Goal: Register for event/course

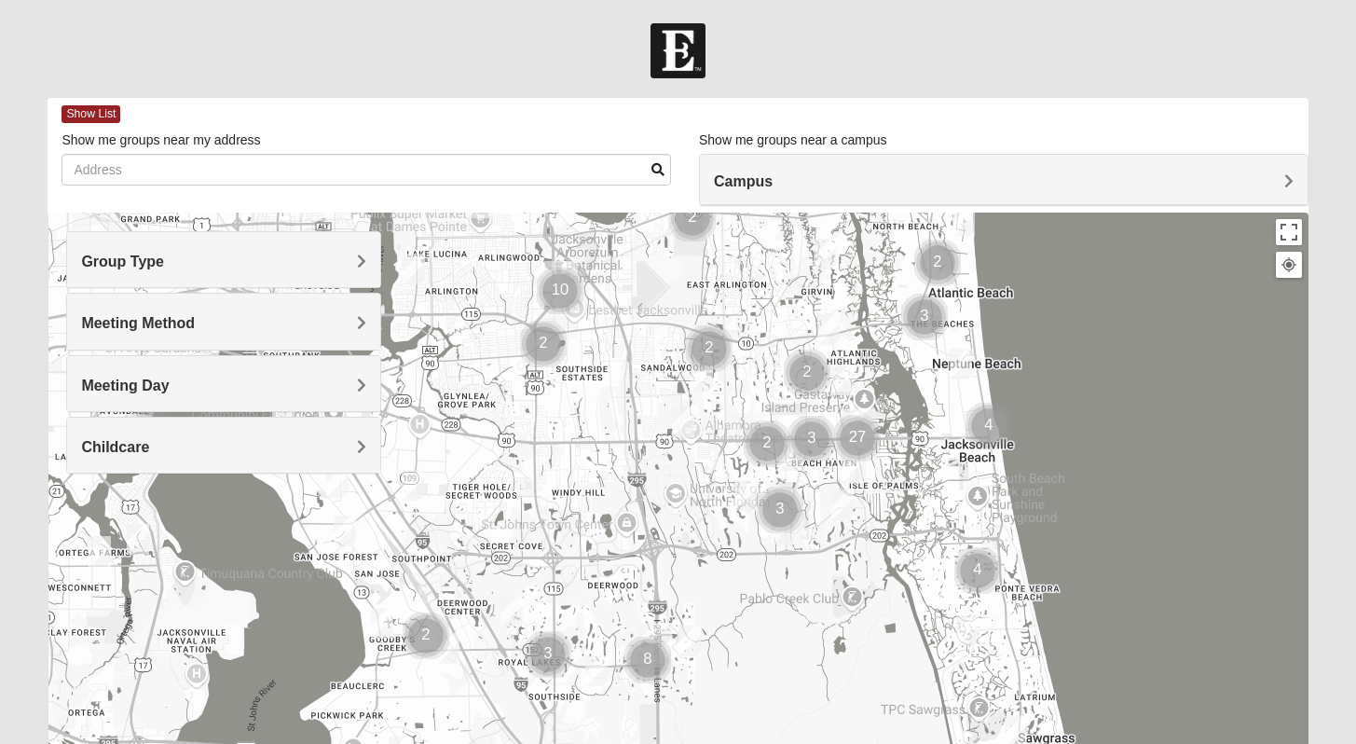
drag, startPoint x: 450, startPoint y: 527, endPoint x: 683, endPoint y: 377, distance: 277.1
click at [663, 368] on div at bounding box center [678, 585] width 1260 height 746
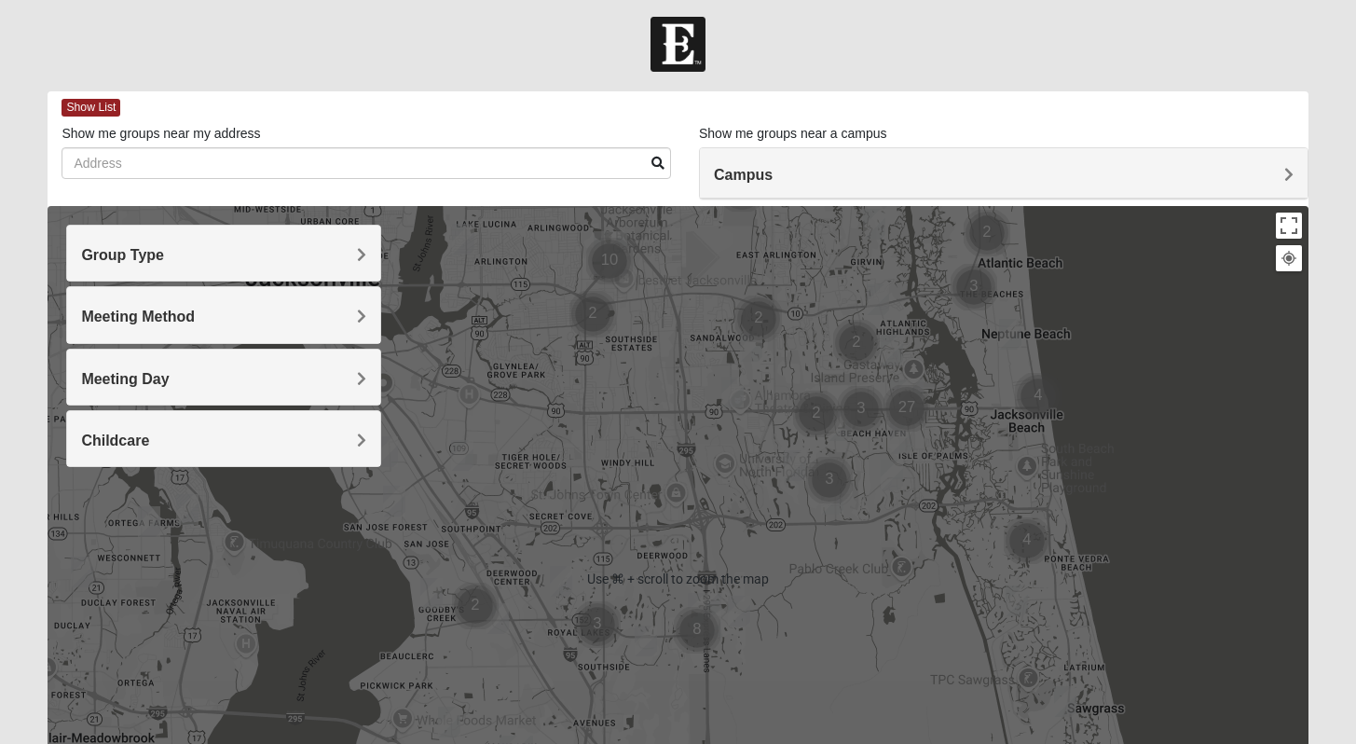
scroll to position [7, 0]
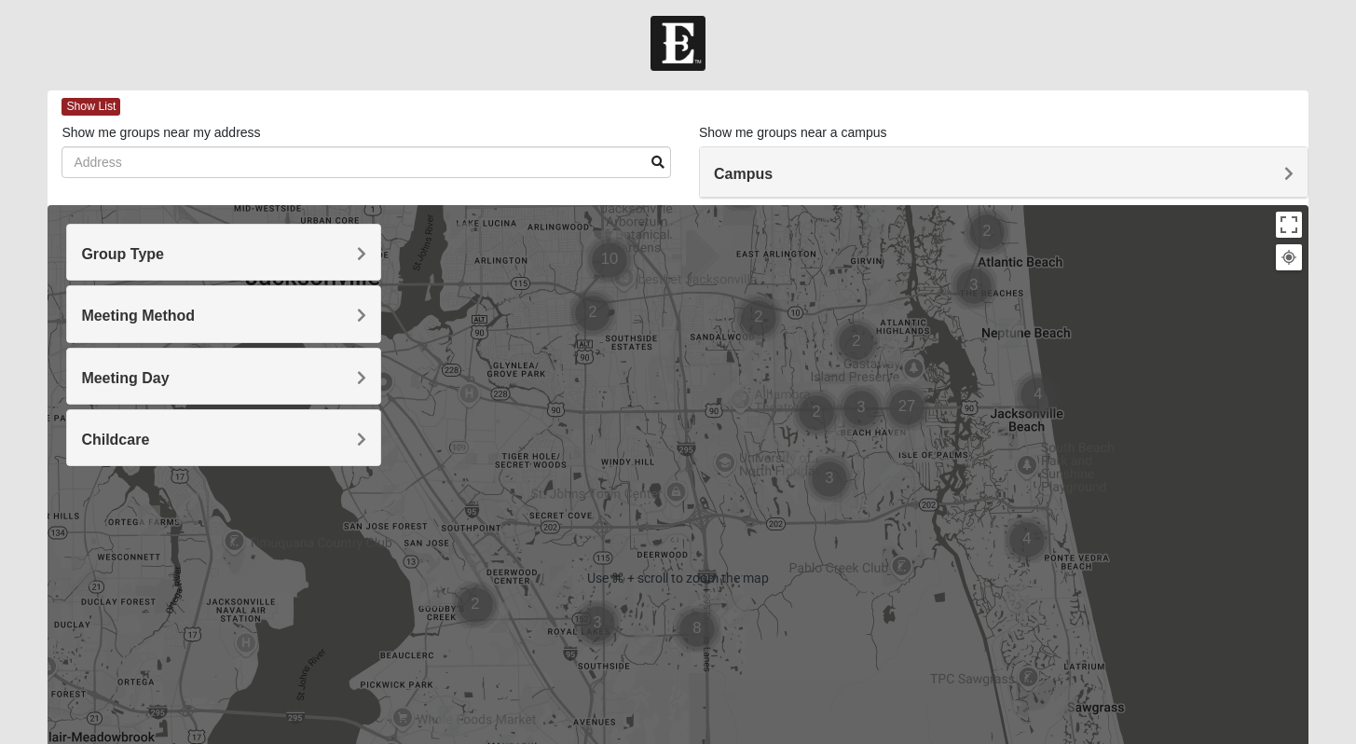
click at [212, 245] on h4 "Group Type" at bounding box center [223, 254] width 285 height 18
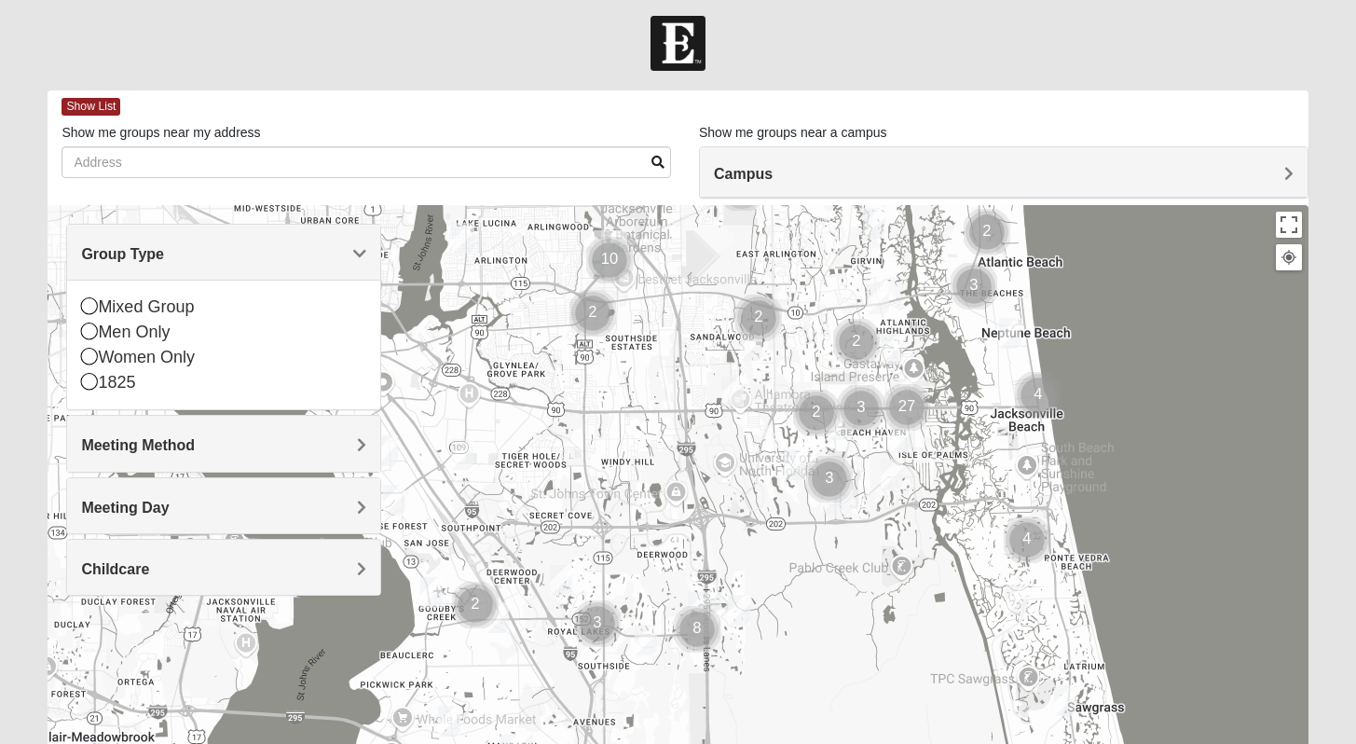
click at [563, 121] on div "Show List" at bounding box center [685, 106] width 1246 height 33
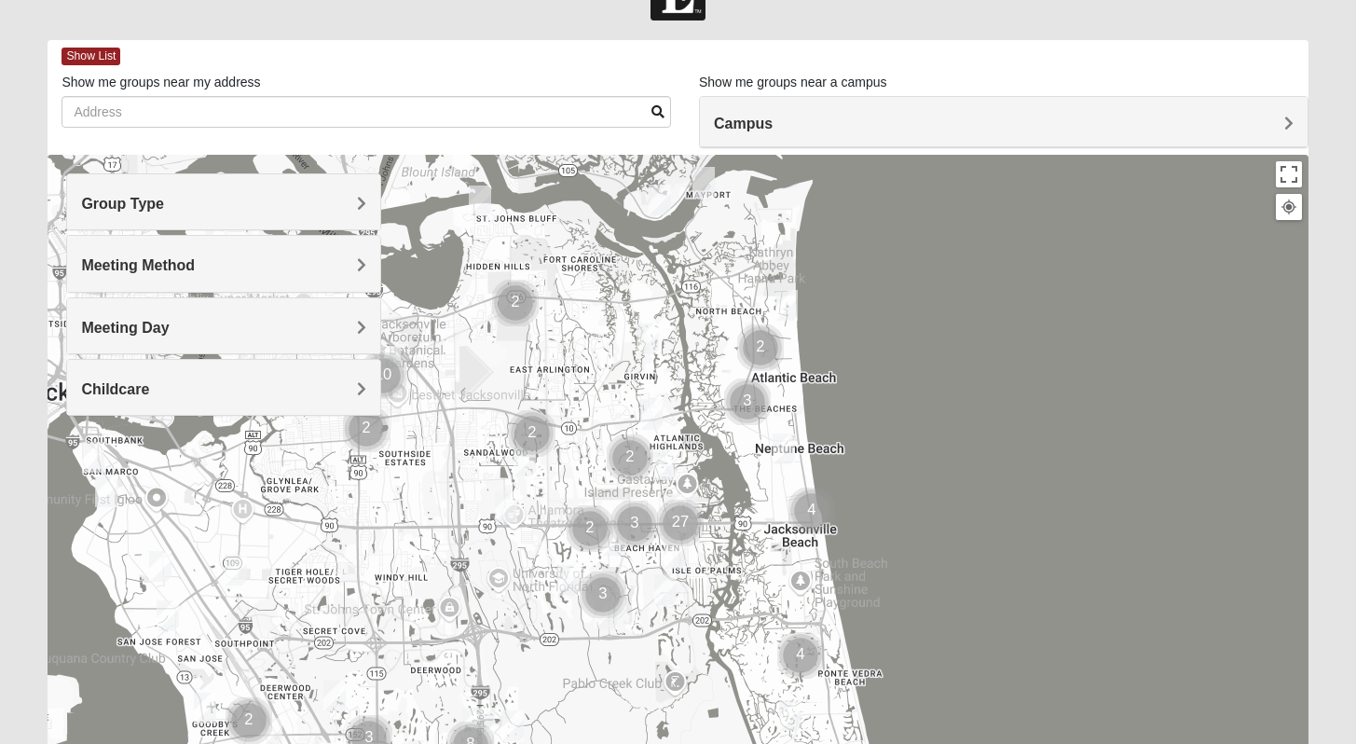
scroll to position [168, 0]
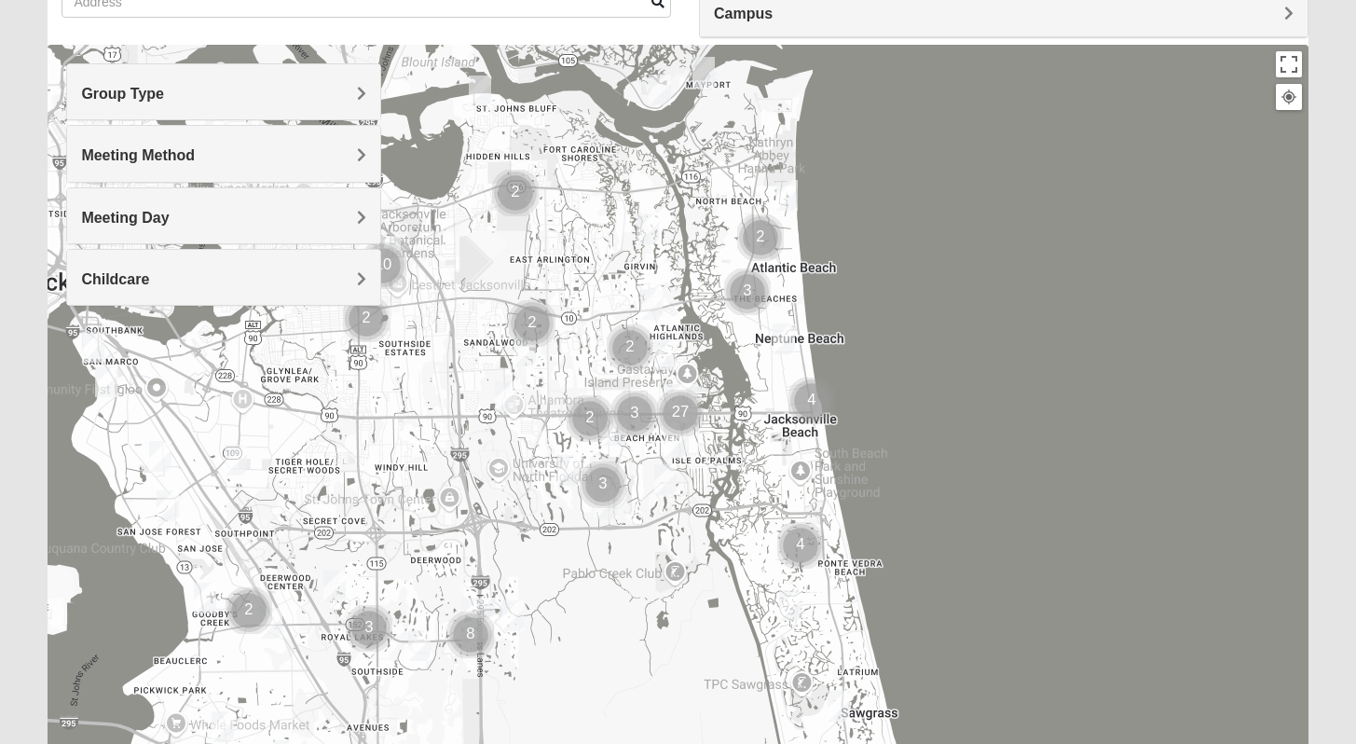
click at [502, 397] on img "Womens Campanella/Harnek 32246" at bounding box center [506, 396] width 22 height 31
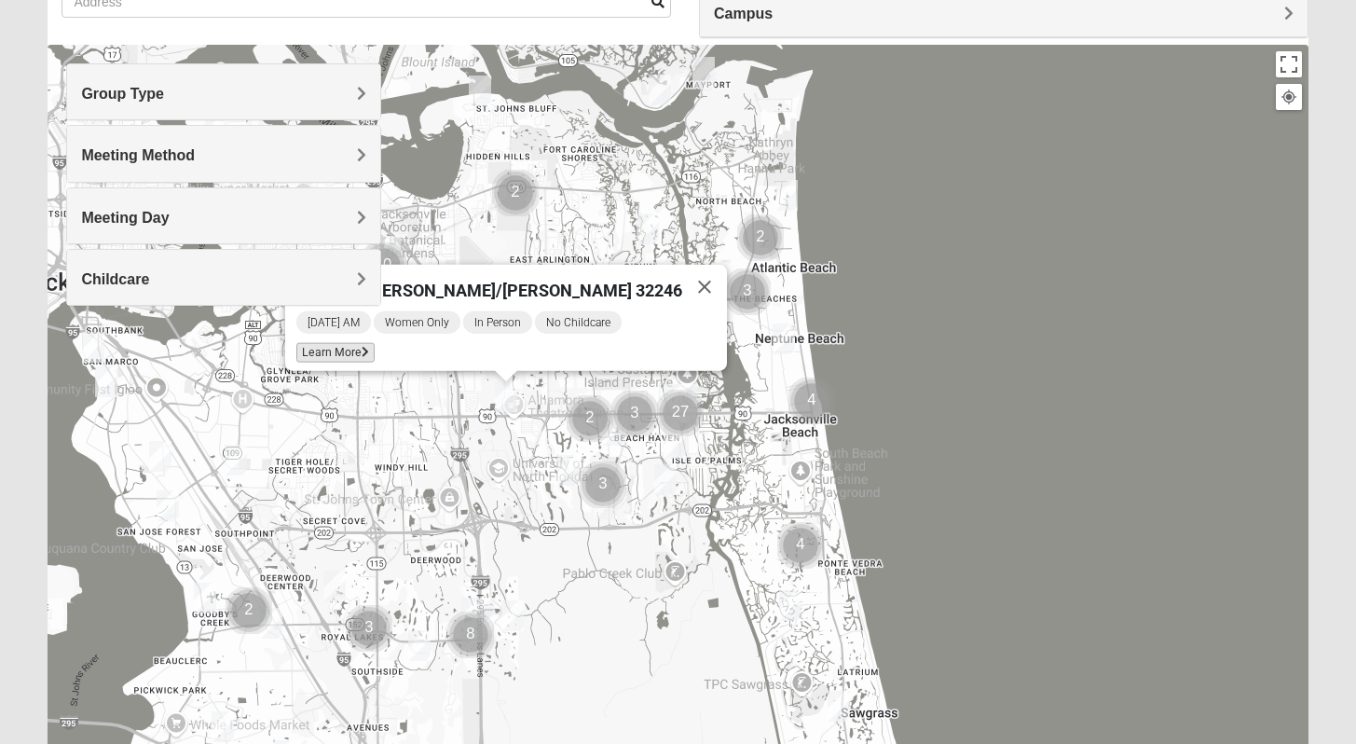
click at [372, 343] on span "Learn More" at bounding box center [335, 353] width 78 height 20
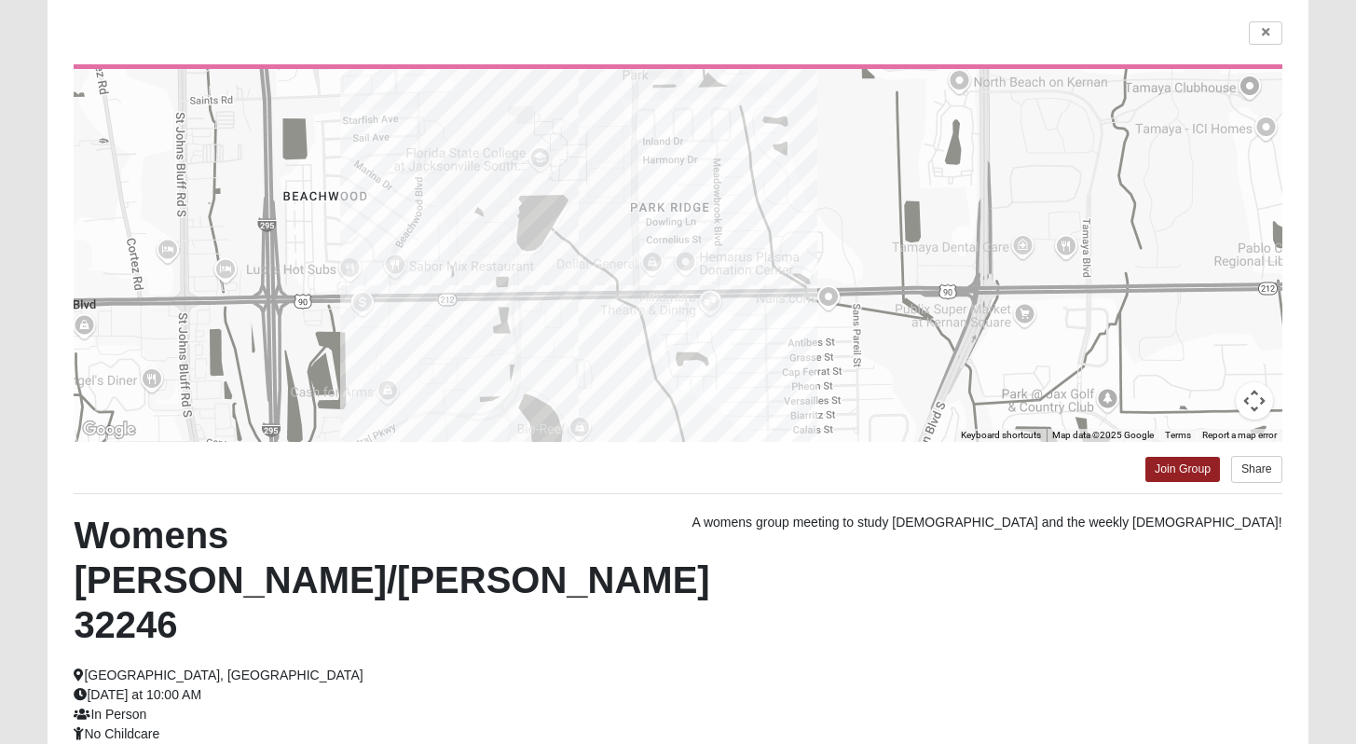
scroll to position [158, 0]
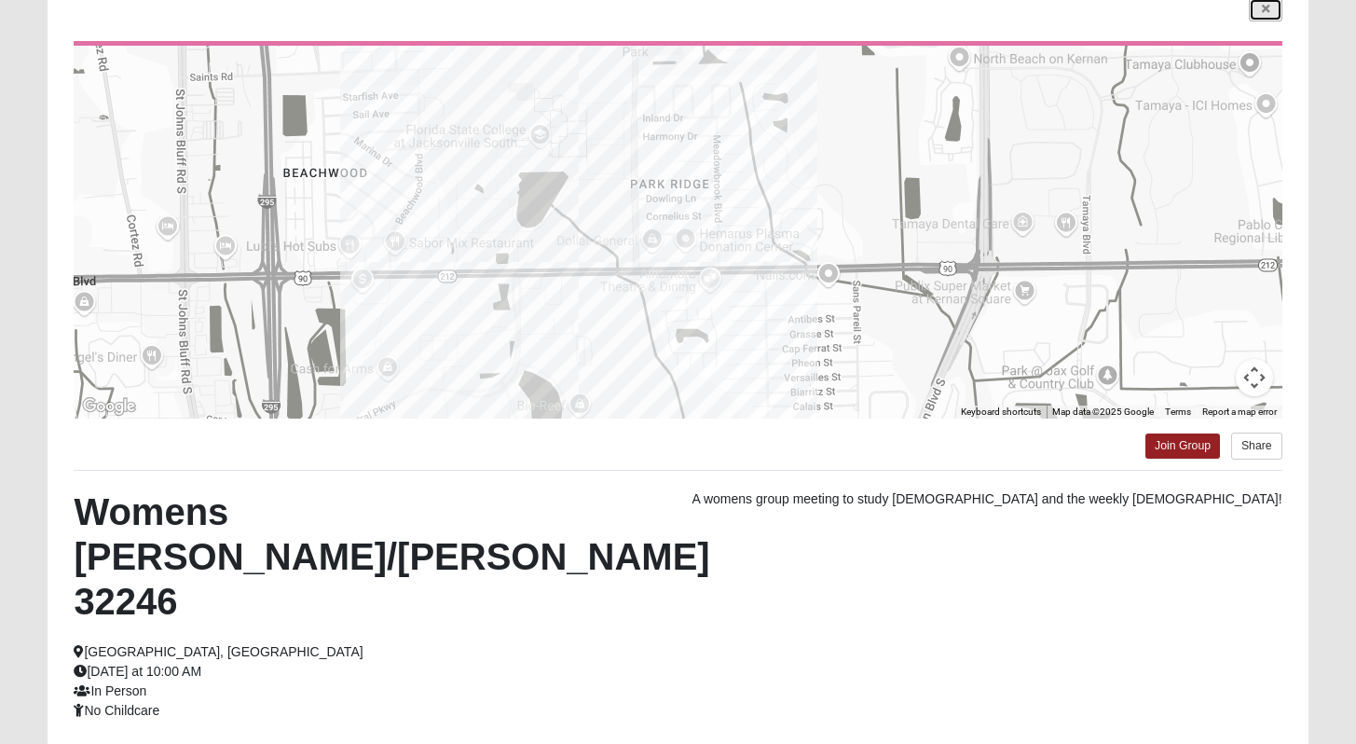
click at [1264, 14] on icon at bounding box center [1265, 9] width 7 height 11
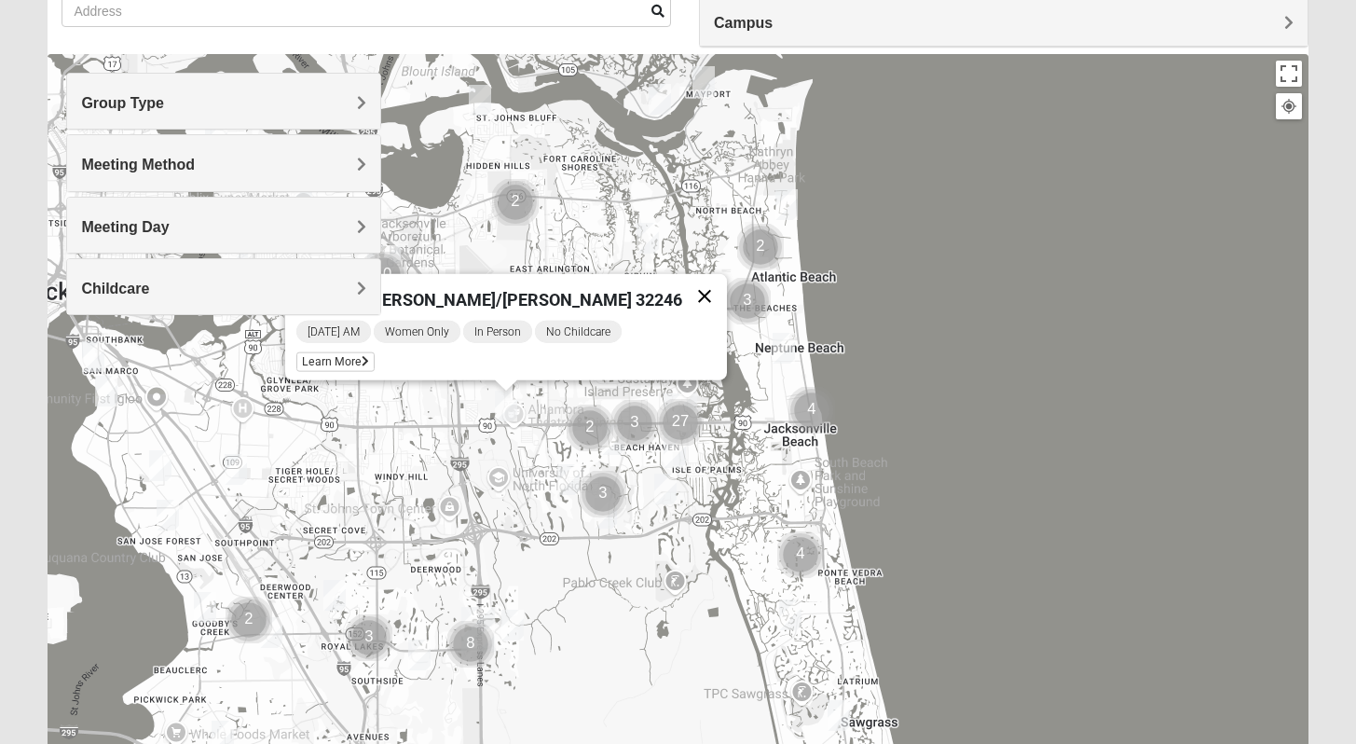
click at [682, 286] on button "Close" at bounding box center [704, 296] width 45 height 45
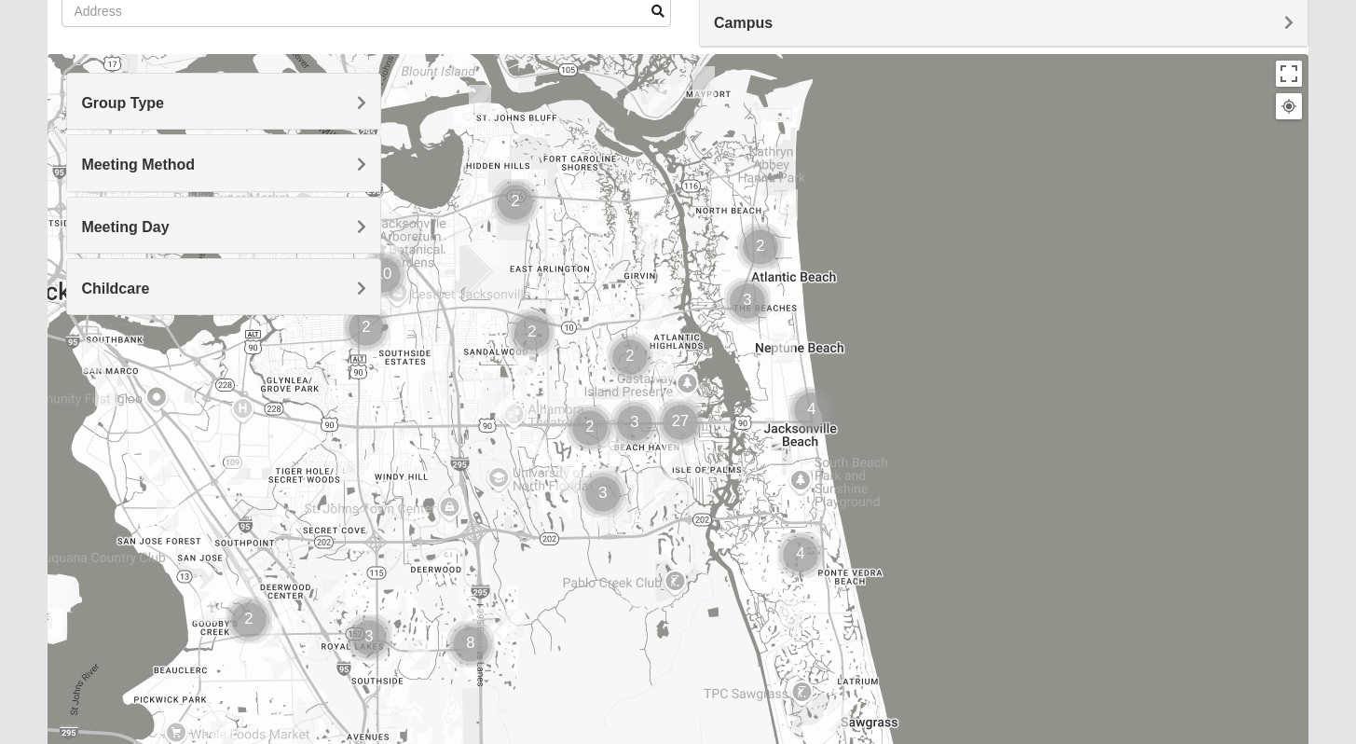
click at [522, 360] on img "Mens Haines 32246" at bounding box center [525, 360] width 22 height 31
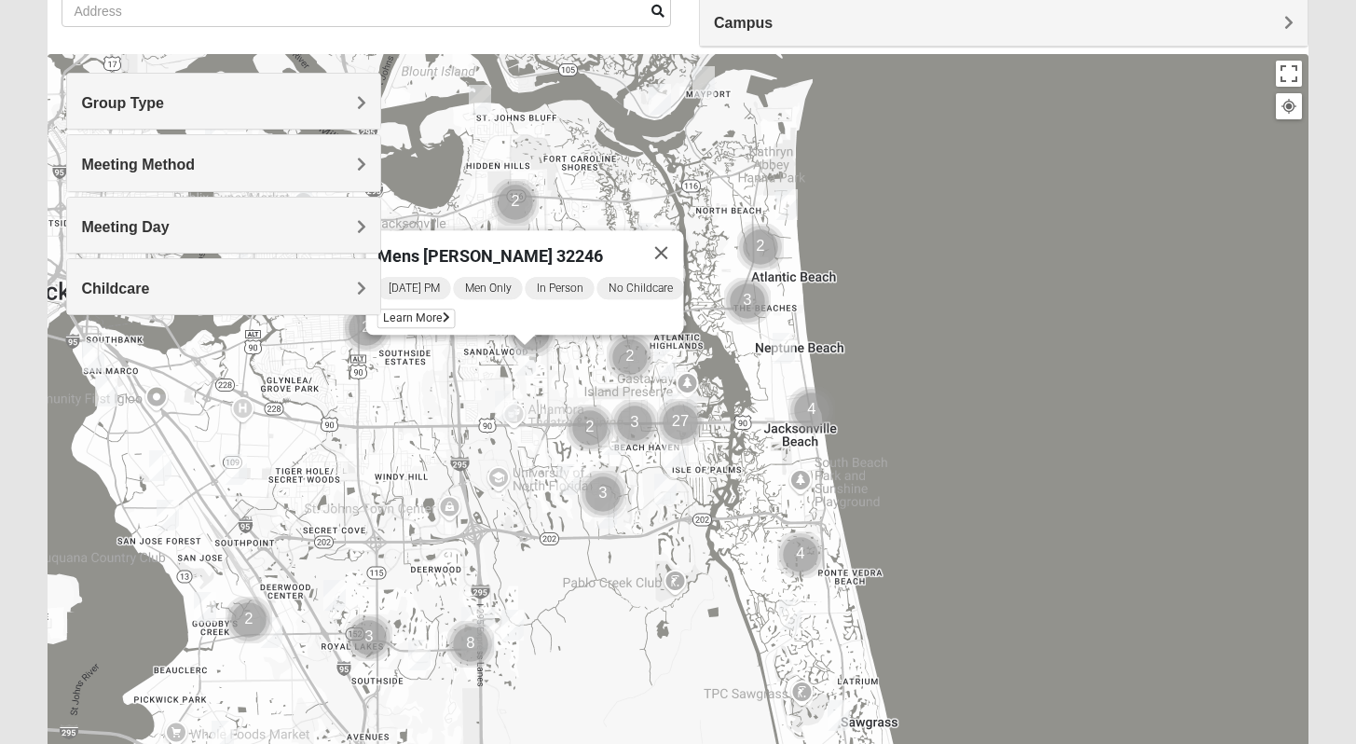
click at [566, 479] on img "Womens Nguyen 32224" at bounding box center [568, 479] width 22 height 31
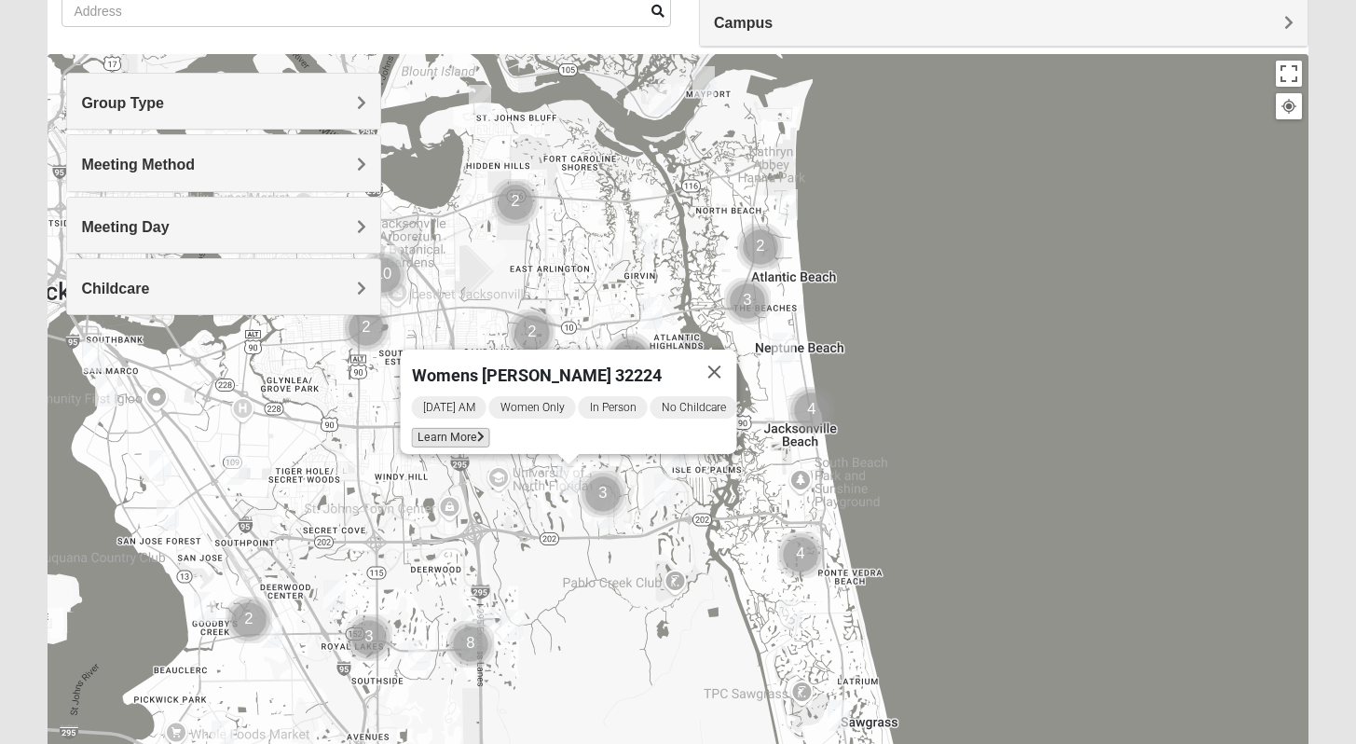
click at [451, 428] on span "Learn More" at bounding box center [450, 438] width 78 height 20
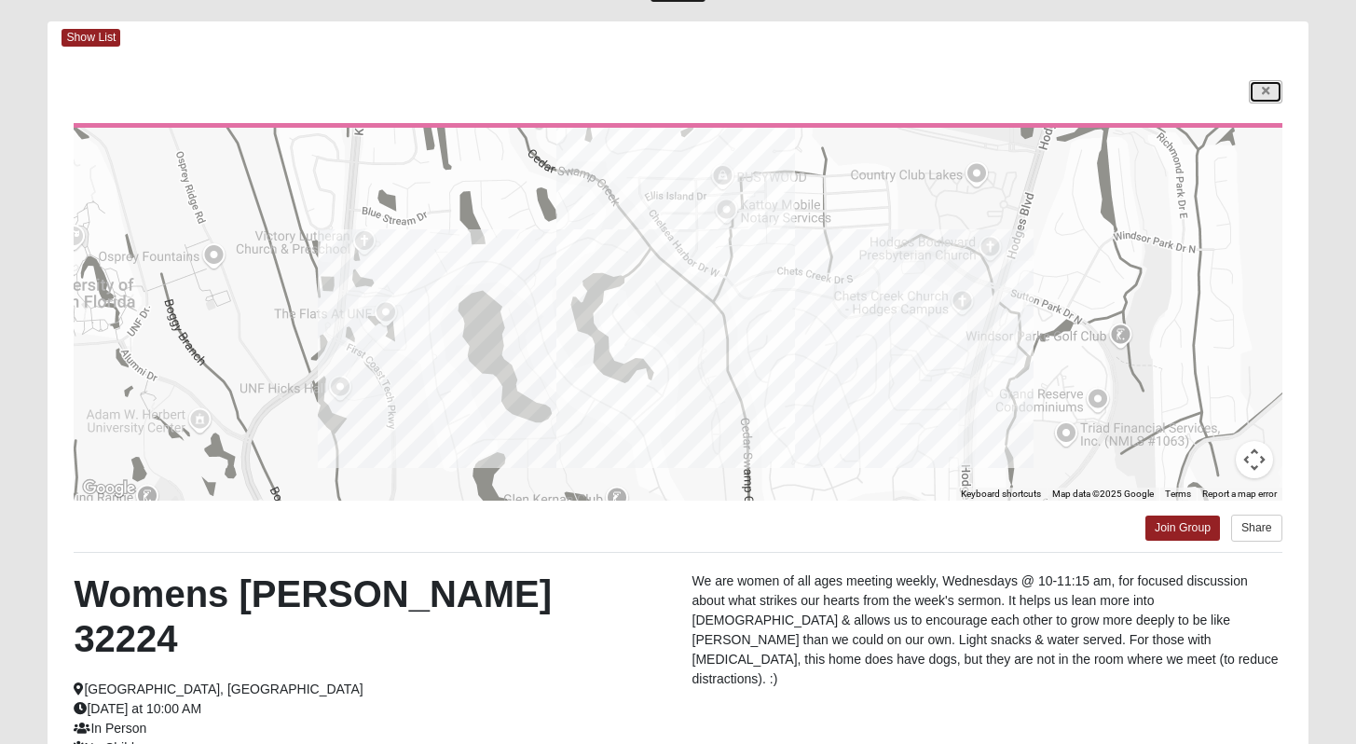
click at [1263, 89] on icon at bounding box center [1265, 91] width 7 height 11
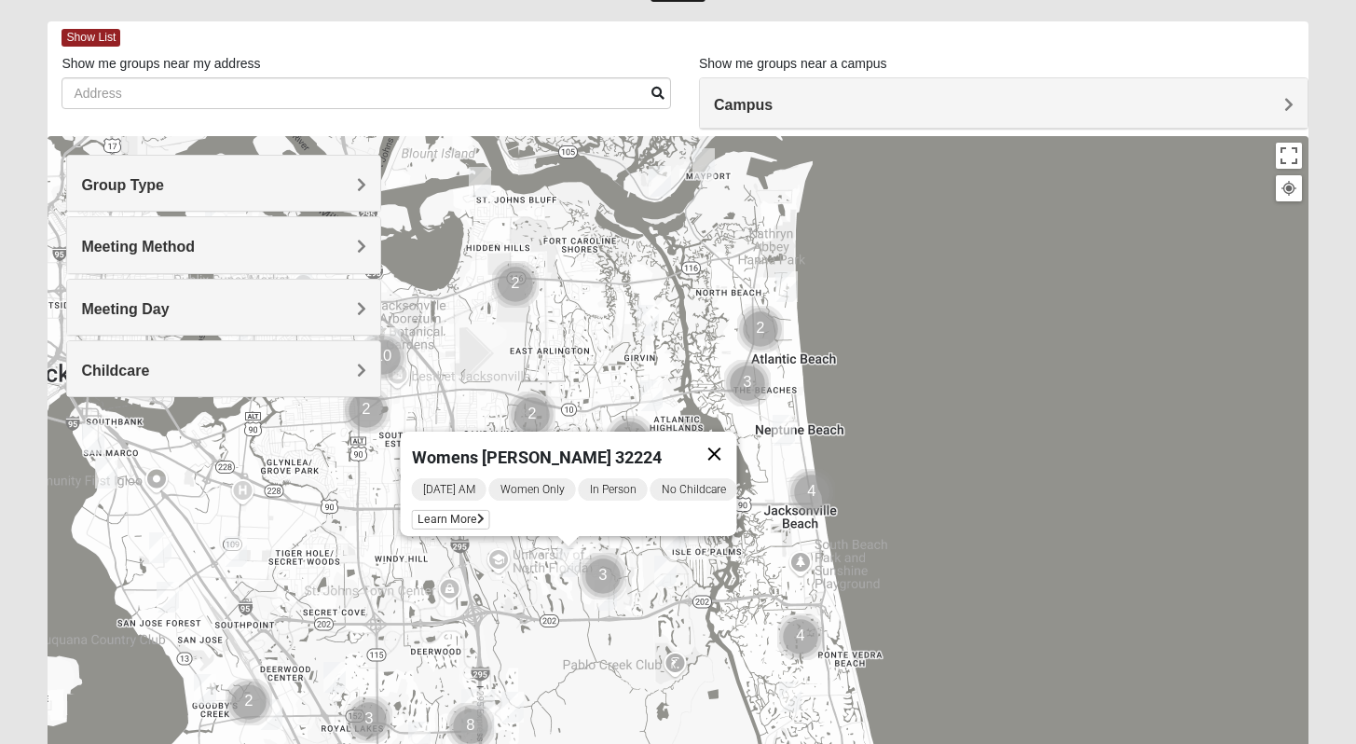
click at [736, 442] on button "Close" at bounding box center [714, 453] width 45 height 45
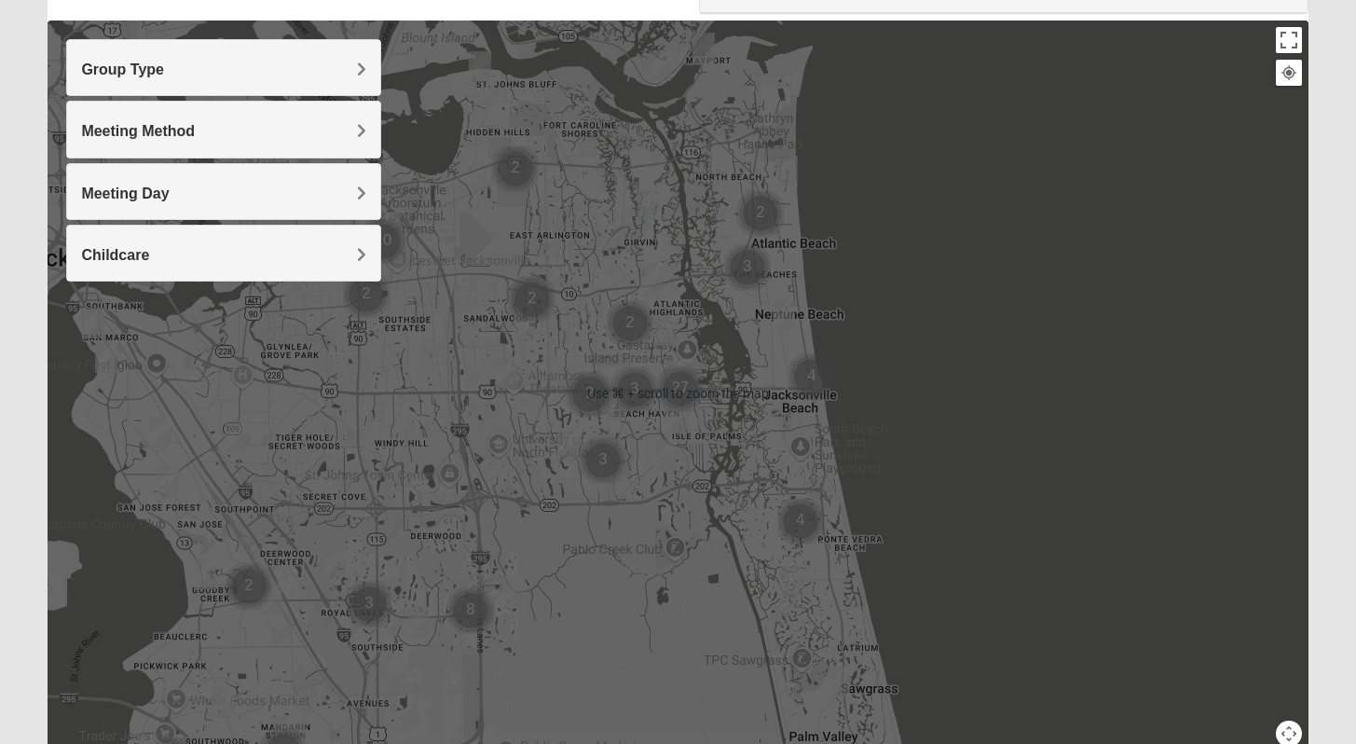
scroll to position [200, 0]
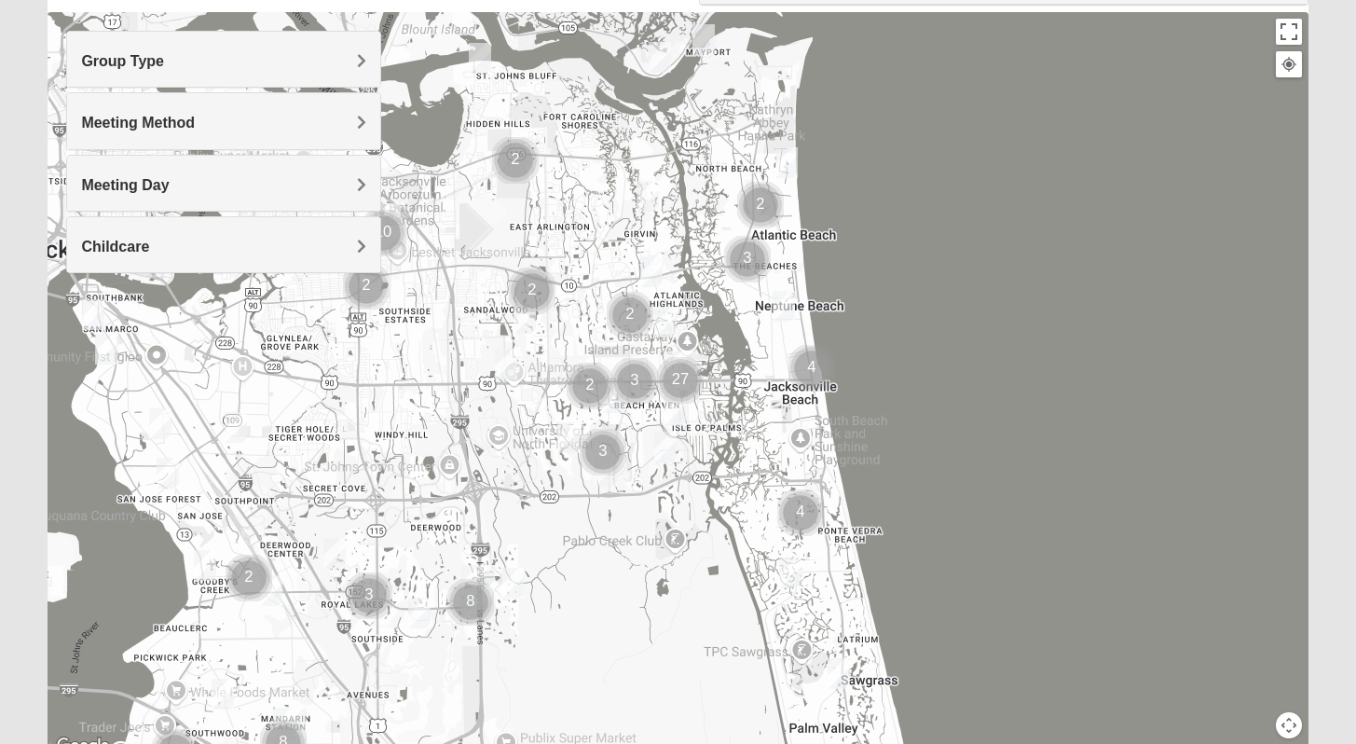
click at [418, 610] on img "Womens Adams/Taunton 32256" at bounding box center [419, 612] width 22 height 31
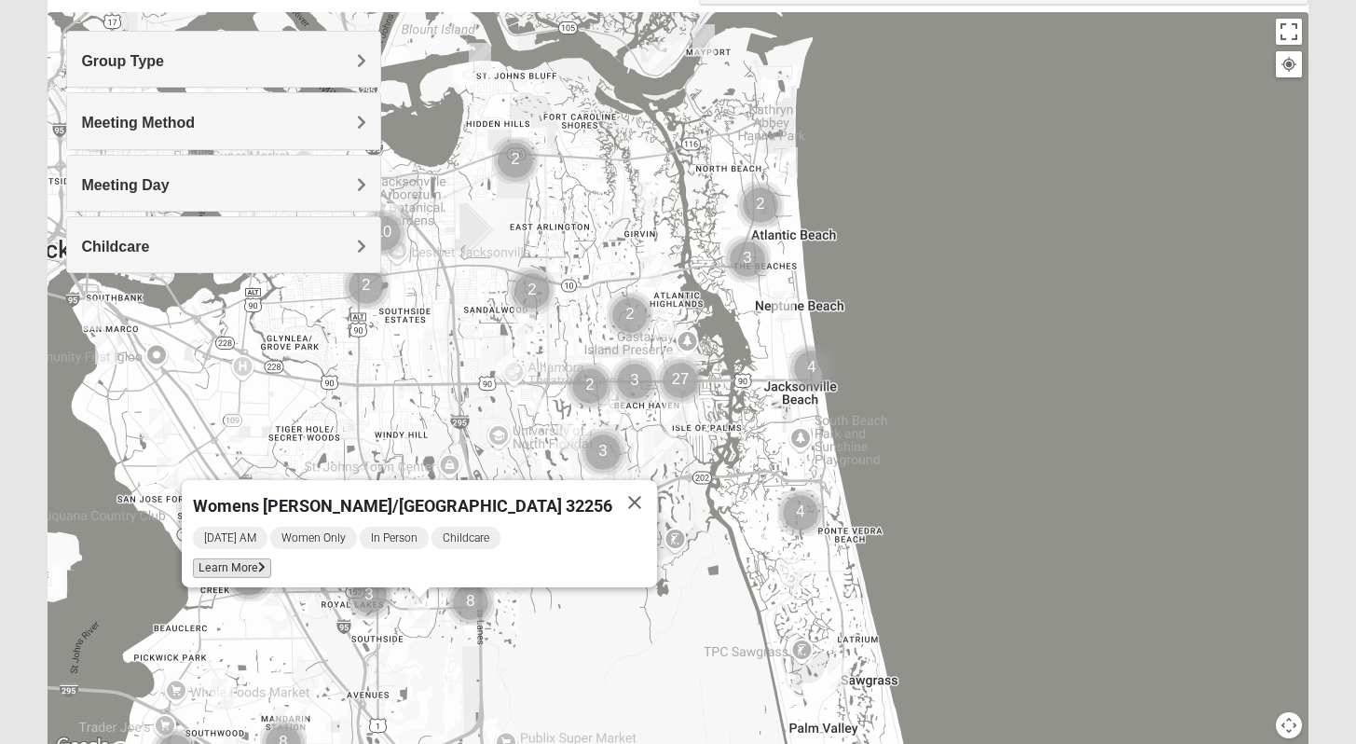
click at [271, 558] on span "Learn More" at bounding box center [232, 568] width 78 height 20
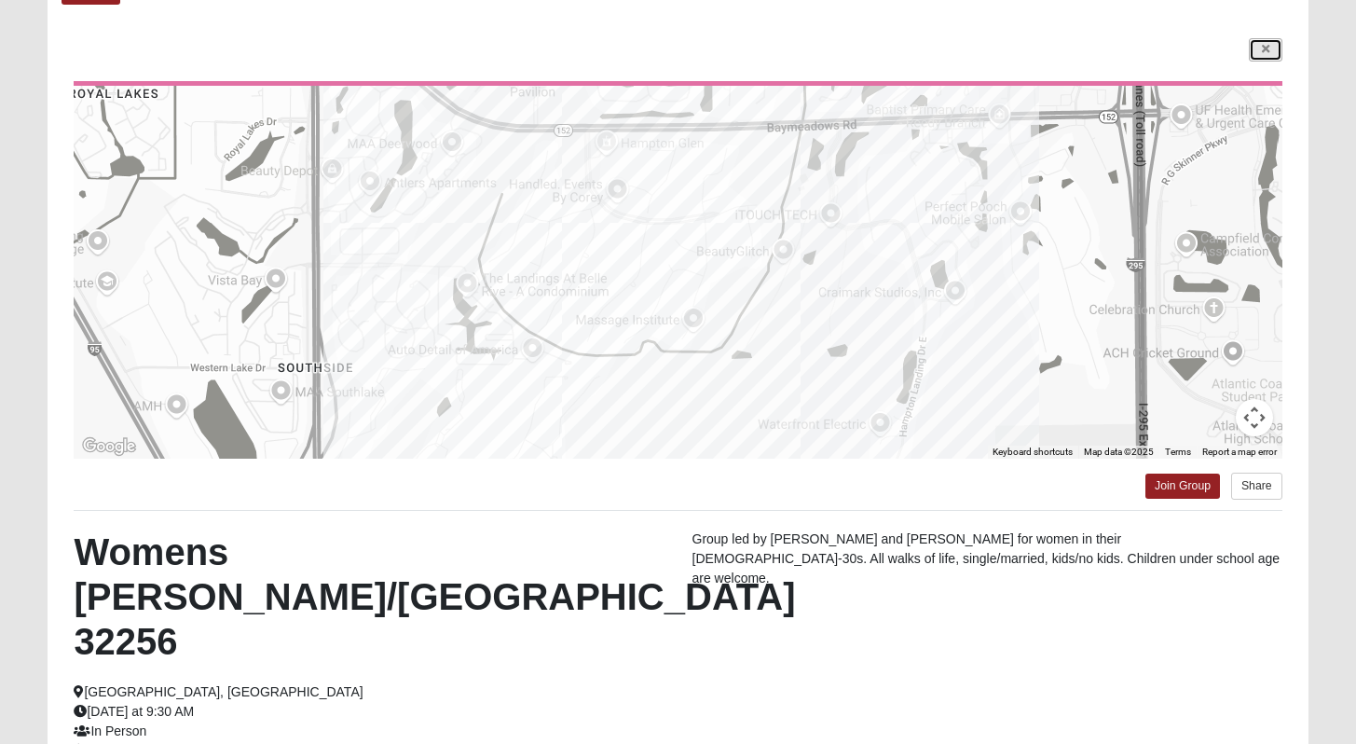
click at [1276, 50] on link at bounding box center [1266, 49] width 34 height 23
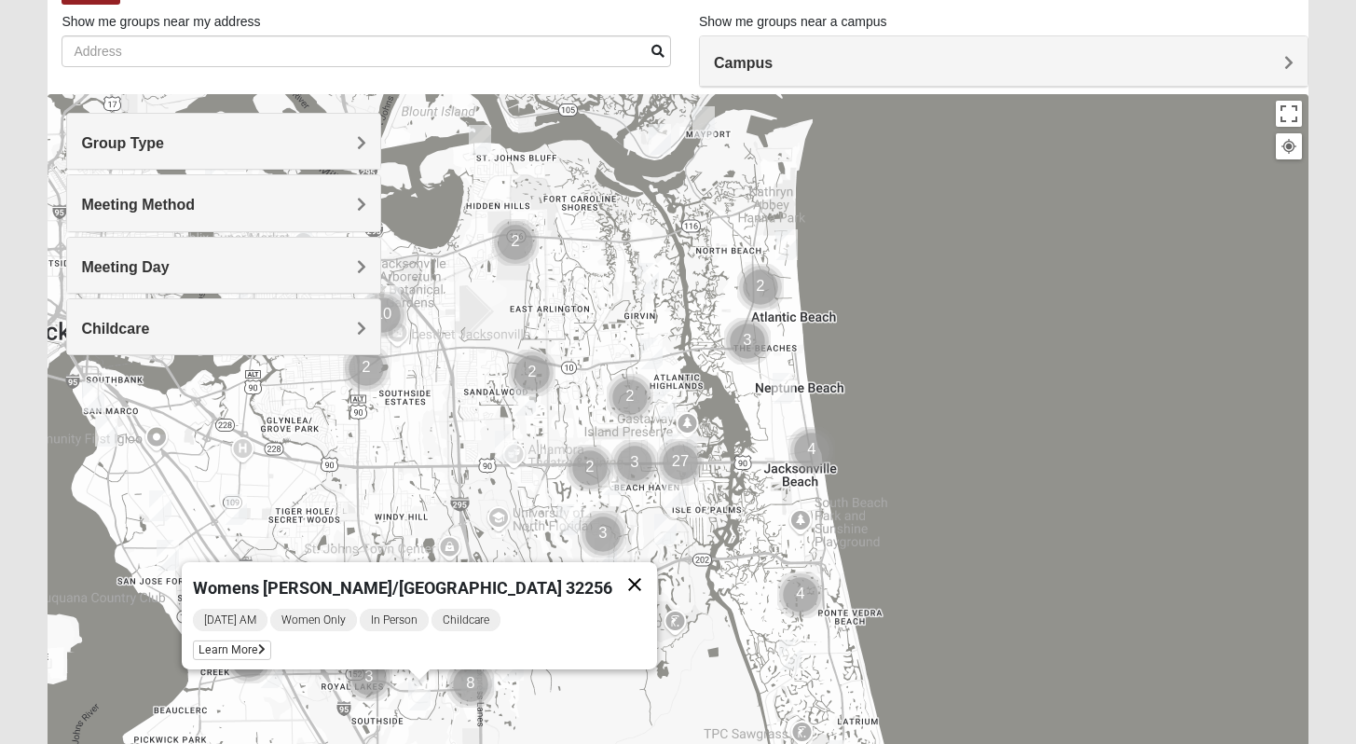
click at [612, 570] on button "Close" at bounding box center [634, 584] width 45 height 45
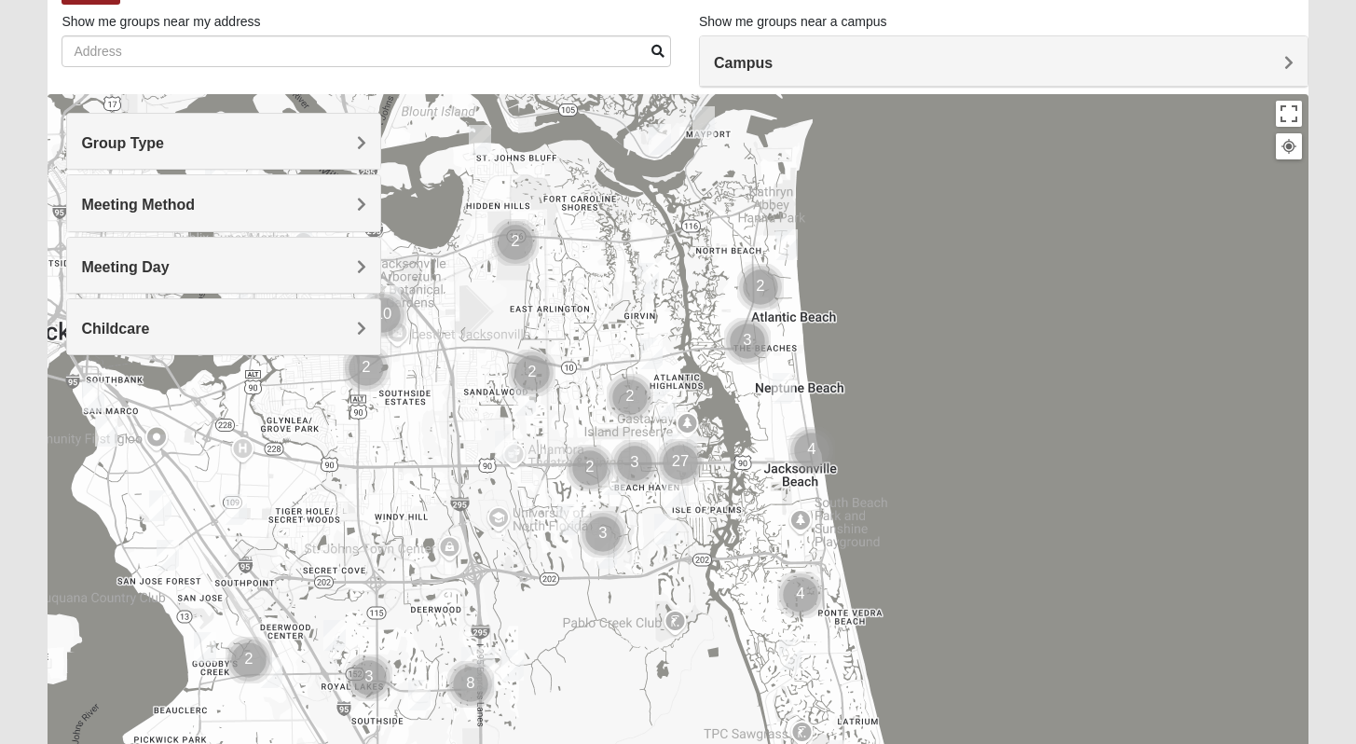
click at [615, 483] on img "Cluster of 3 groups" at bounding box center [634, 463] width 47 height 47
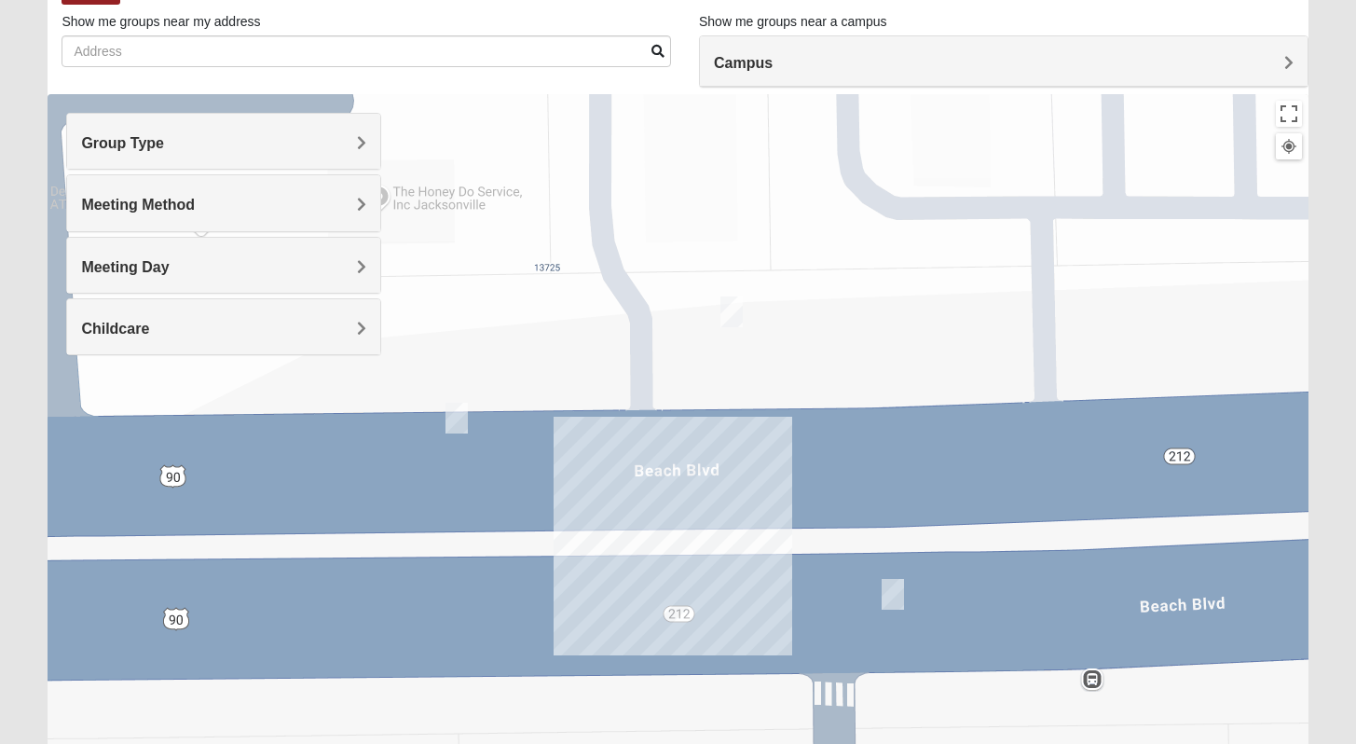
click at [735, 309] on img "1825 Womens Annis/Ferguson 32246" at bounding box center [731, 311] width 22 height 31
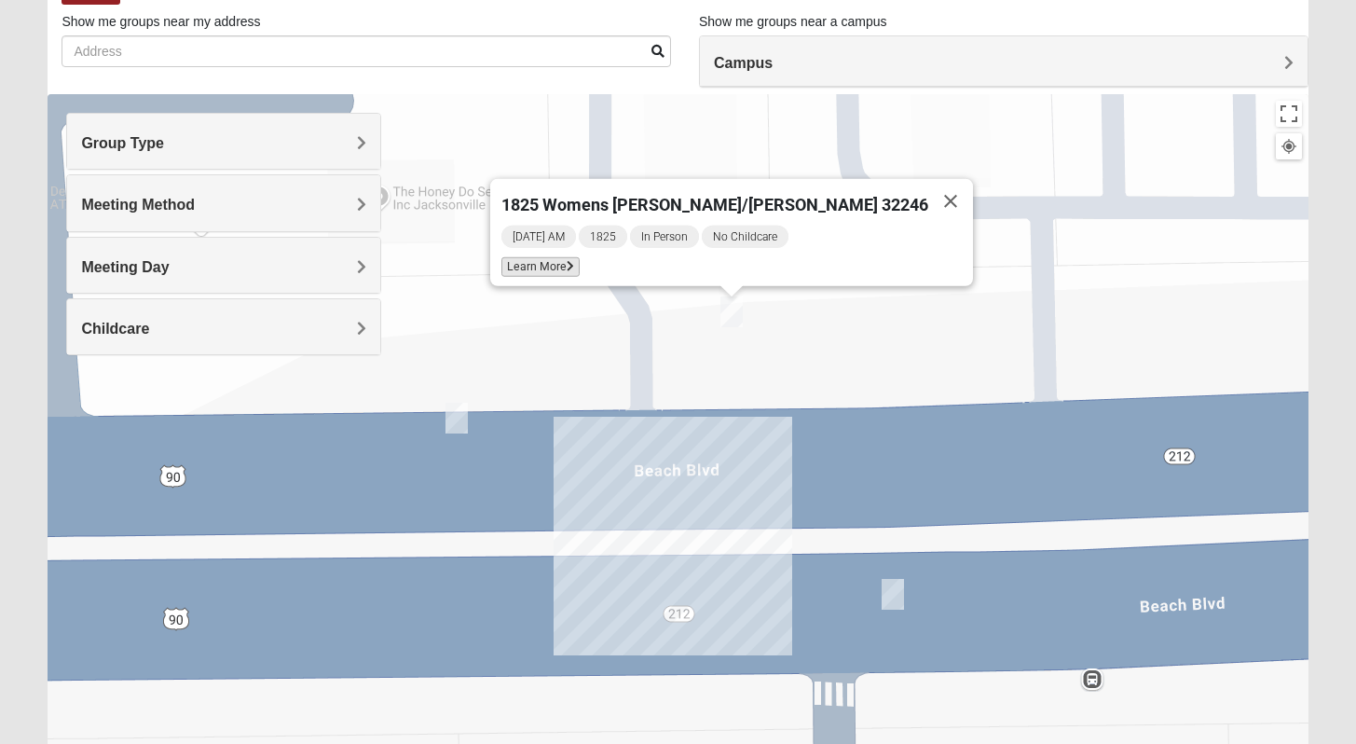
click at [580, 261] on span "Learn More" at bounding box center [540, 267] width 78 height 20
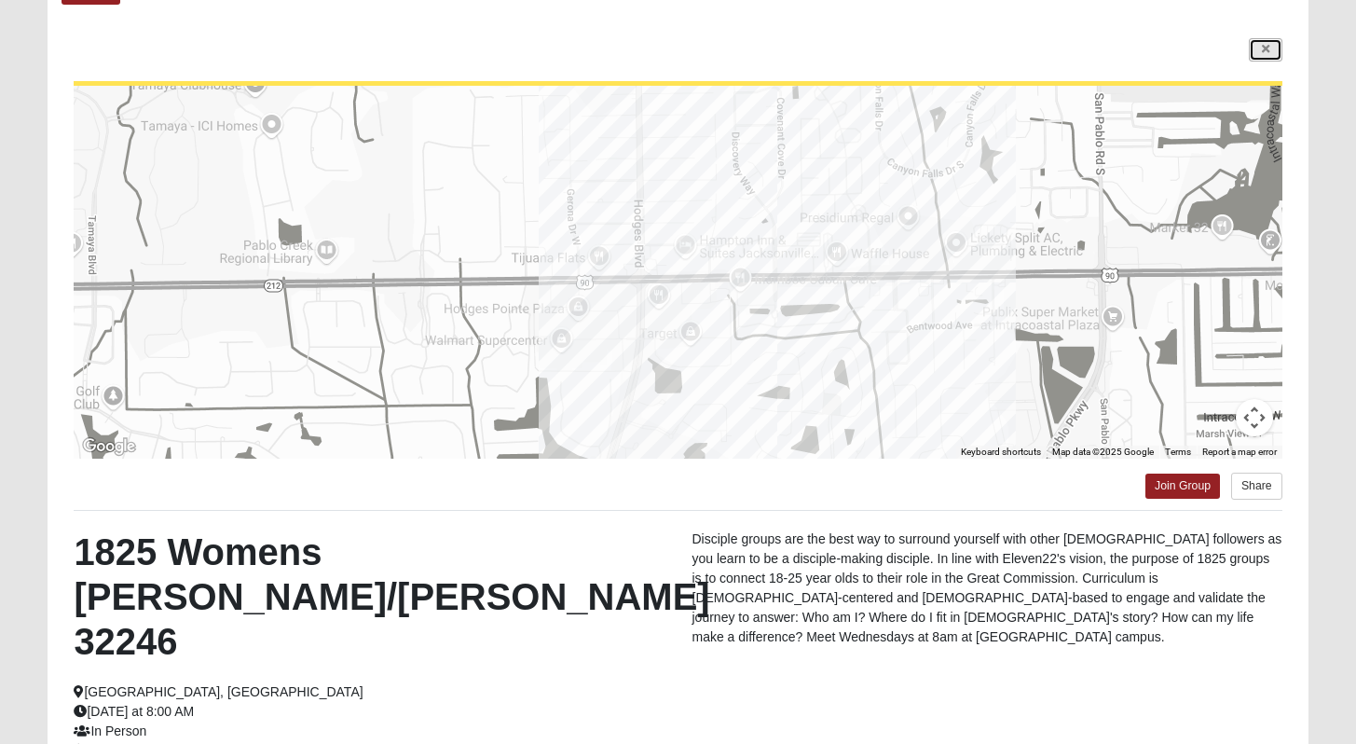
click at [1268, 45] on icon at bounding box center [1265, 49] width 7 height 11
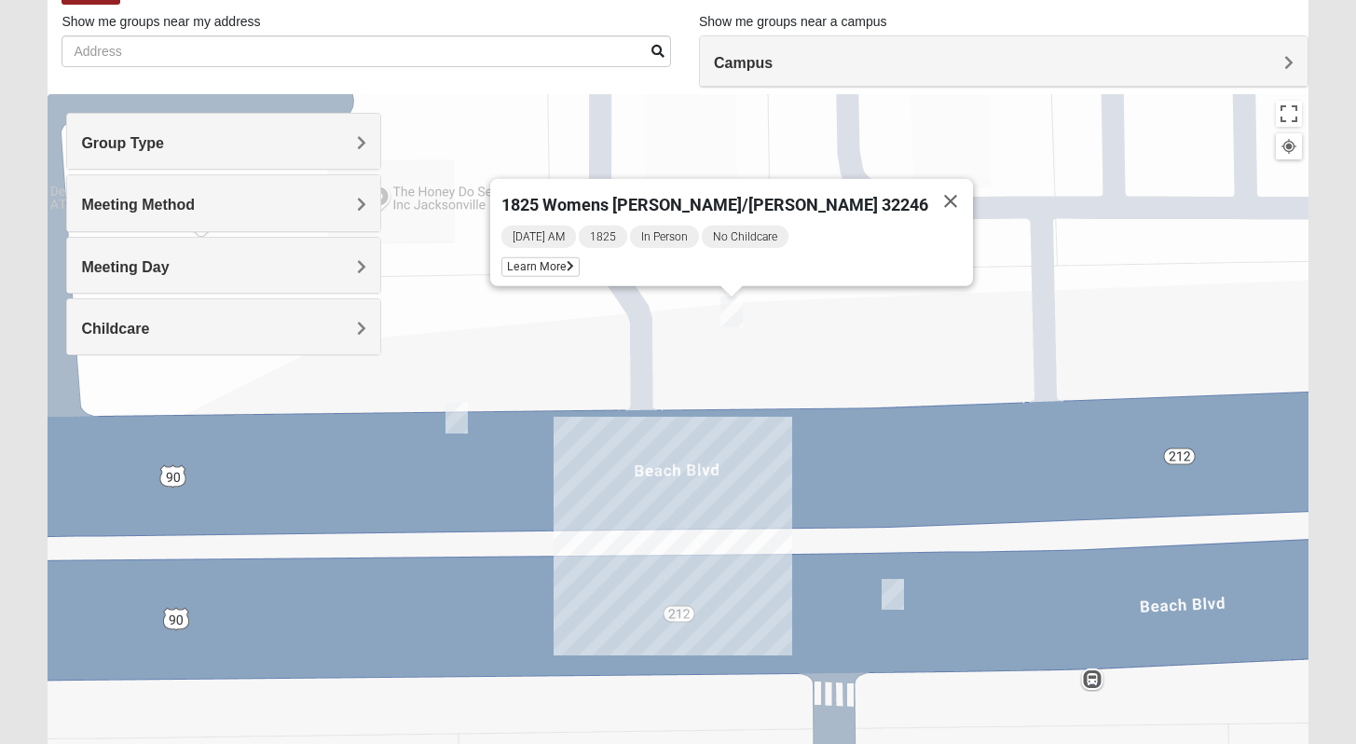
click at [773, 63] on span "Campus" at bounding box center [743, 63] width 59 height 16
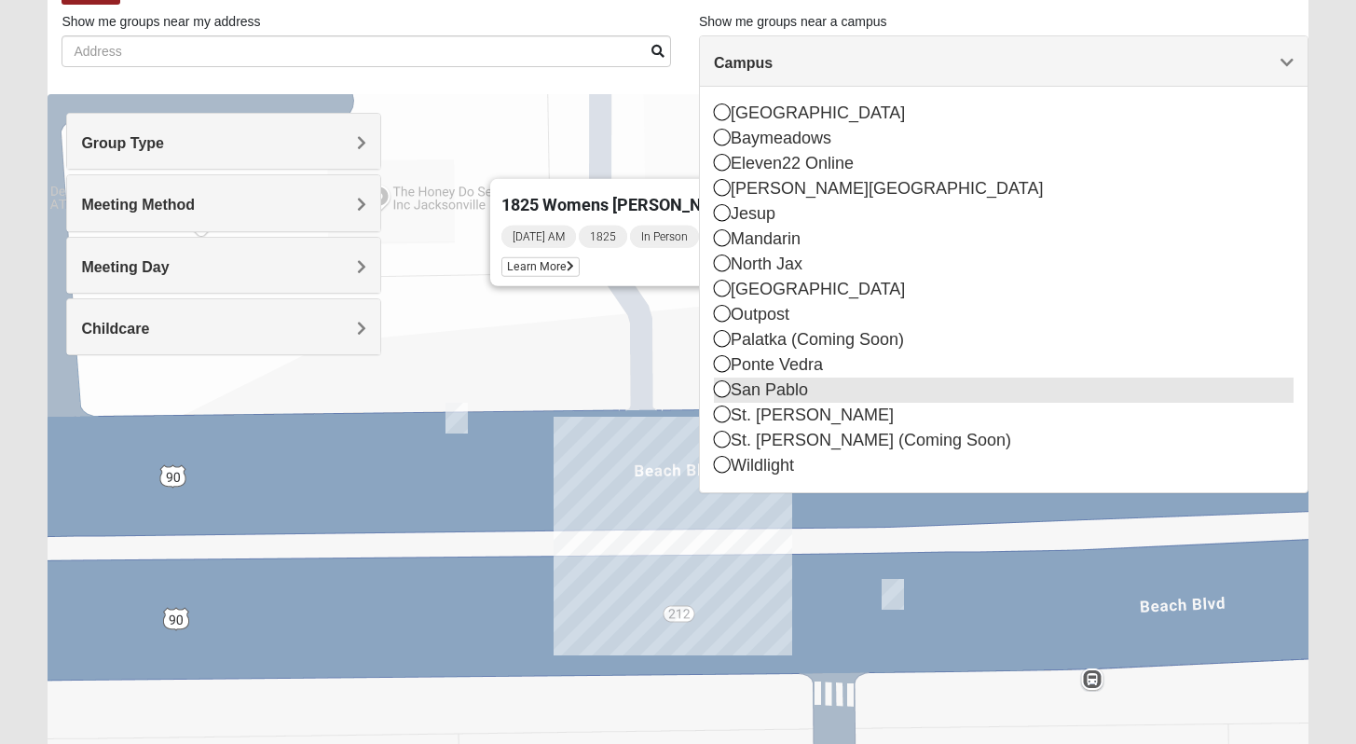
click at [791, 390] on div "San Pablo" at bounding box center [1004, 389] width 580 height 25
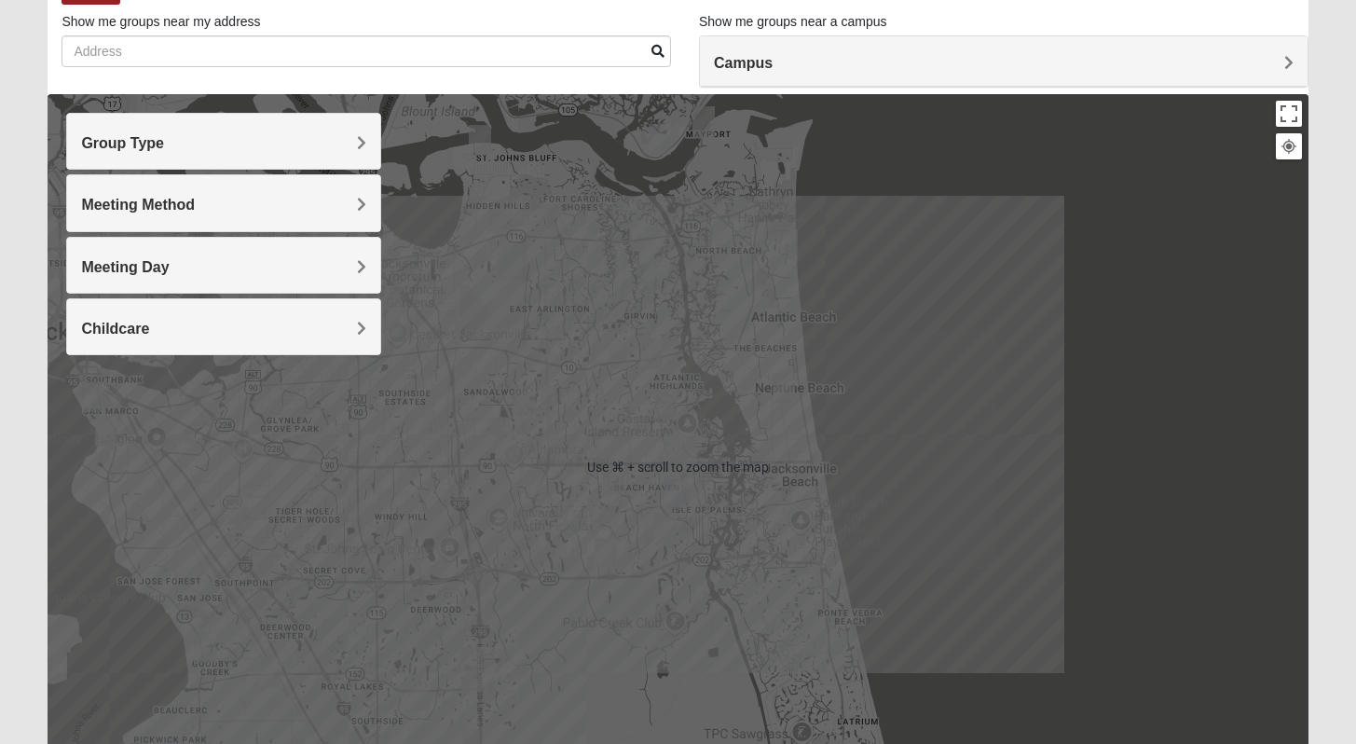
scroll to position [122, 0]
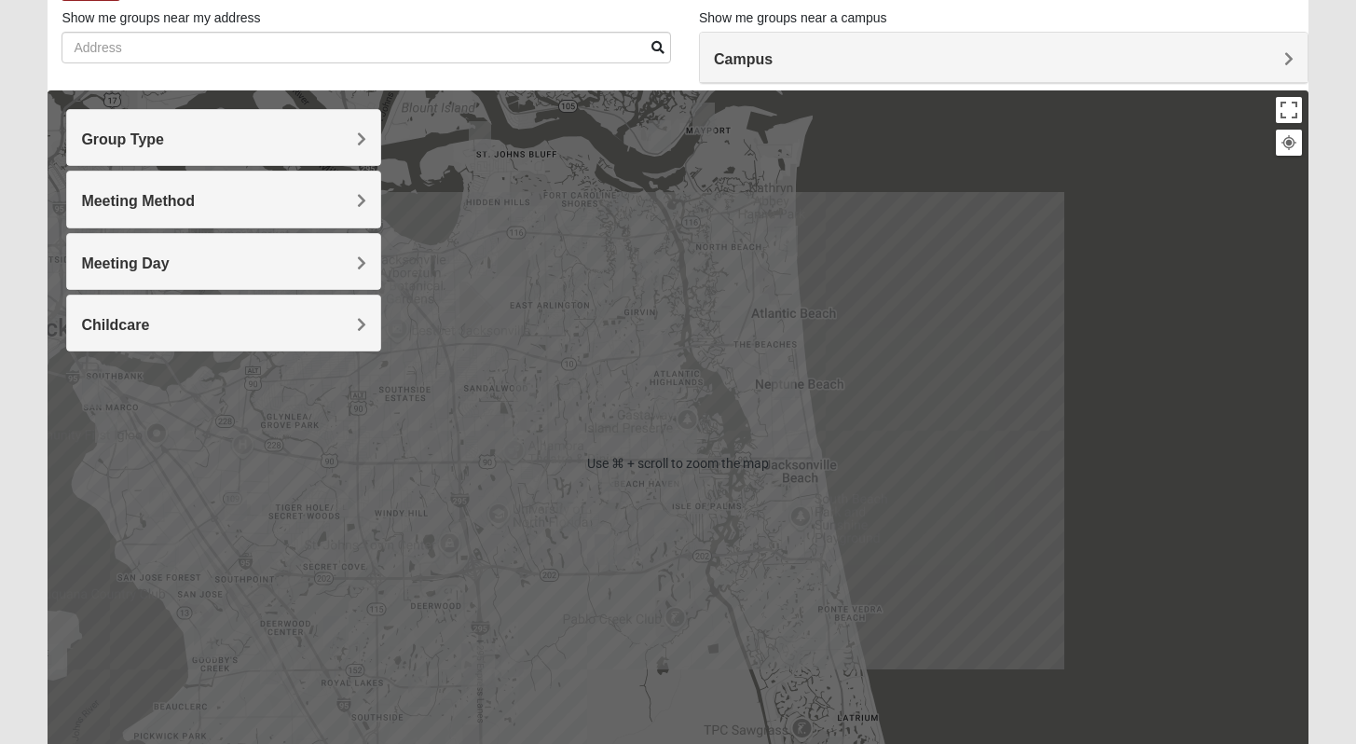
click at [241, 264] on h4 "Meeting Day" at bounding box center [223, 263] width 285 height 18
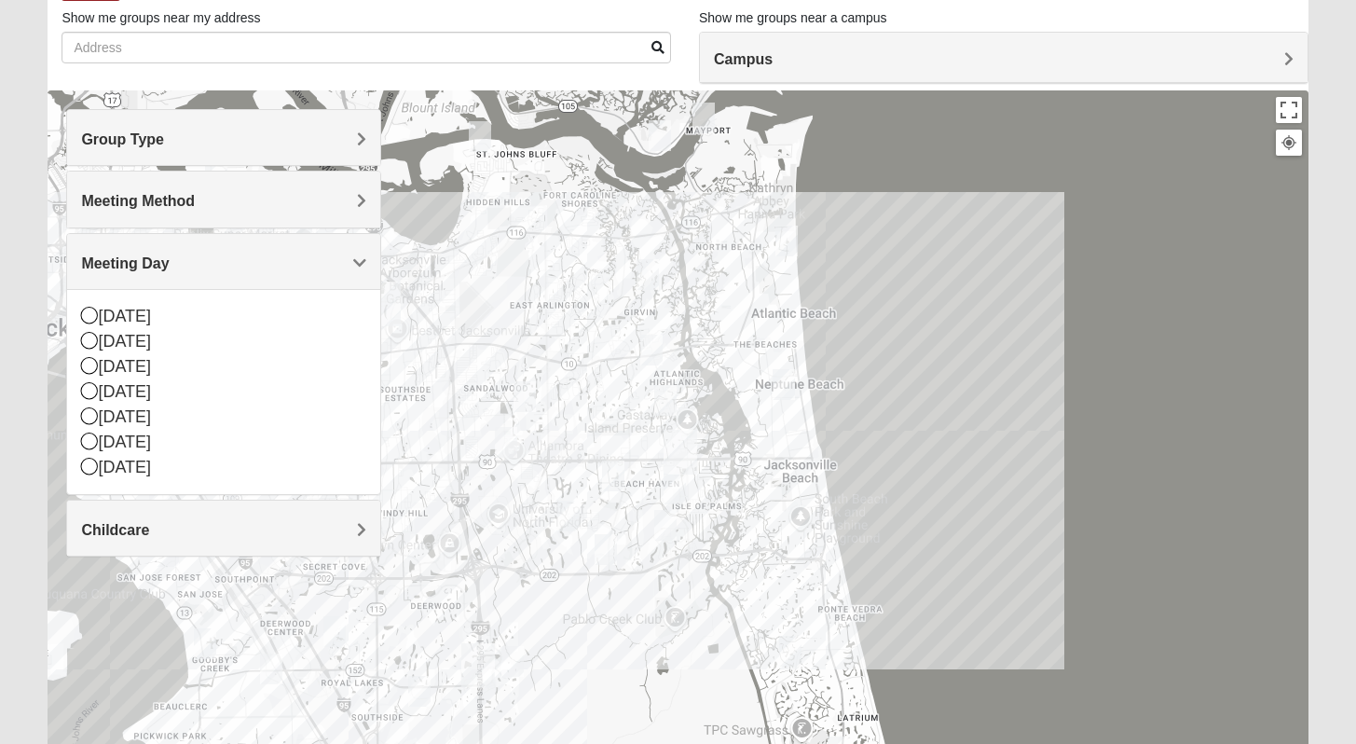
click at [241, 264] on h4 "Meeting Day" at bounding box center [223, 263] width 285 height 18
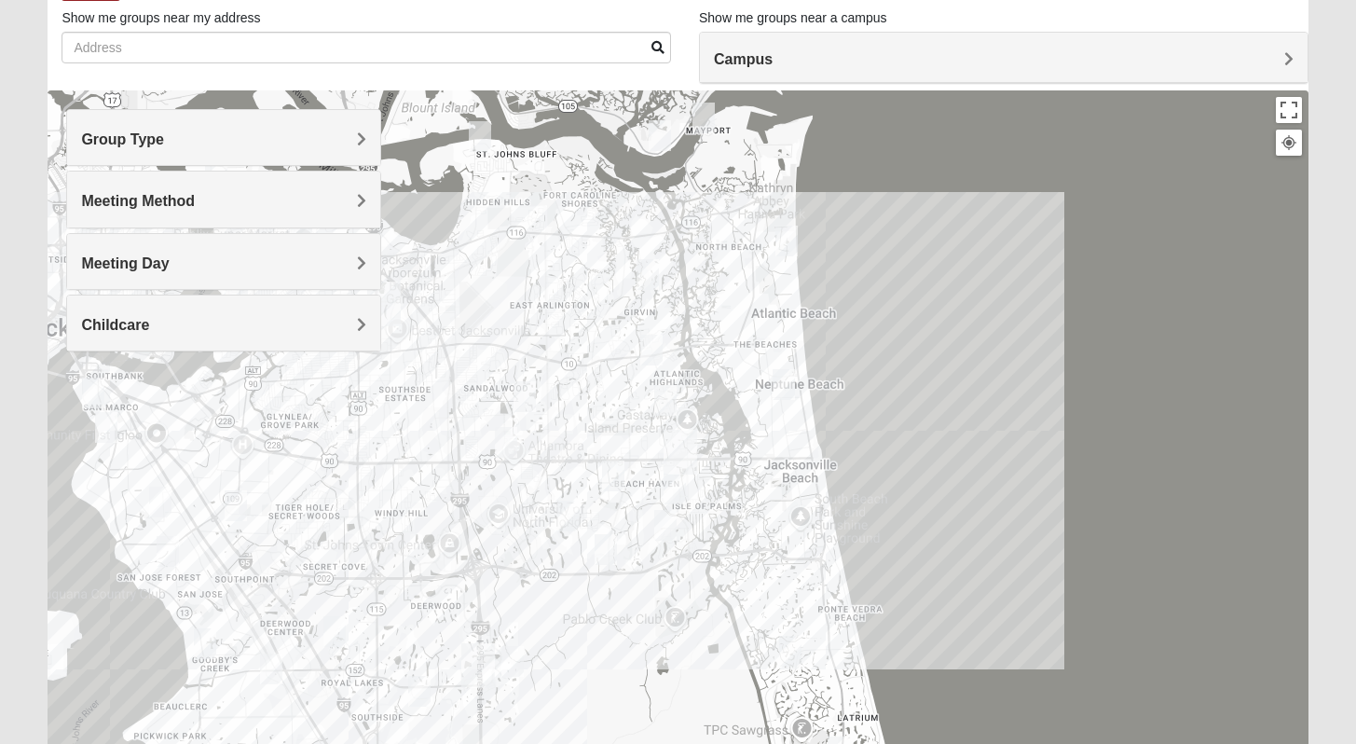
click at [219, 211] on div "Meeting Method" at bounding box center [223, 198] width 313 height 55
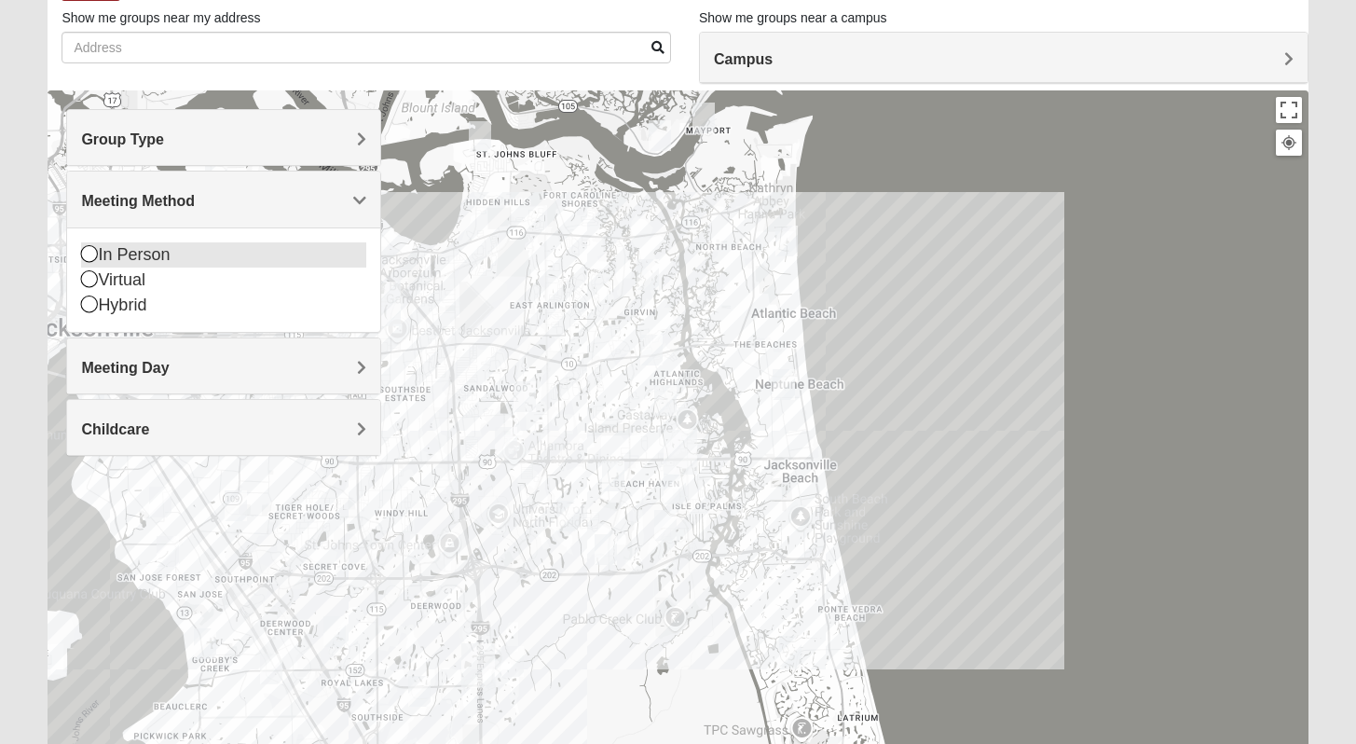
click at [126, 263] on div "In Person" at bounding box center [223, 254] width 285 height 25
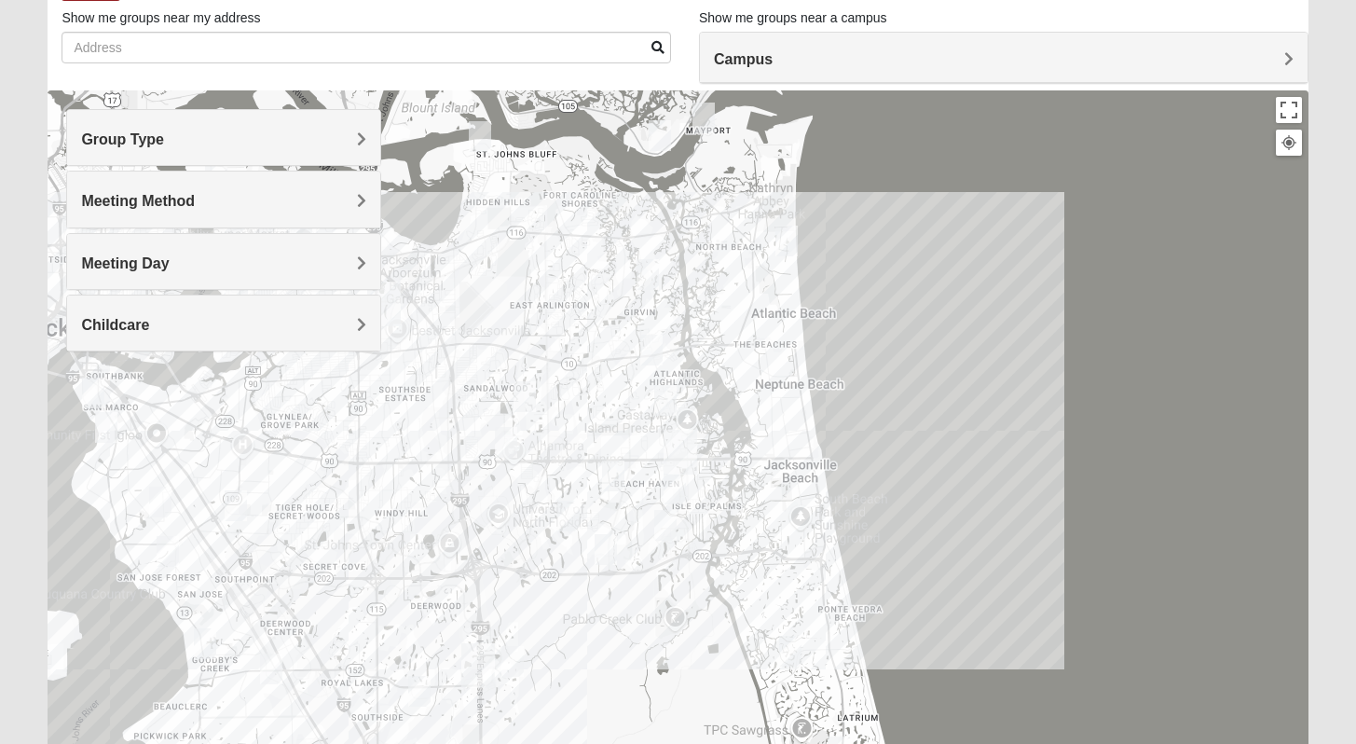
click at [183, 306] on div "Childcare" at bounding box center [223, 322] width 313 height 55
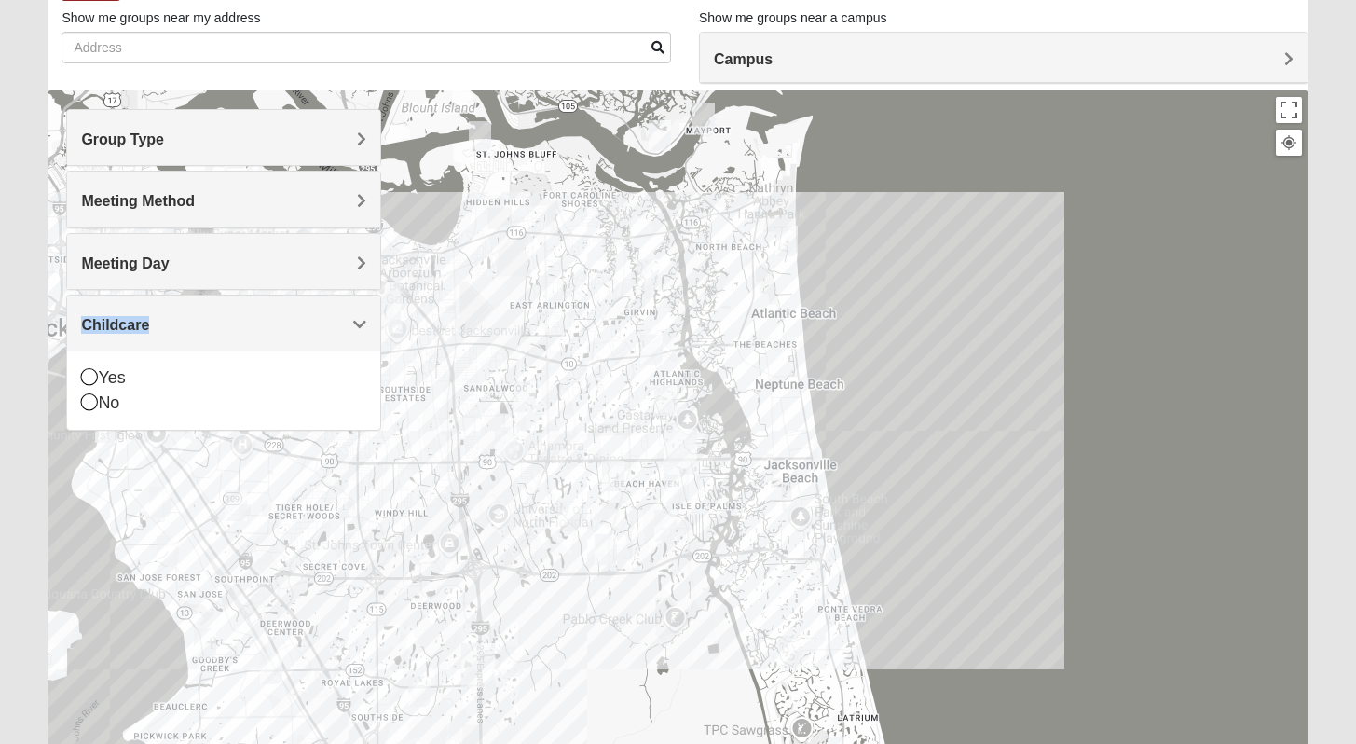
click at [183, 306] on div "Childcare" at bounding box center [223, 322] width 313 height 55
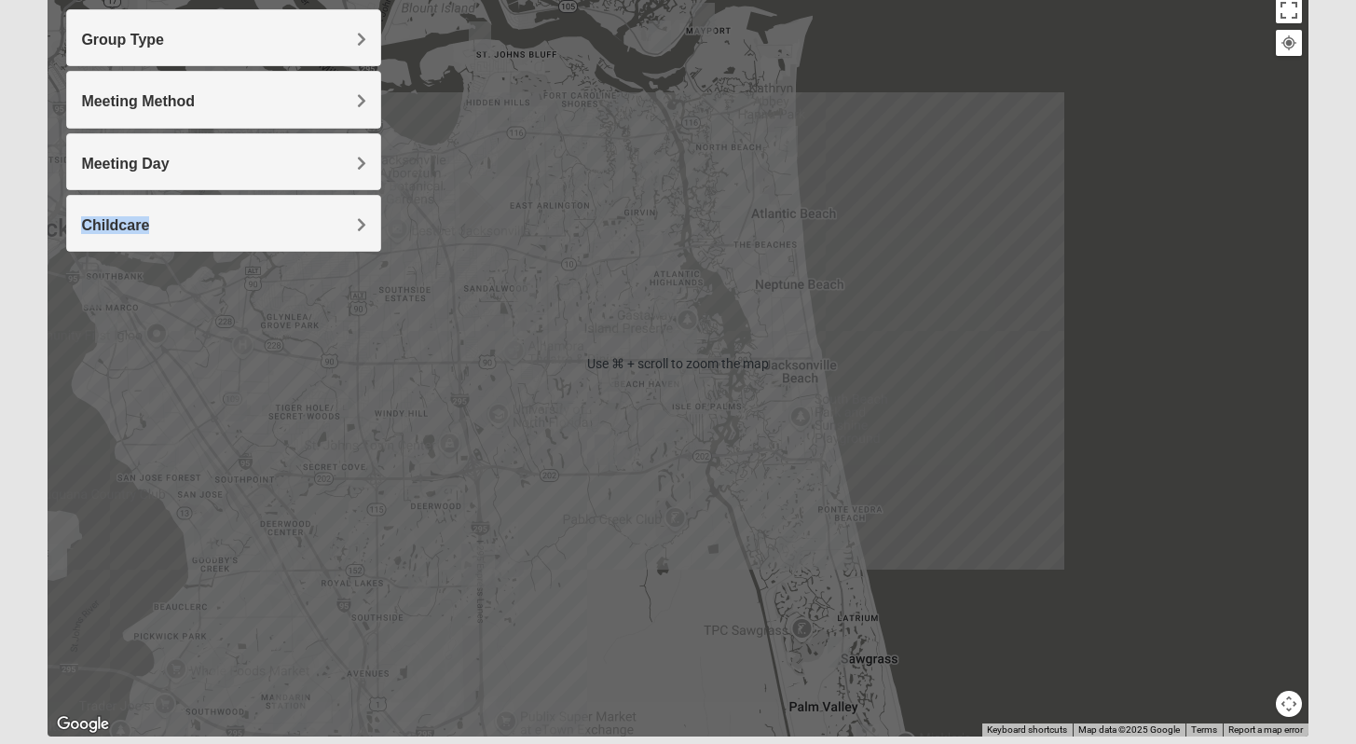
scroll to position [214, 0]
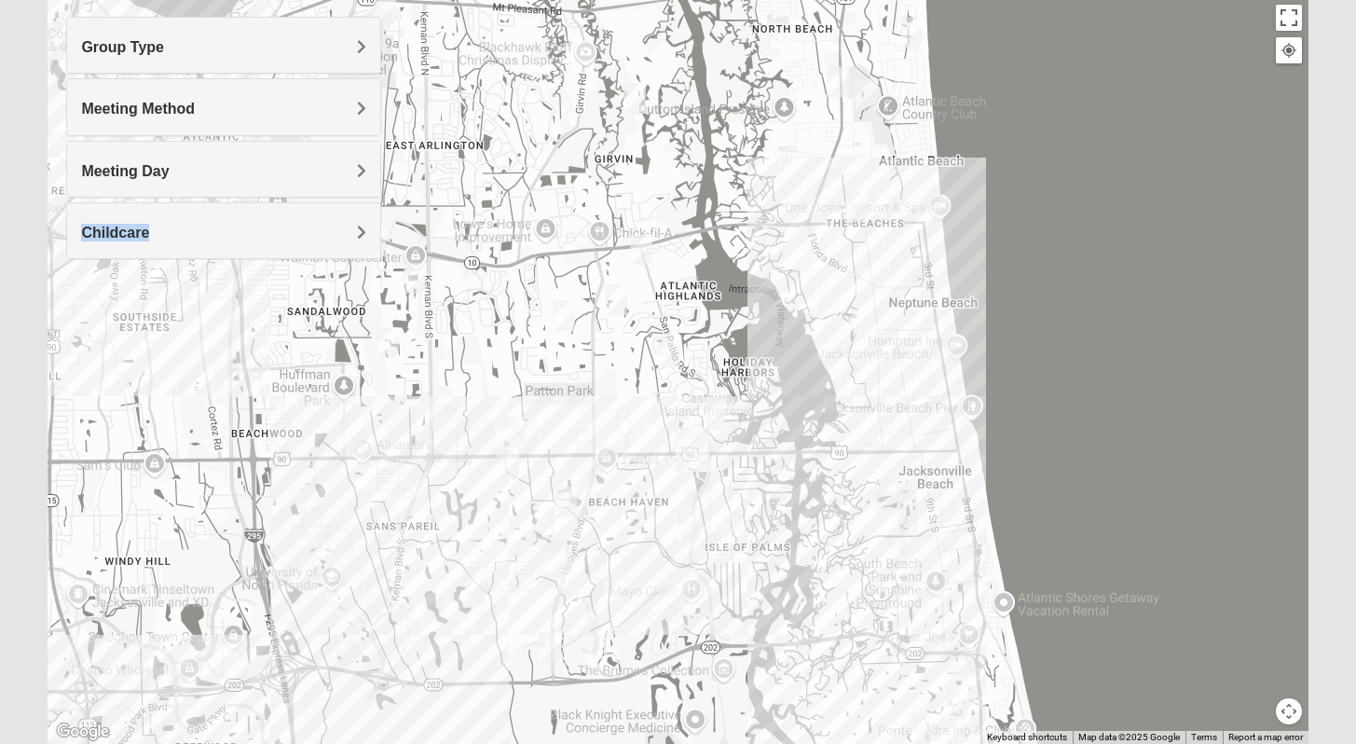
click at [471, 581] on img "Womens Nguyen 32224" at bounding box center [476, 582] width 22 height 31
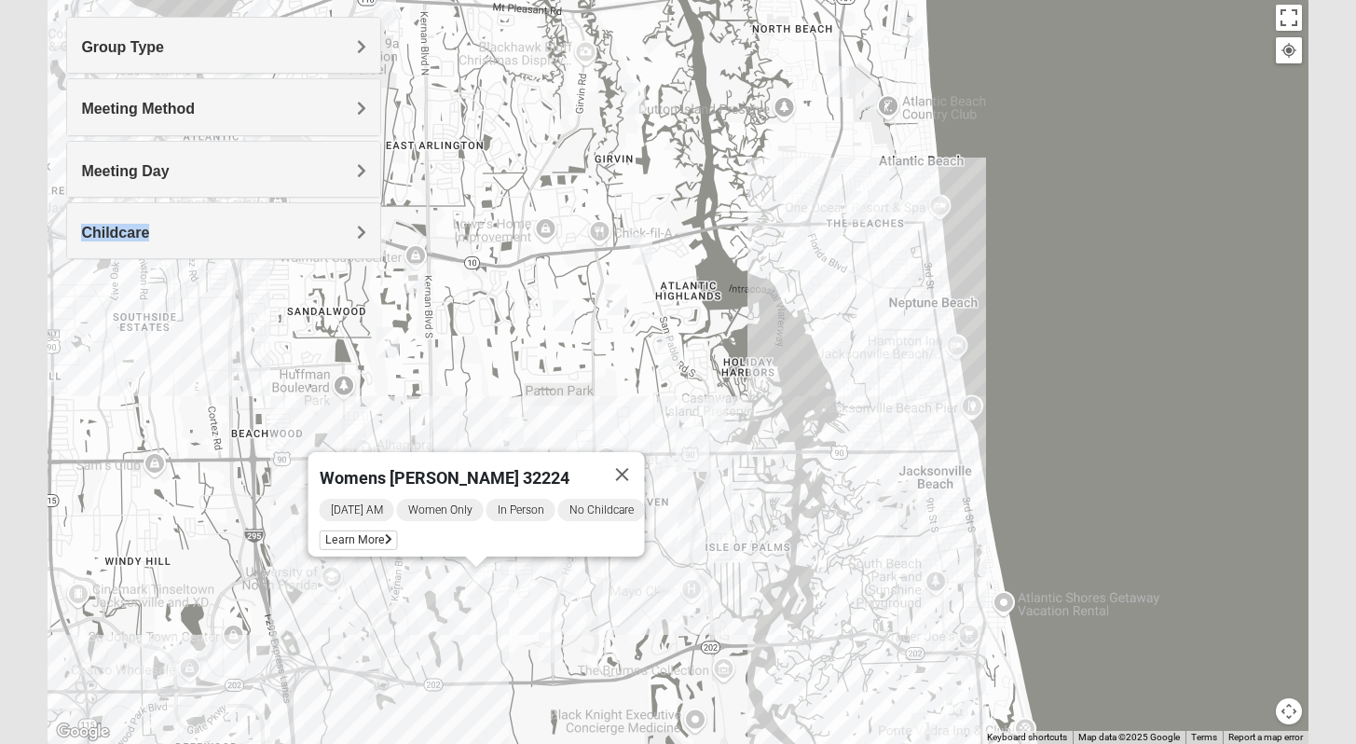
click at [352, 431] on img "Womens Campanella/Harnek 32246" at bounding box center [351, 433] width 22 height 31
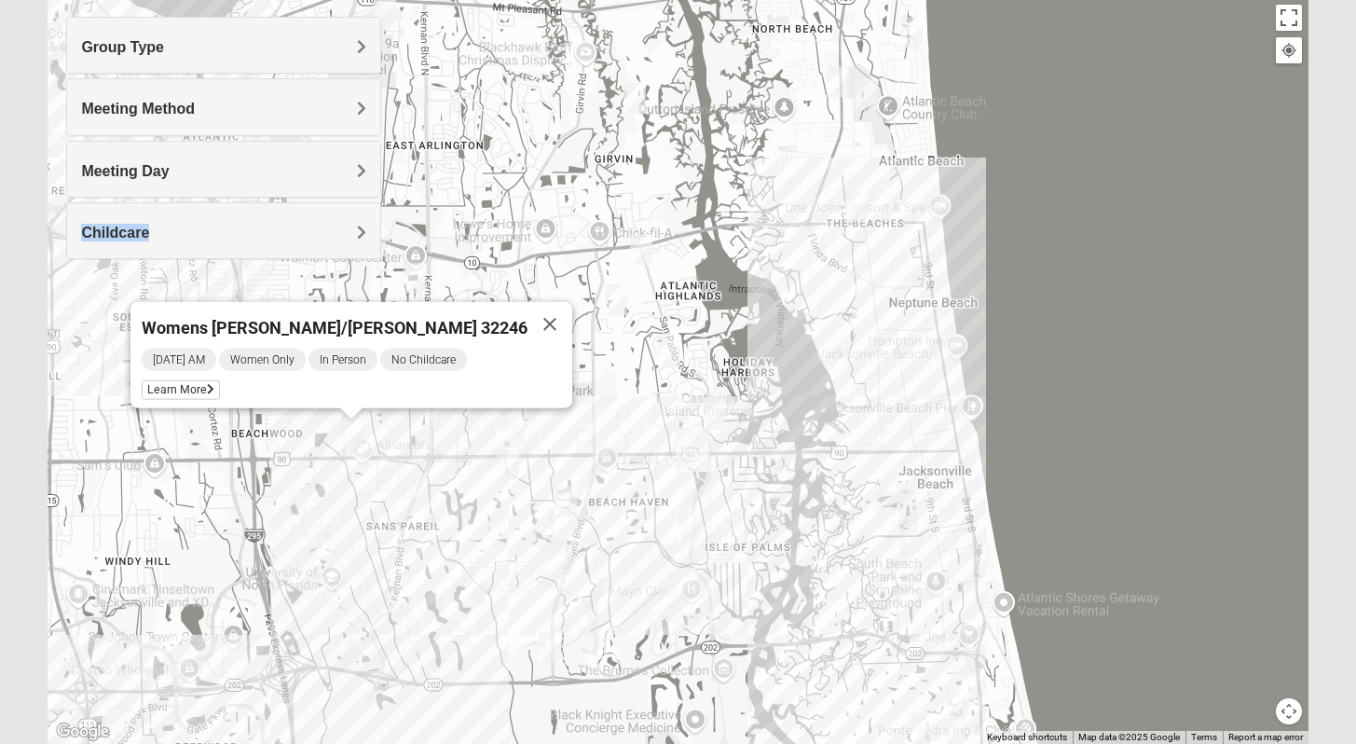
click at [710, 410] on img "Womens Hullinger 32224" at bounding box center [715, 414] width 22 height 31
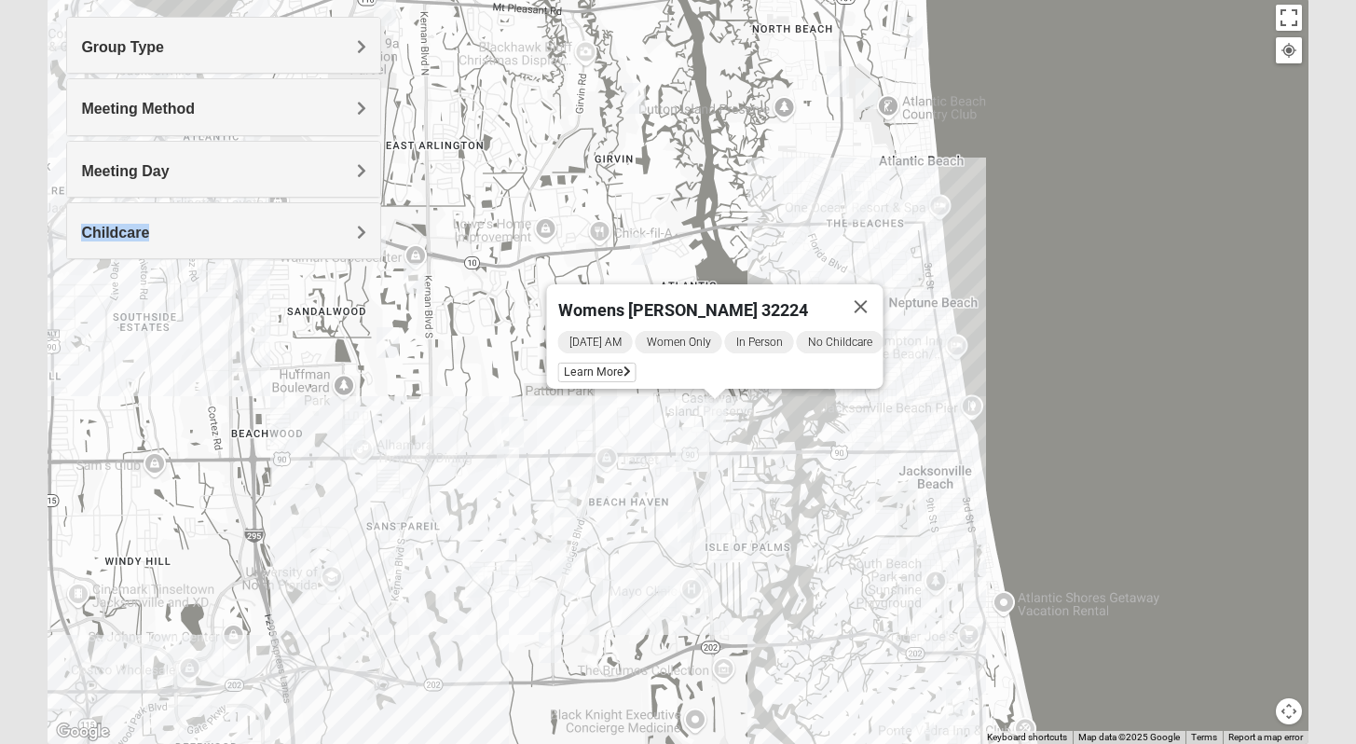
click at [716, 409] on img "Womens Hullinger 32224" at bounding box center [715, 414] width 22 height 31
click at [516, 464] on img "Mixed Russ/Shamblin 32244" at bounding box center [508, 464] width 22 height 31
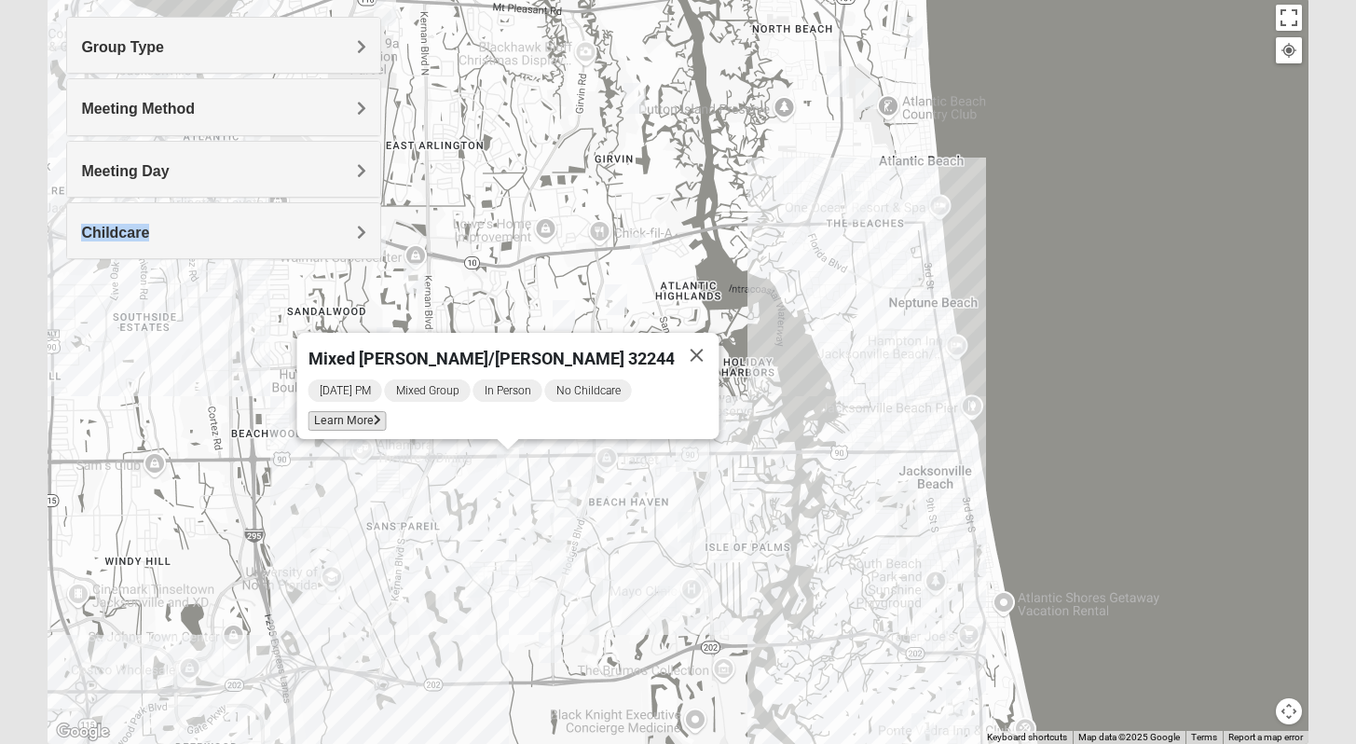
click at [372, 411] on span "Learn More" at bounding box center [347, 421] width 78 height 20
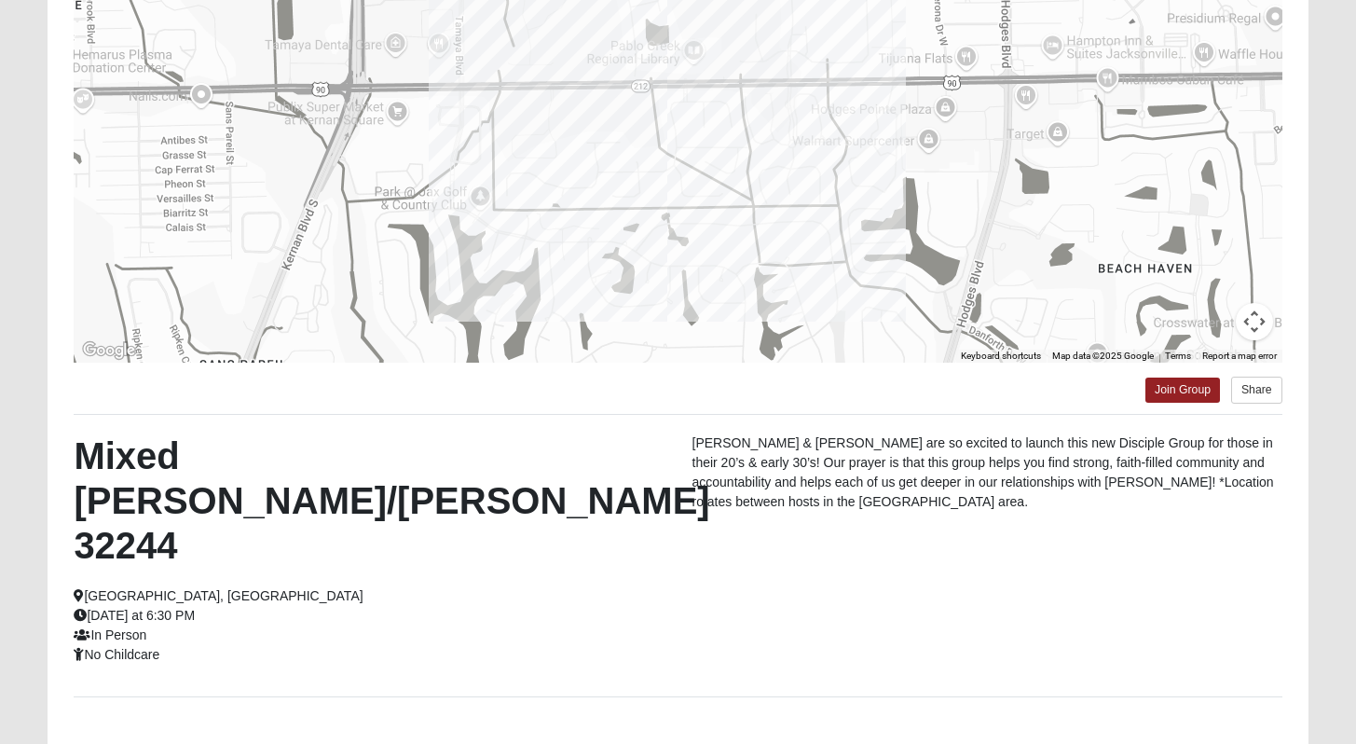
scroll to position [126, 0]
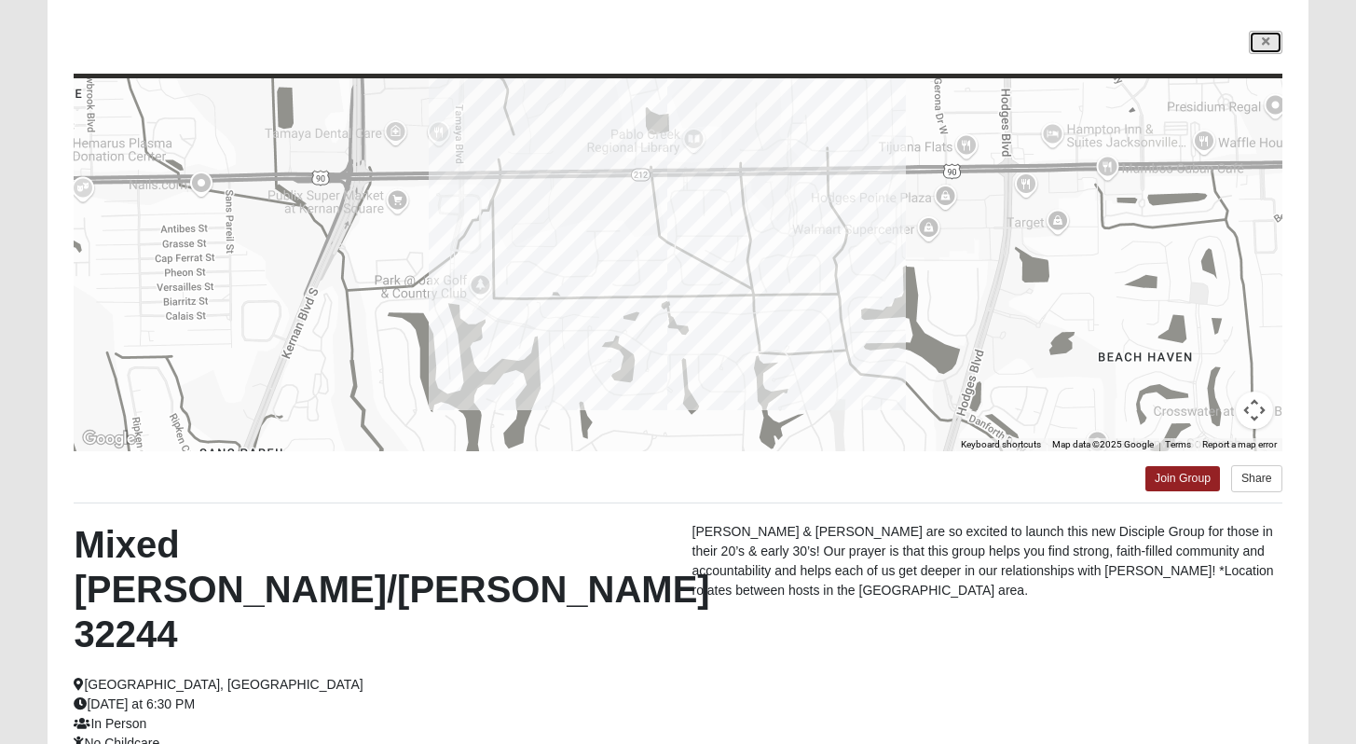
click at [1260, 50] on link at bounding box center [1266, 42] width 34 height 23
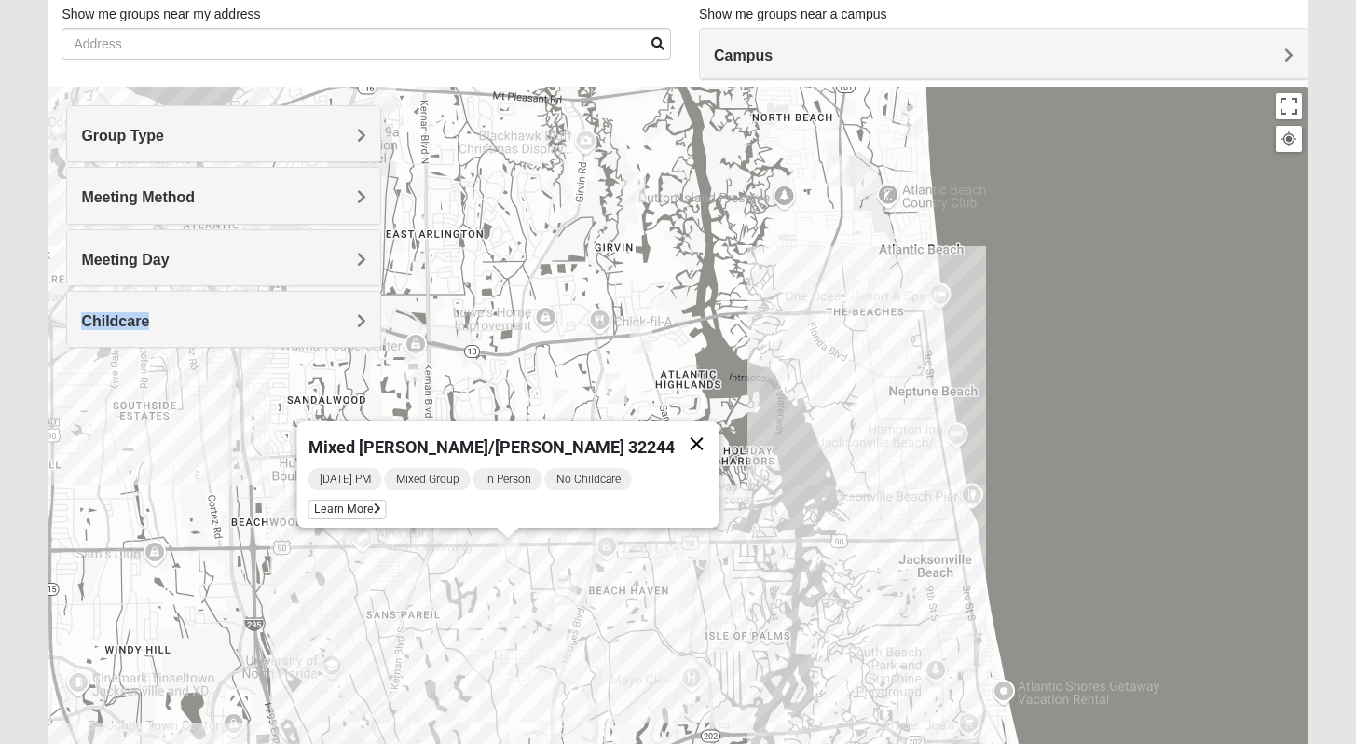
click at [674, 433] on button "Close" at bounding box center [696, 443] width 45 height 45
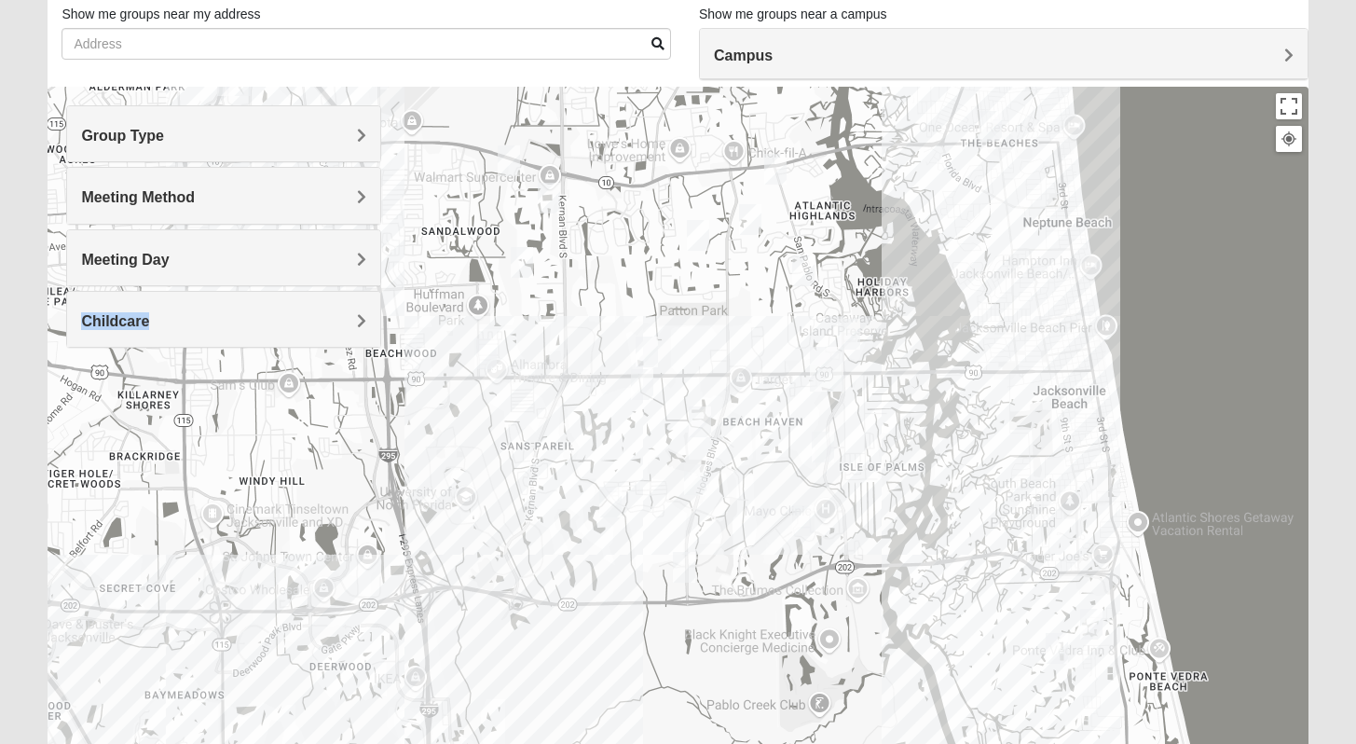
drag, startPoint x: 482, startPoint y: 591, endPoint x: 621, endPoint y: 431, distance: 212.1
click at [620, 430] on div at bounding box center [678, 460] width 1260 height 746
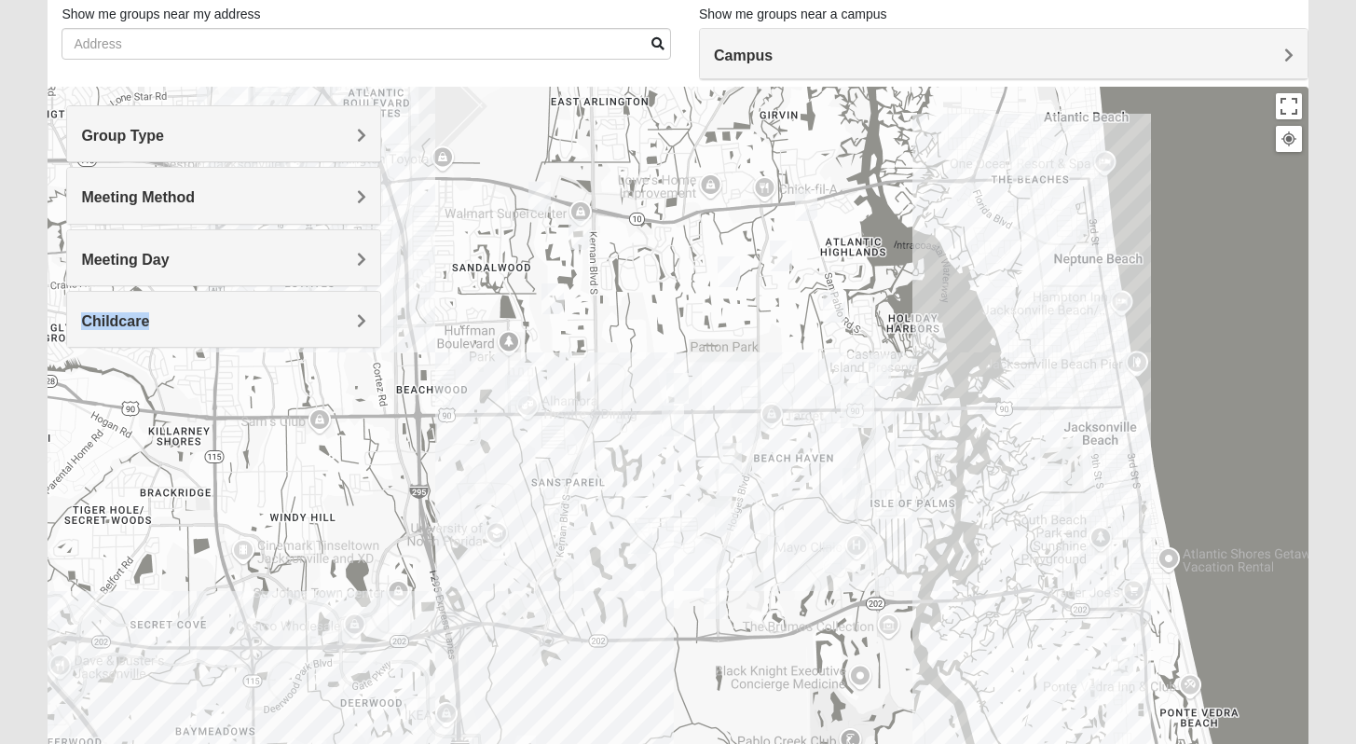
drag, startPoint x: 625, startPoint y: 436, endPoint x: 693, endPoint y: 495, distance: 89.9
click at [692, 504] on div at bounding box center [678, 460] width 1260 height 746
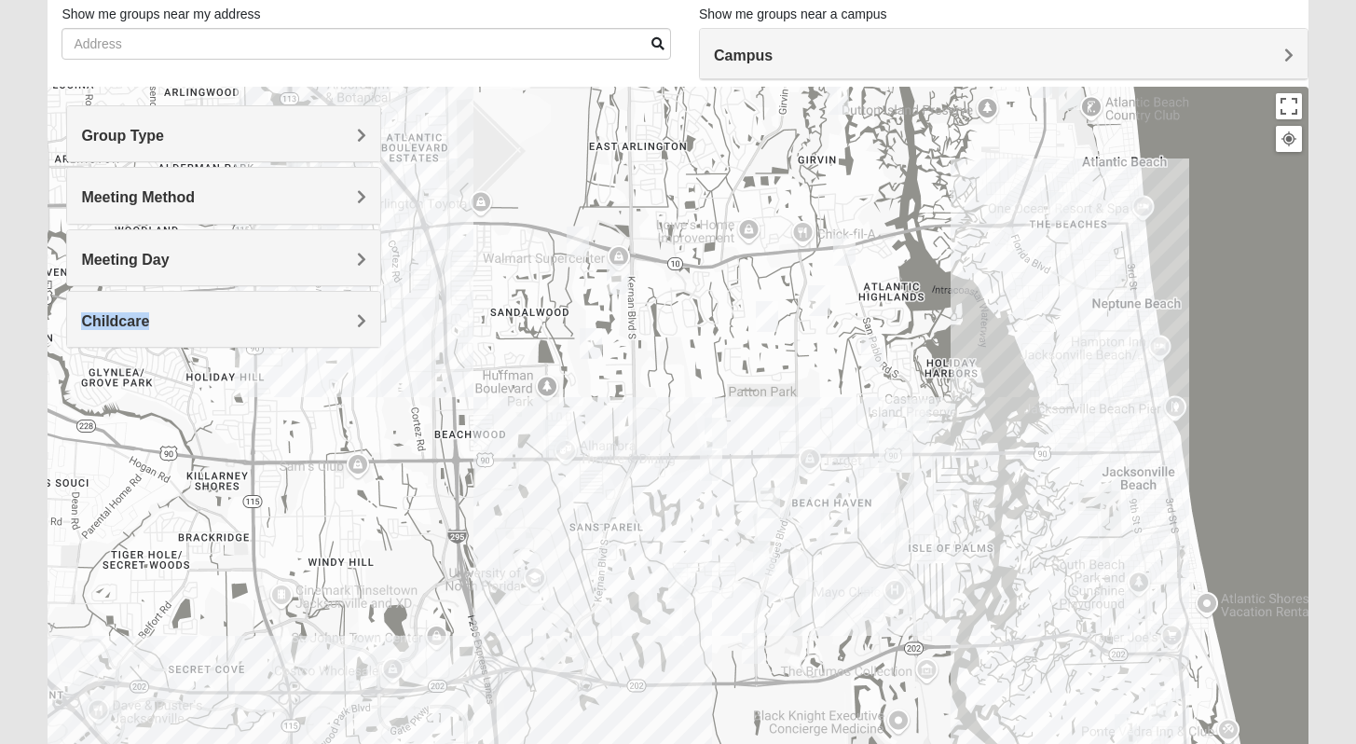
click at [619, 281] on img "Mixed Maytum 32224" at bounding box center [618, 279] width 22 height 31
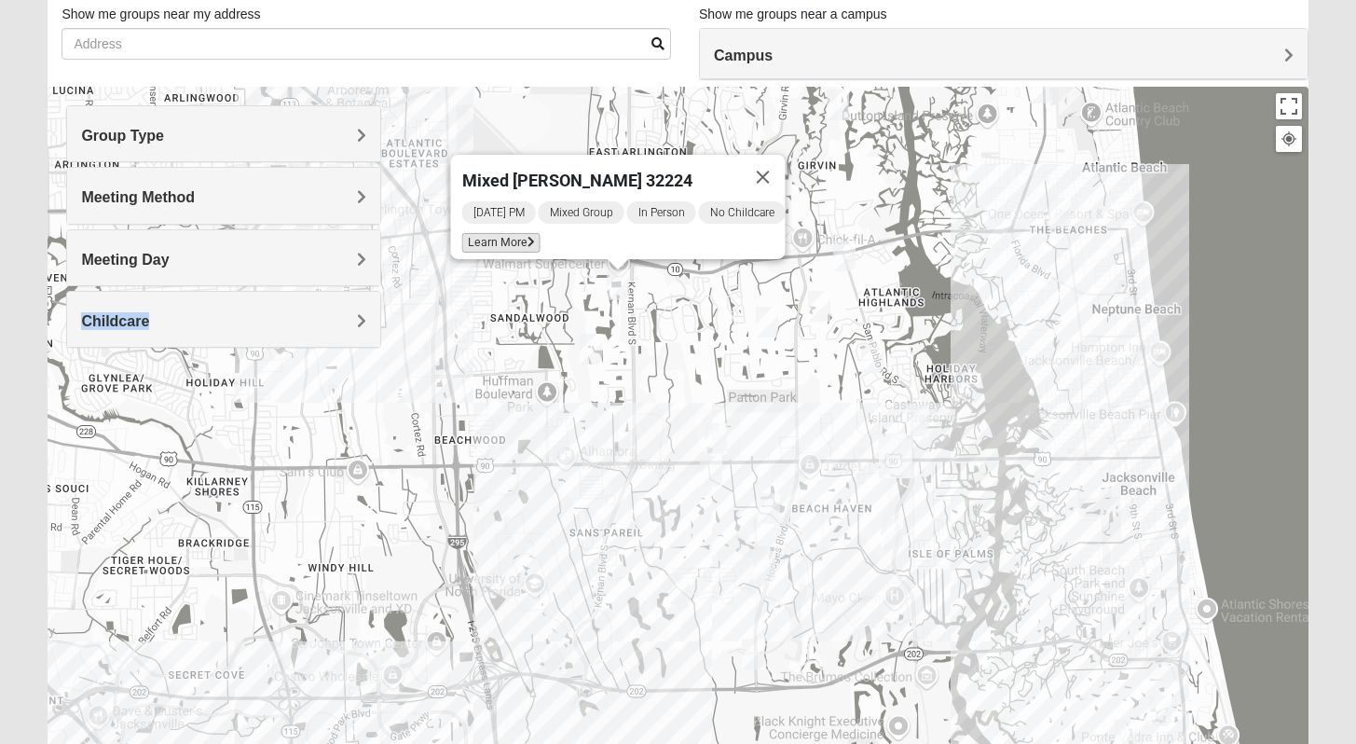
click at [494, 233] on span "Learn More" at bounding box center [500, 243] width 78 height 20
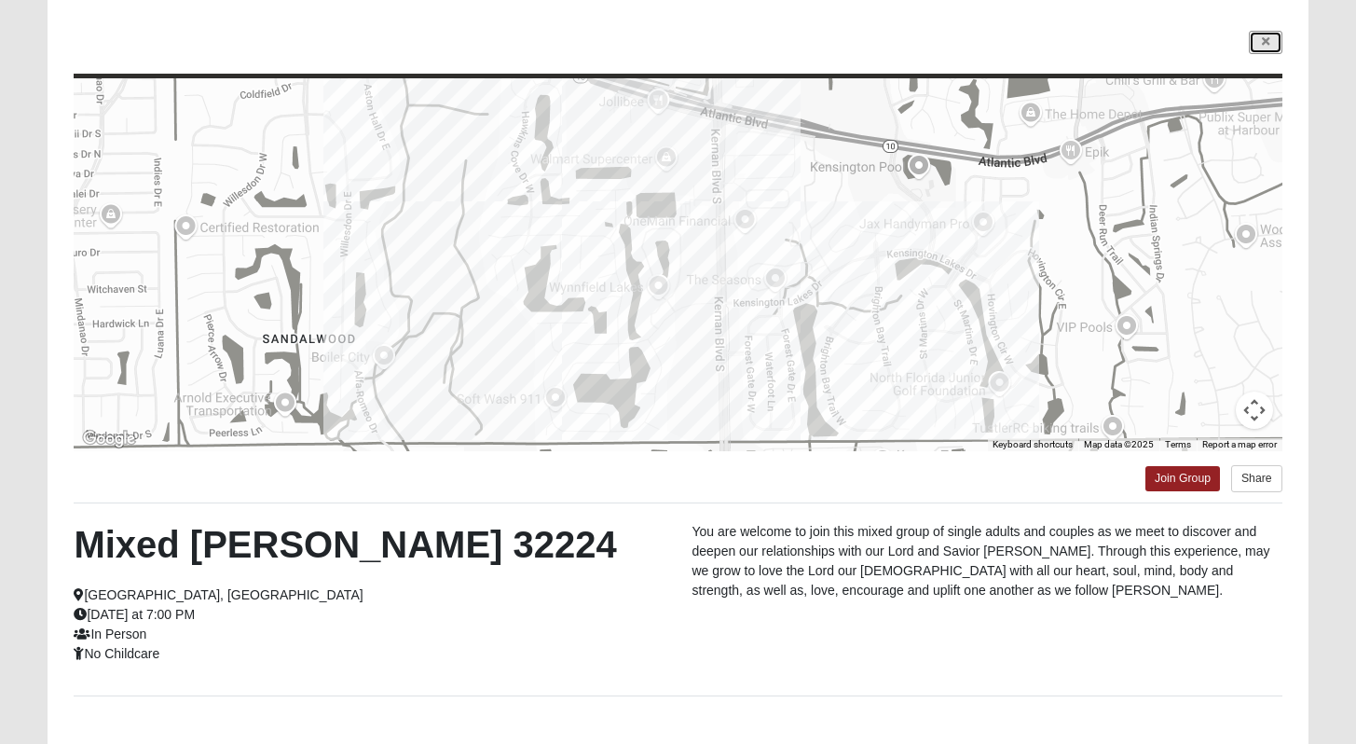
click at [1279, 41] on link at bounding box center [1266, 42] width 34 height 23
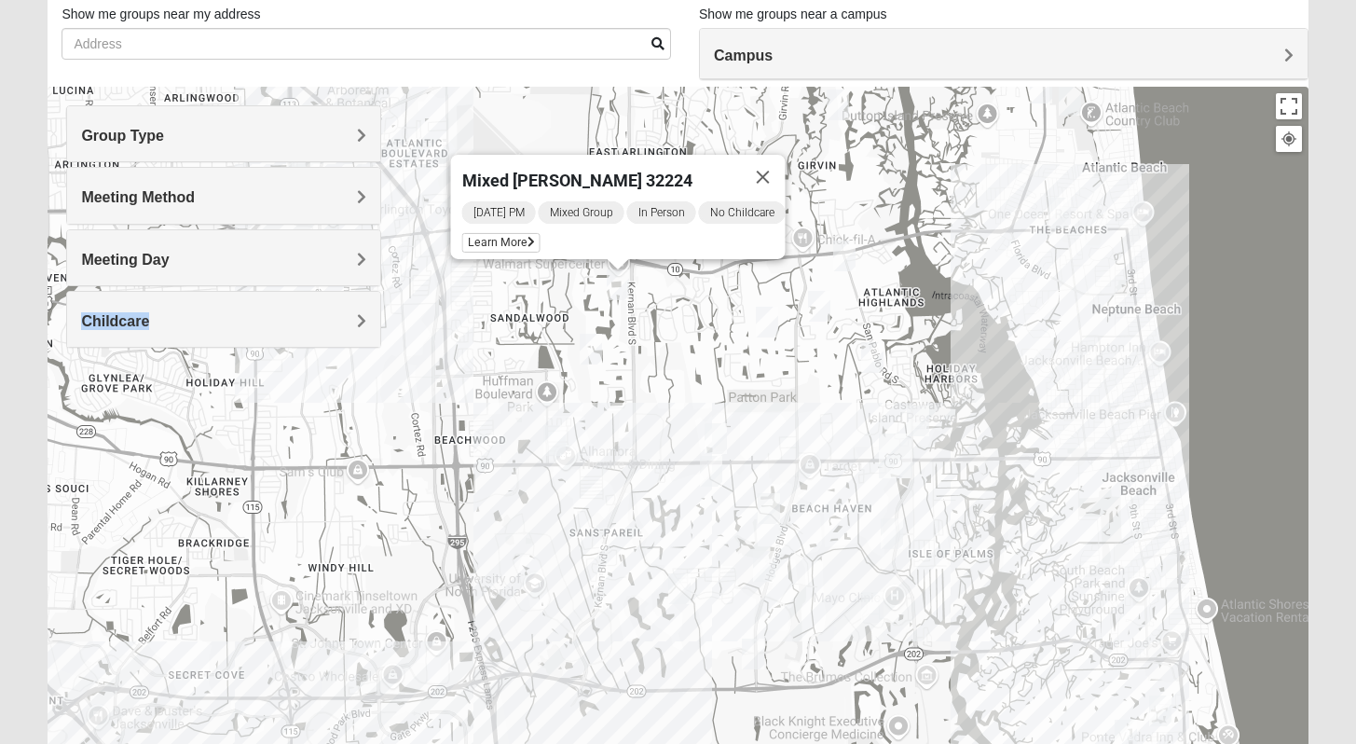
click at [711, 468] on img "Mixed Russ/Shamblin 32244" at bounding box center [711, 471] width 22 height 31
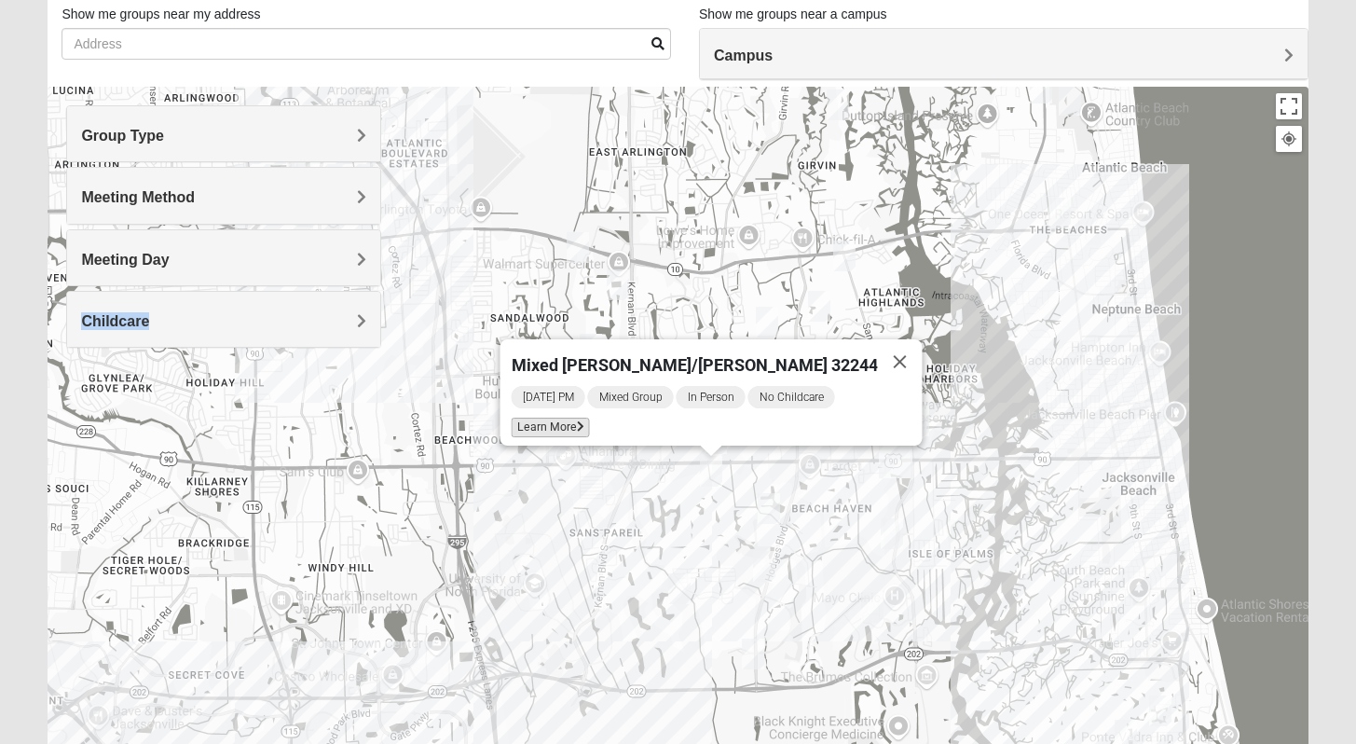
click at [589, 420] on span "Learn More" at bounding box center [550, 428] width 78 height 20
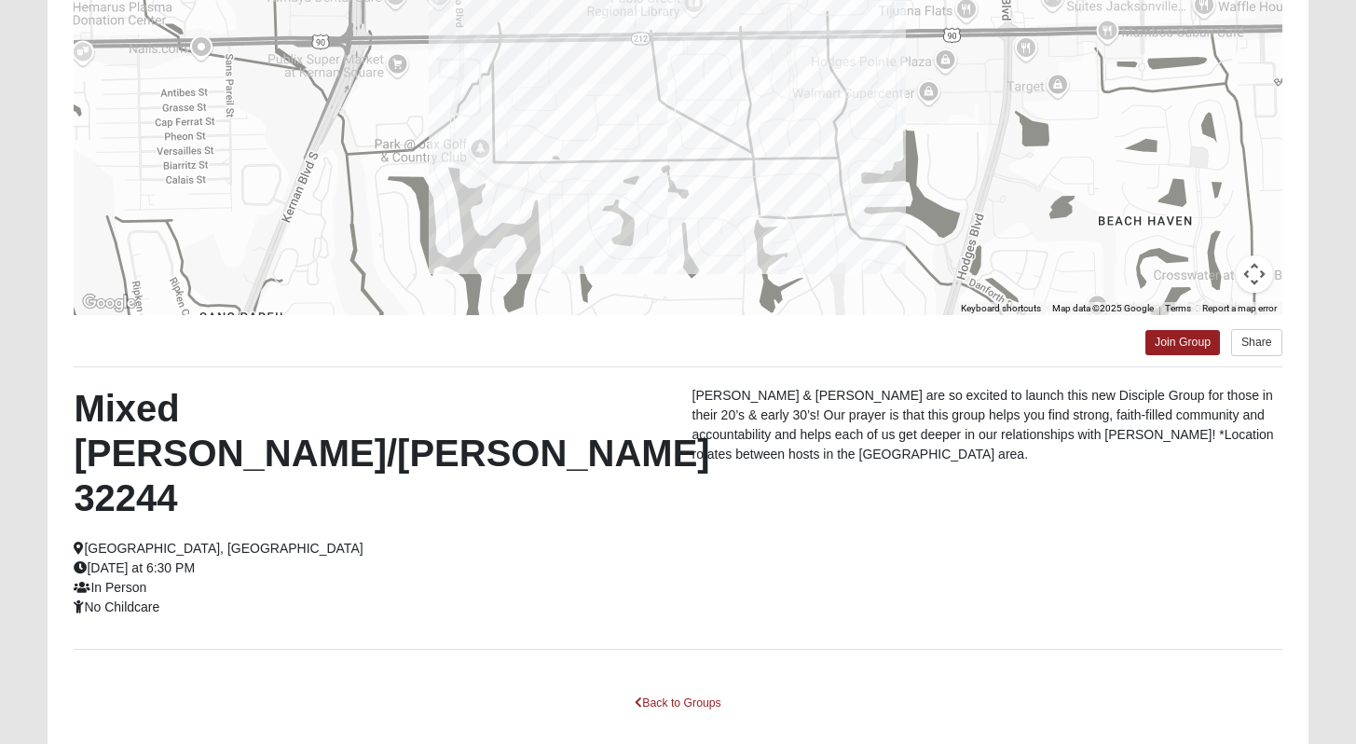
scroll to position [265, 0]
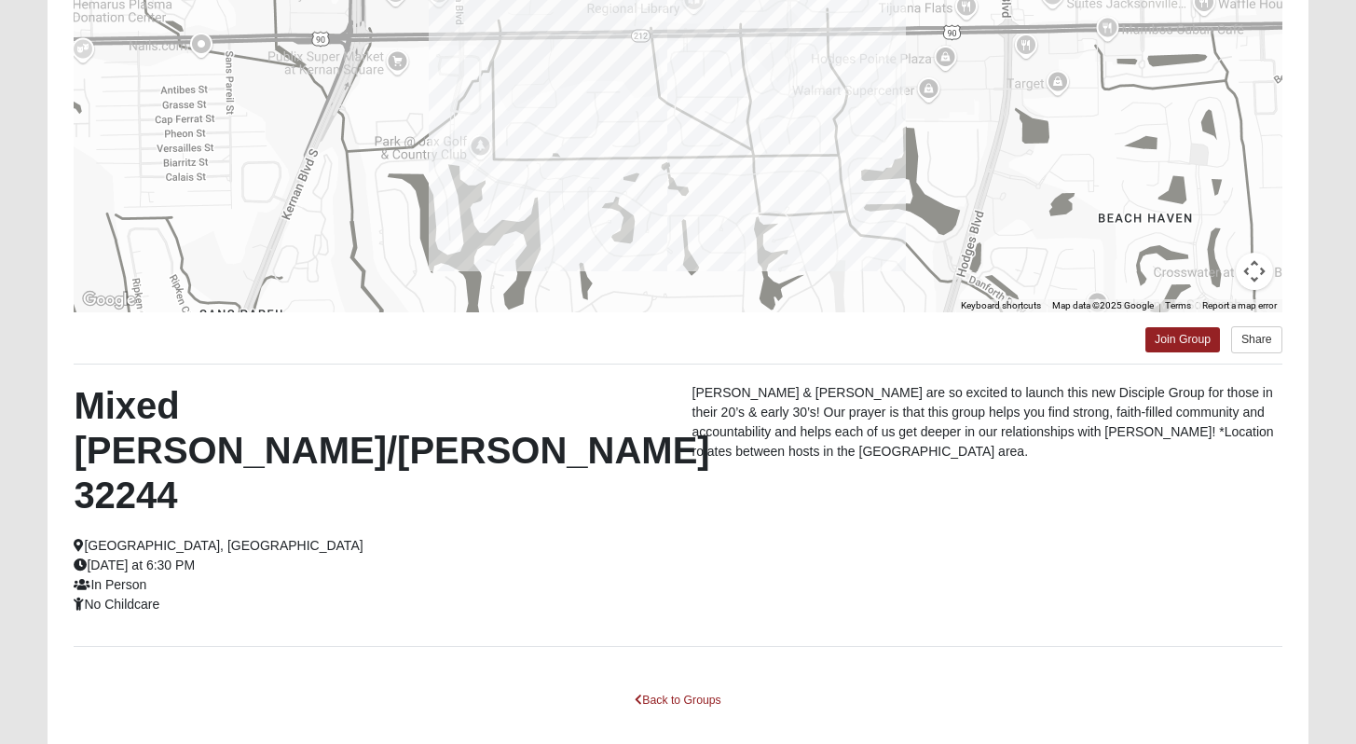
click at [699, 394] on p "Jacob & Kendall are so excited to launch this new Disciple Group for those in t…" at bounding box center [987, 422] width 590 height 78
drag, startPoint x: 699, startPoint y: 394, endPoint x: 766, endPoint y: 393, distance: 67.1
click at [766, 393] on p "Jacob & Kendall are so excited to launch this new Disciple Group for those in t…" at bounding box center [987, 422] width 590 height 78
copy p "Jacob & Kendall"
click at [840, 460] on p "Jacob & Kendall are so excited to launch this new Disciple Group for those in t…" at bounding box center [987, 422] width 590 height 78
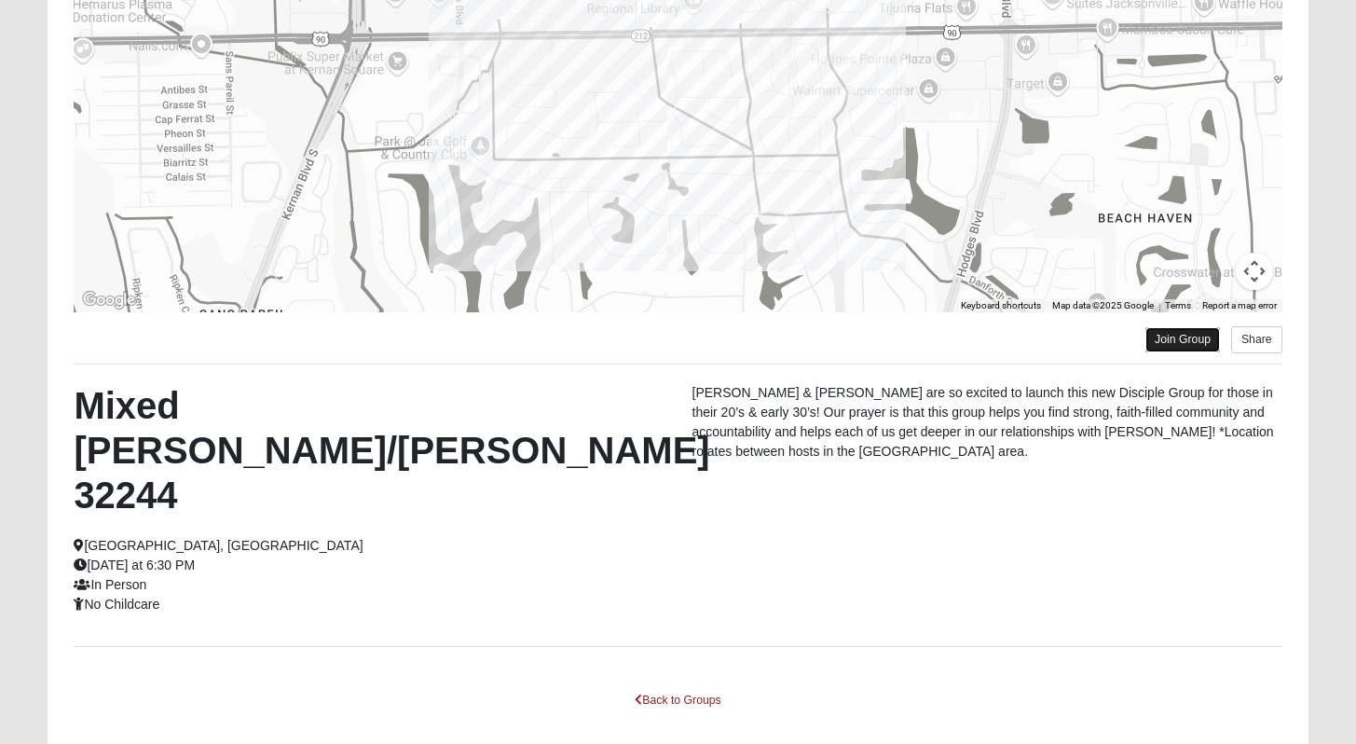
click at [1167, 343] on link "Join Group" at bounding box center [1182, 339] width 75 height 25
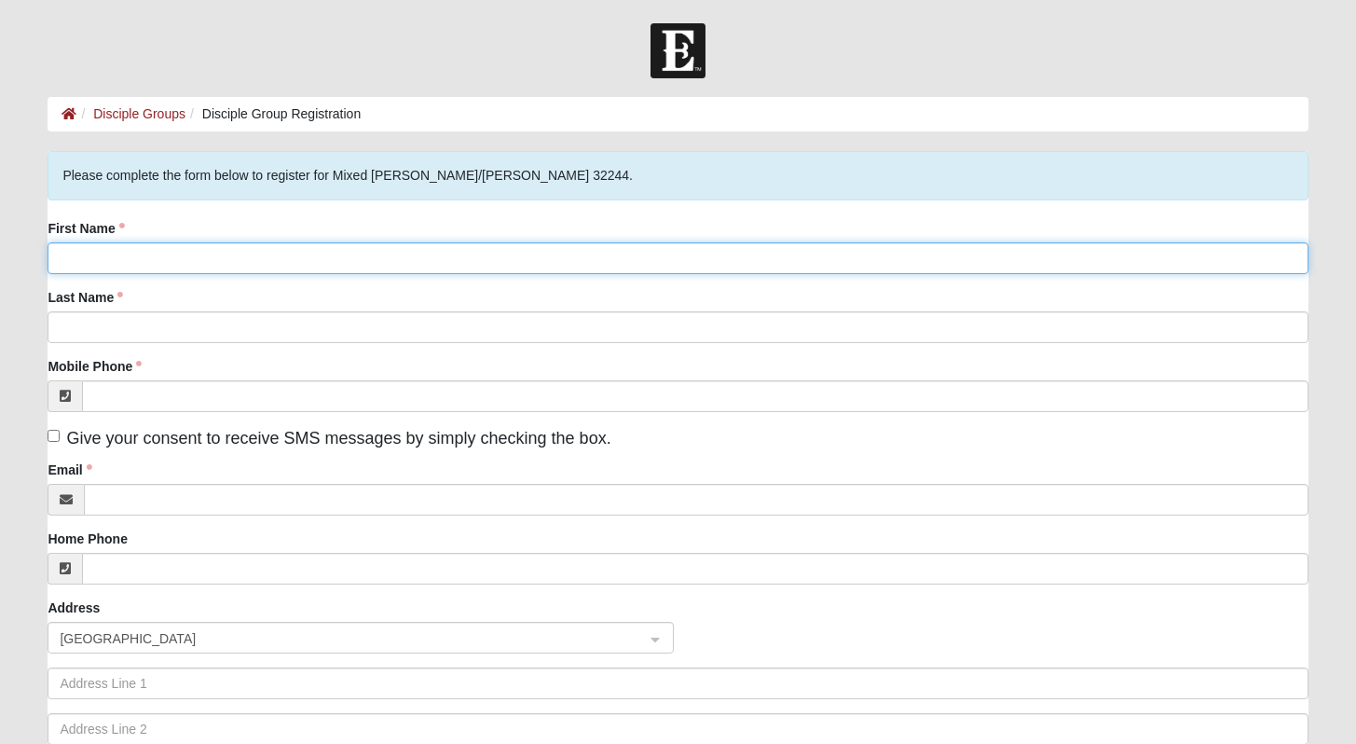
click at [281, 259] on input "First Name" at bounding box center [678, 258] width 1260 height 32
type input "[PERSON_NAME]"
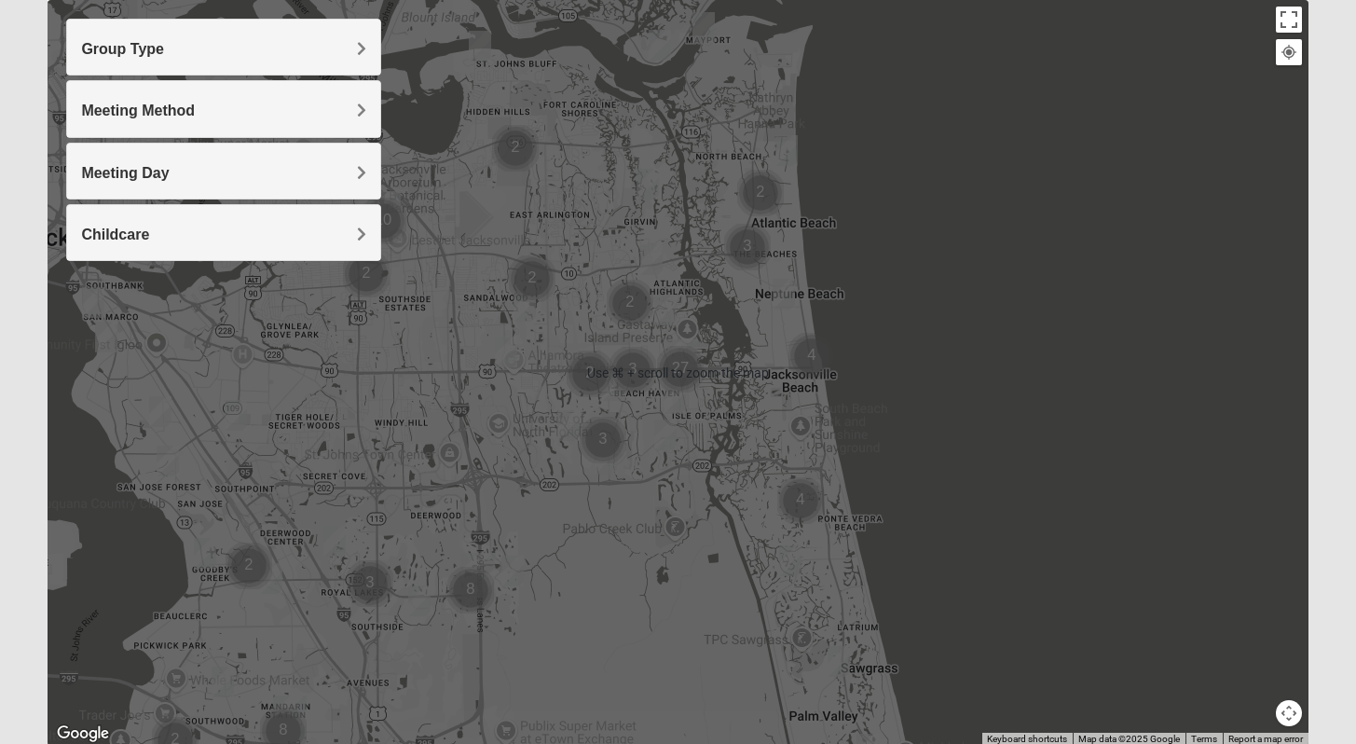
scroll to position [210, 0]
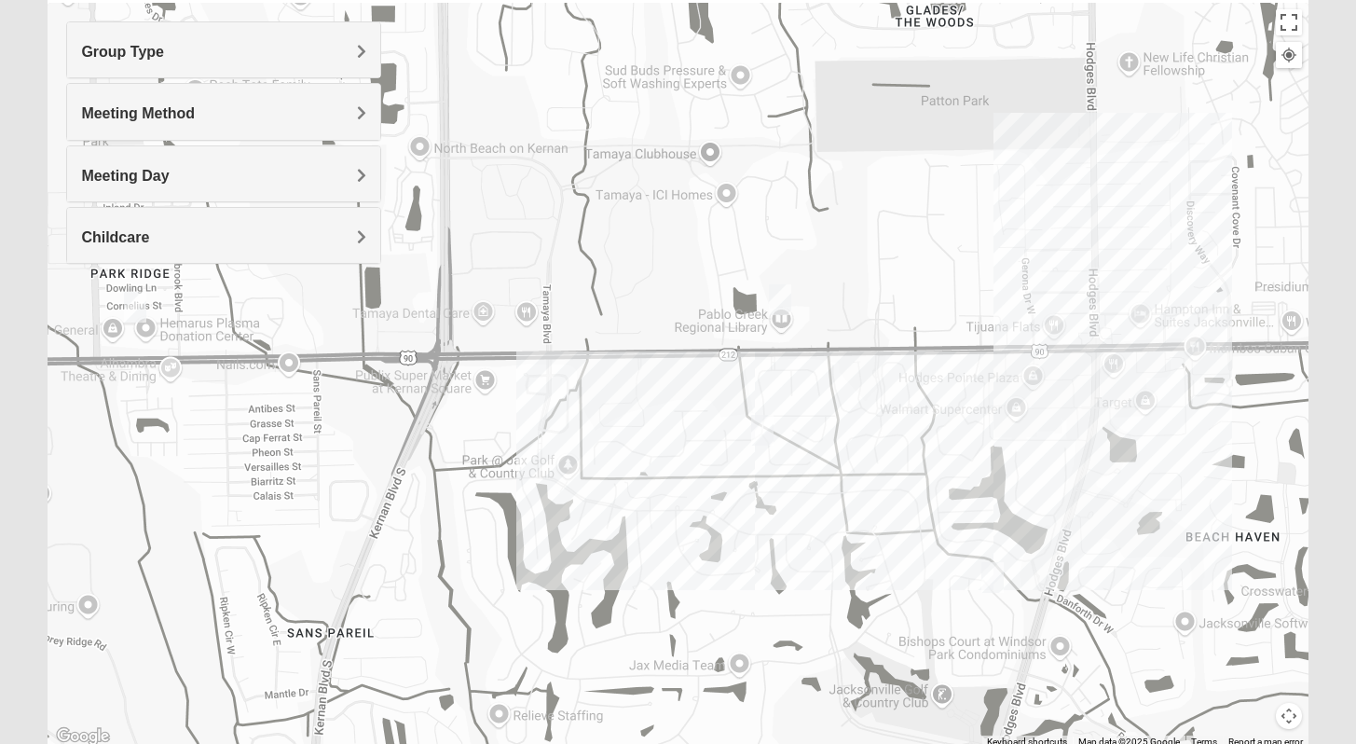
drag, startPoint x: 418, startPoint y: 405, endPoint x: 898, endPoint y: 307, distance: 490.0
click at [898, 307] on div at bounding box center [678, 376] width 1260 height 746
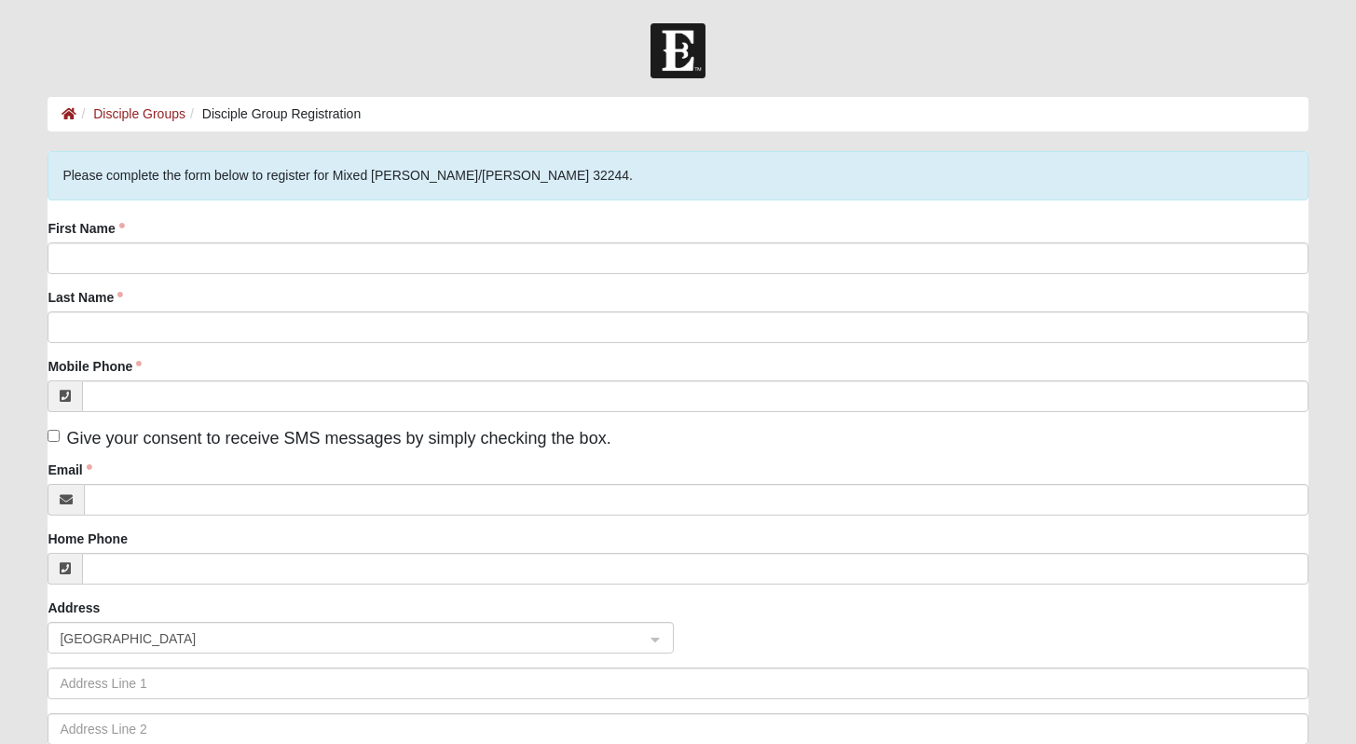
click at [225, 232] on div "First Name" at bounding box center [678, 246] width 1260 height 55
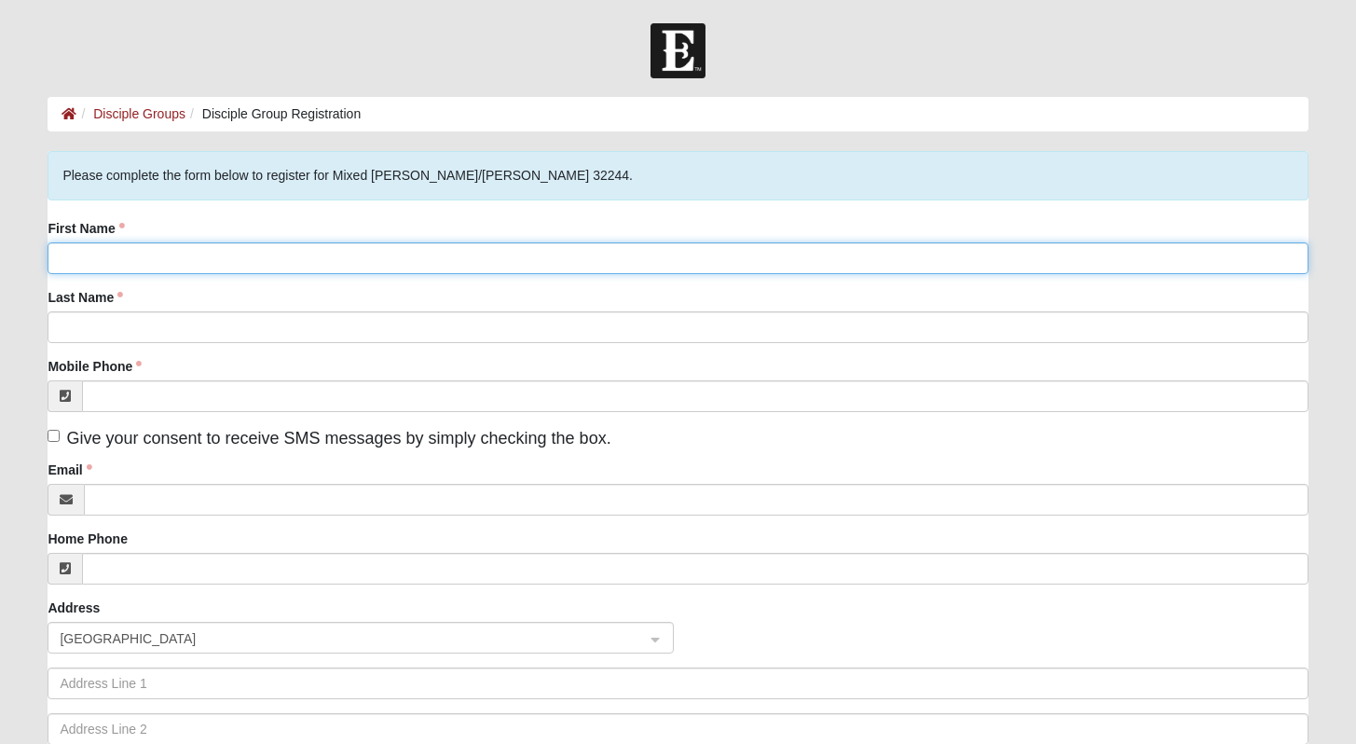
click at [212, 259] on input "First Name" at bounding box center [678, 258] width 1260 height 32
type input "[PERSON_NAME]"
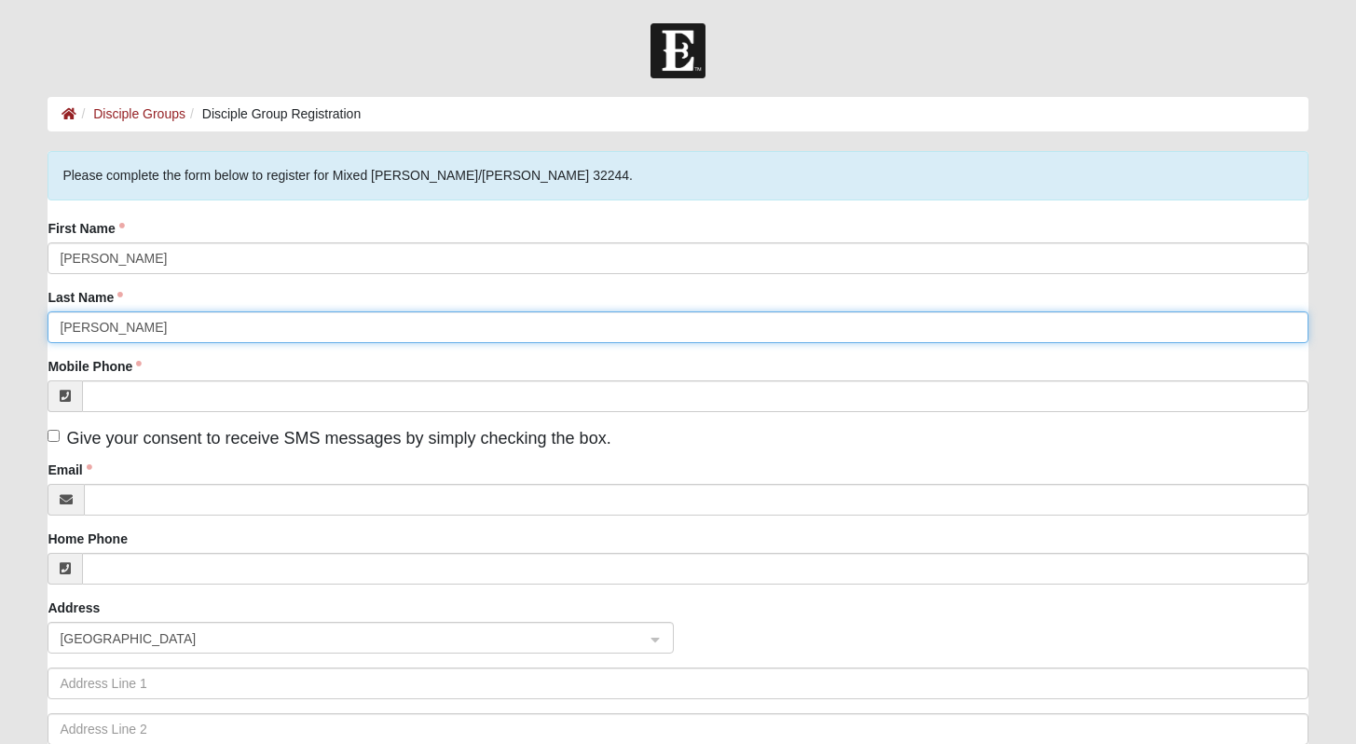
type input "Collier"
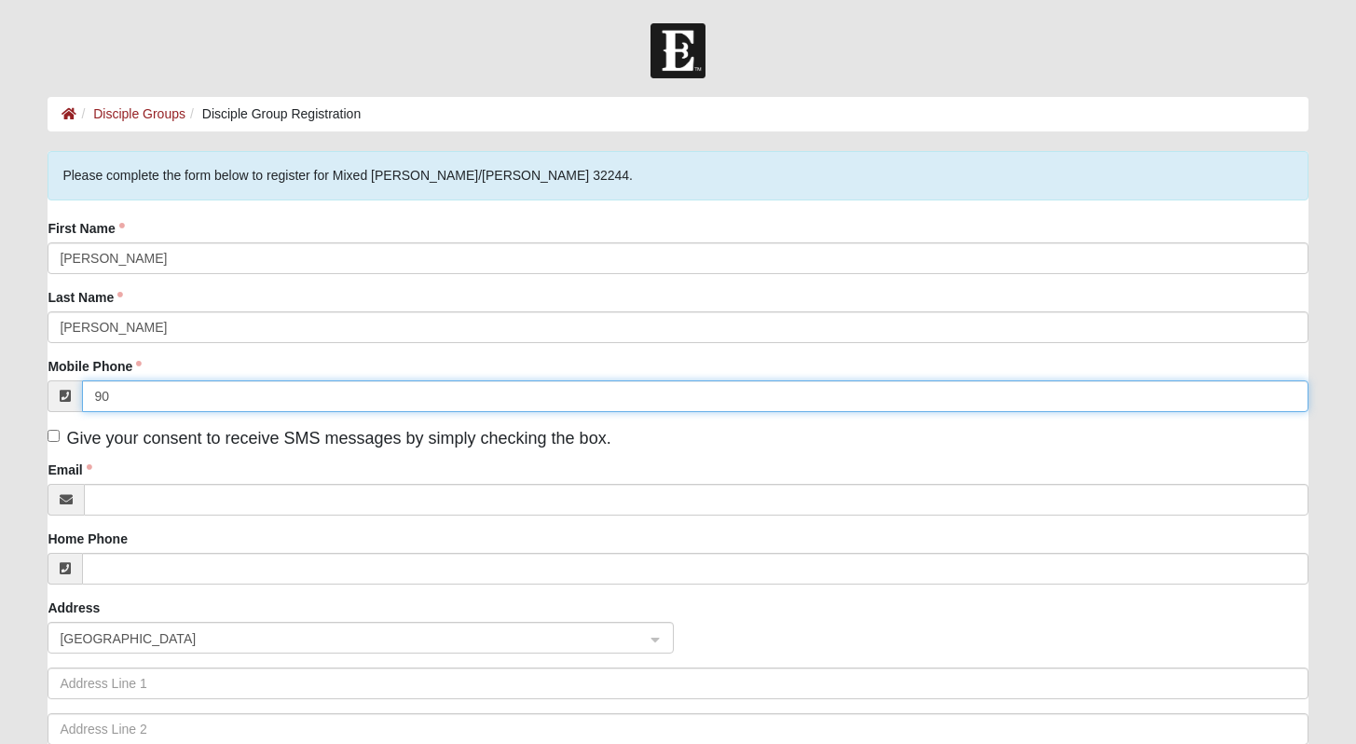
type input "9"
type input "(850) 419-6163"
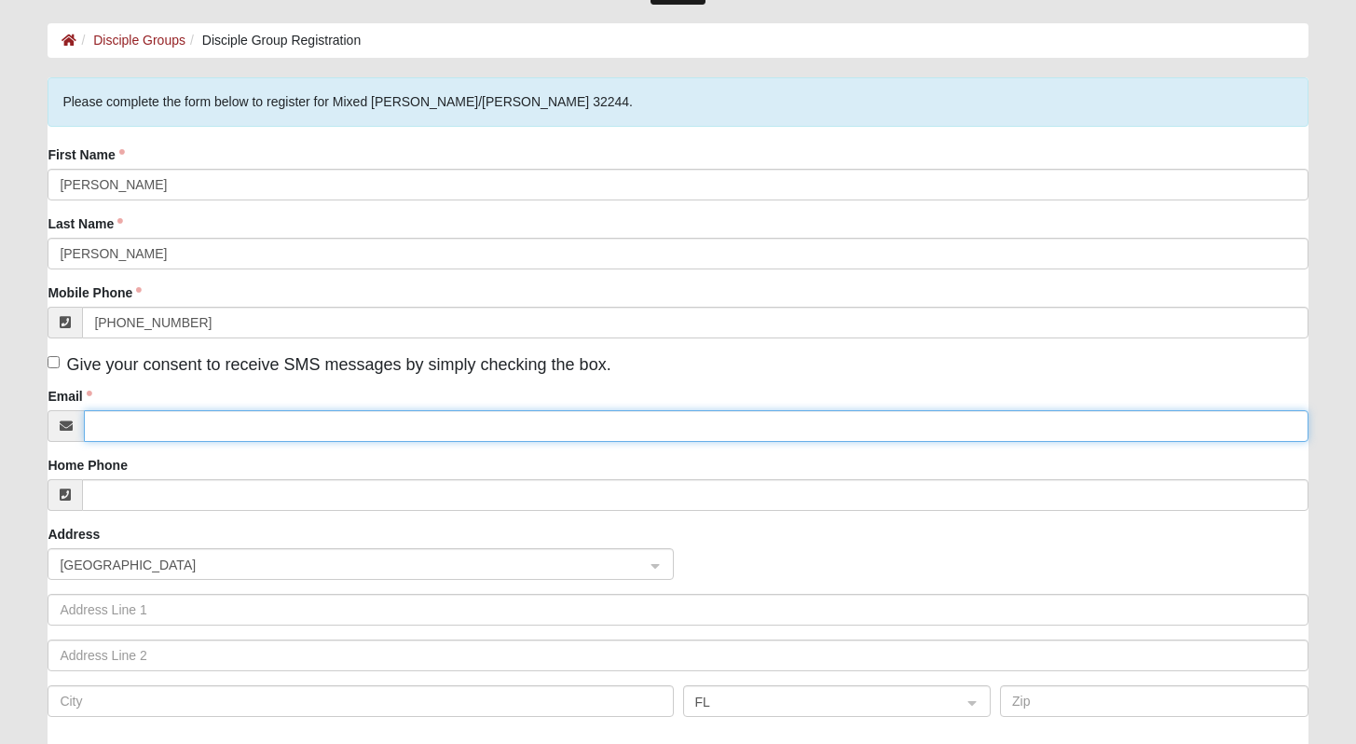
scroll to position [163, 0]
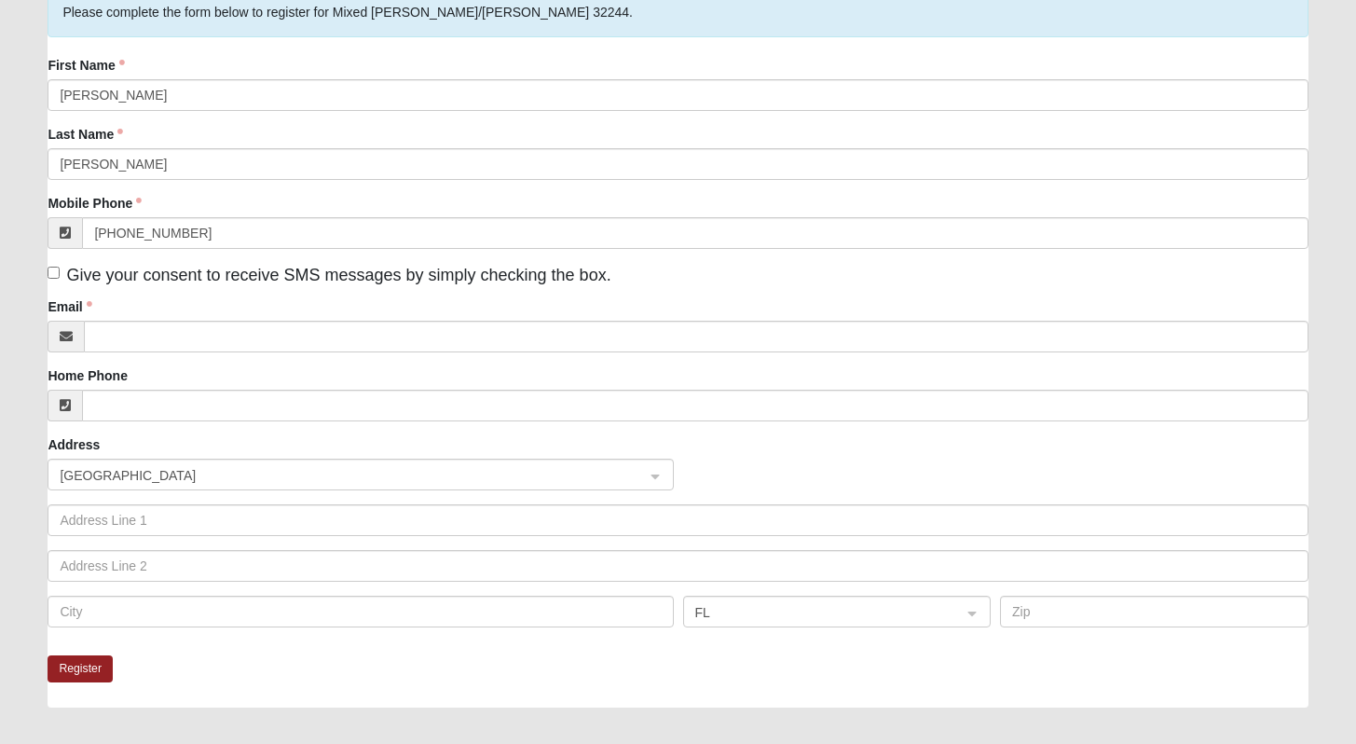
click at [195, 276] on span "Give your consent to receive SMS messages by simply checking the box." at bounding box center [338, 275] width 544 height 19
click at [60, 276] on input "Give your consent to receive SMS messages by simply checking the box." at bounding box center [54, 273] width 12 height 12
checkbox input "true"
click at [194, 320] on div "Email" at bounding box center [678, 324] width 1260 height 55
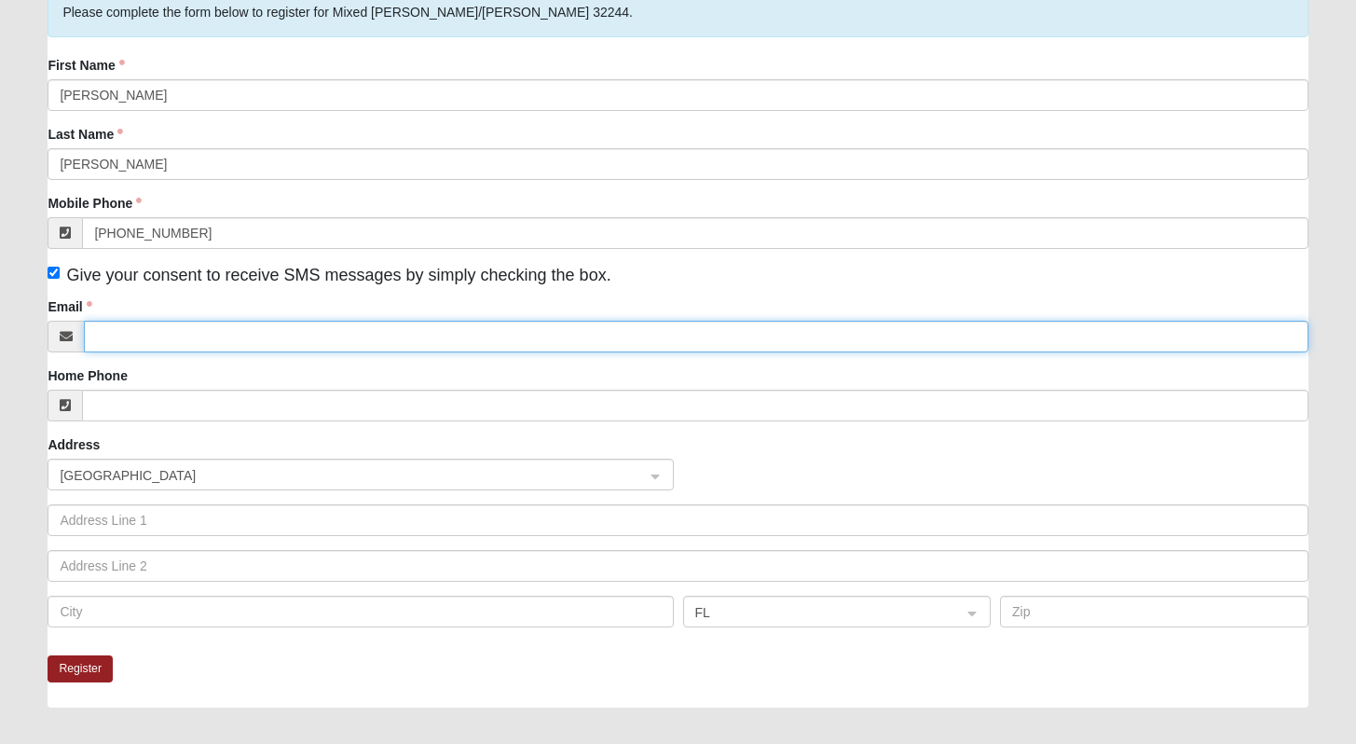
click at [192, 333] on input "Email" at bounding box center [696, 337] width 1224 height 32
type input "holly.hope.goff@gmail.com"
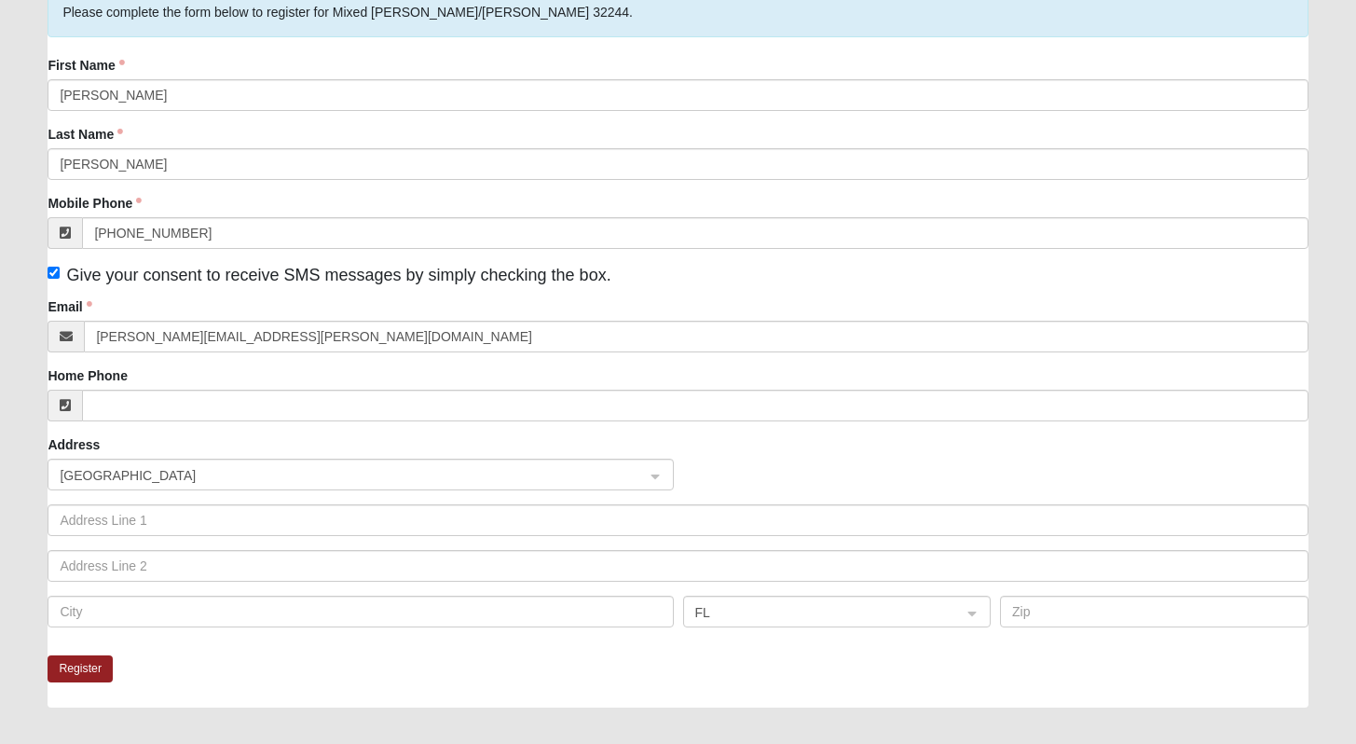
click at [176, 210] on div "Mobile Phone (850) 419-6163" at bounding box center [678, 221] width 1260 height 55
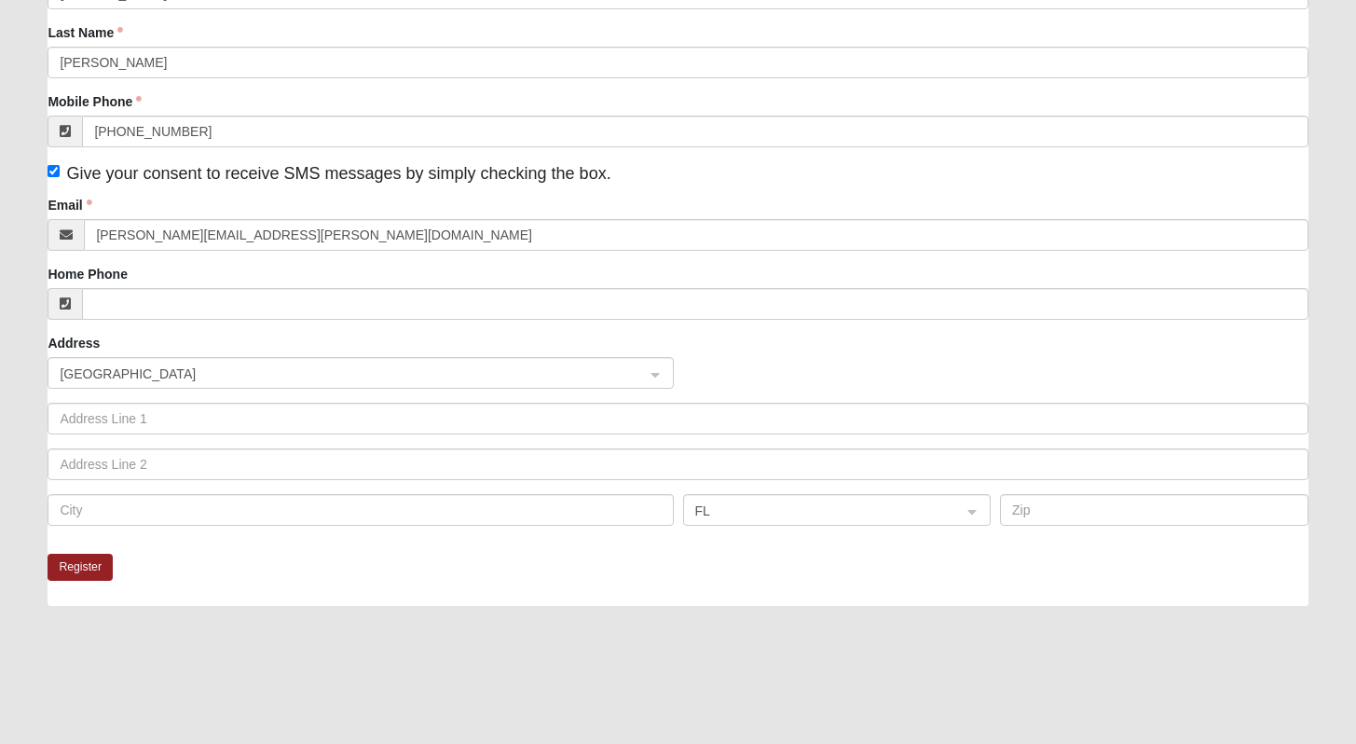
scroll to position [276, 0]
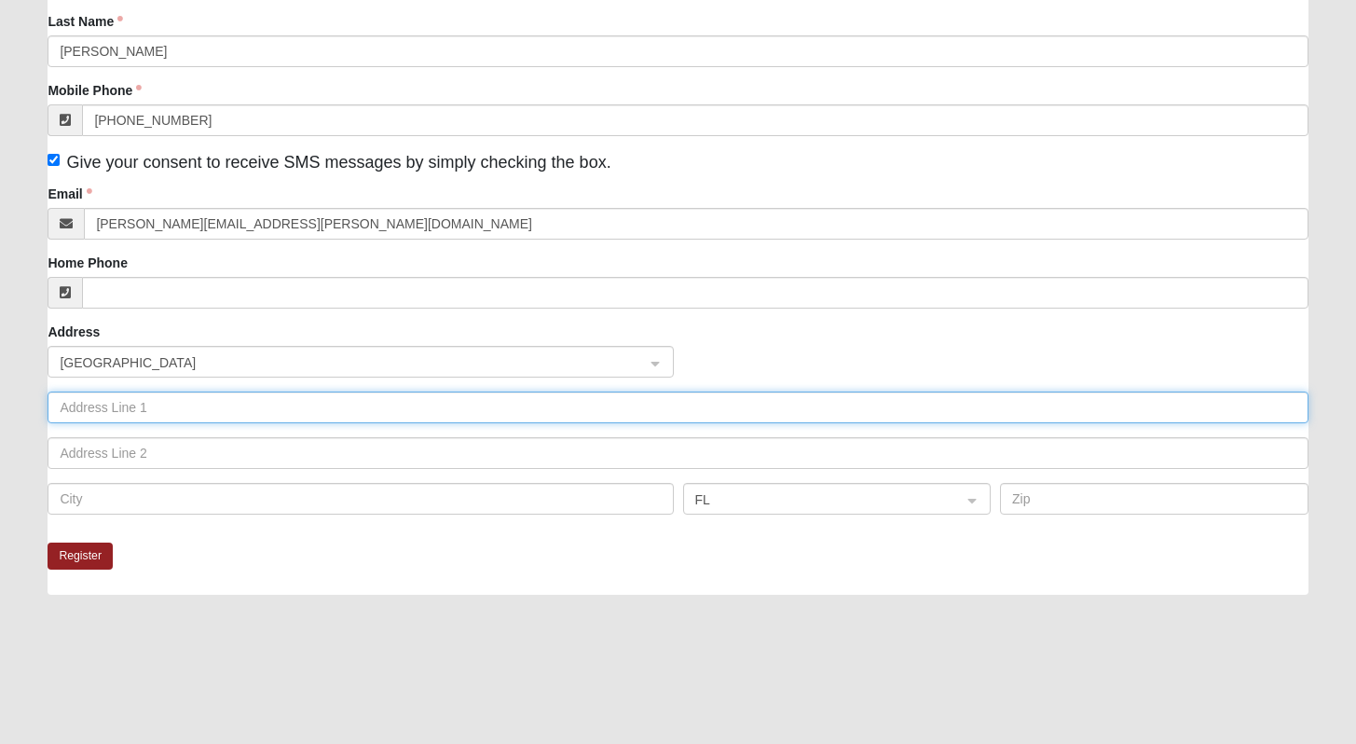
click at [153, 419] on input "text" at bounding box center [678, 407] width 1260 height 32
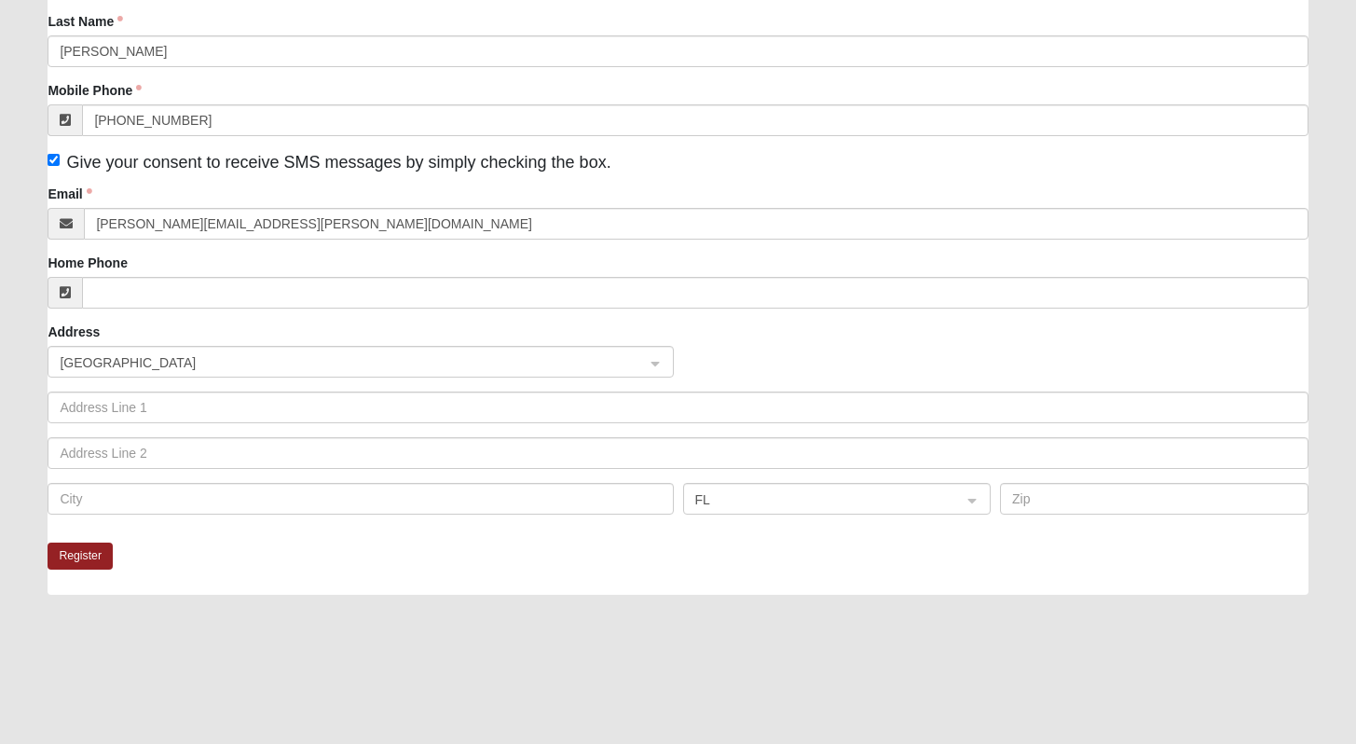
click at [440, 541] on fieldset "Please complete the form below to register for Mixed Russ/Shamblin 32244. First…" at bounding box center [678, 208] width 1260 height 667
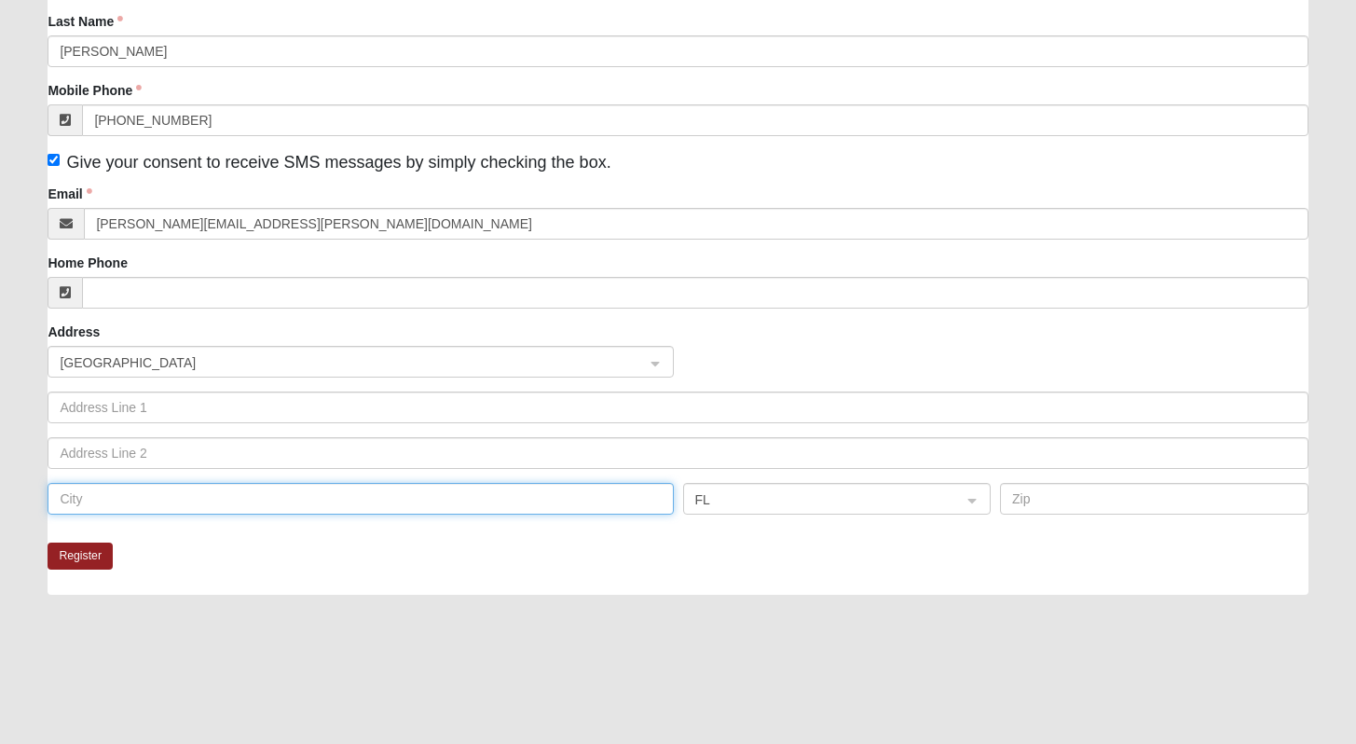
click at [430, 496] on input "text" at bounding box center [360, 499] width 625 height 32
type input "Jacksonville"
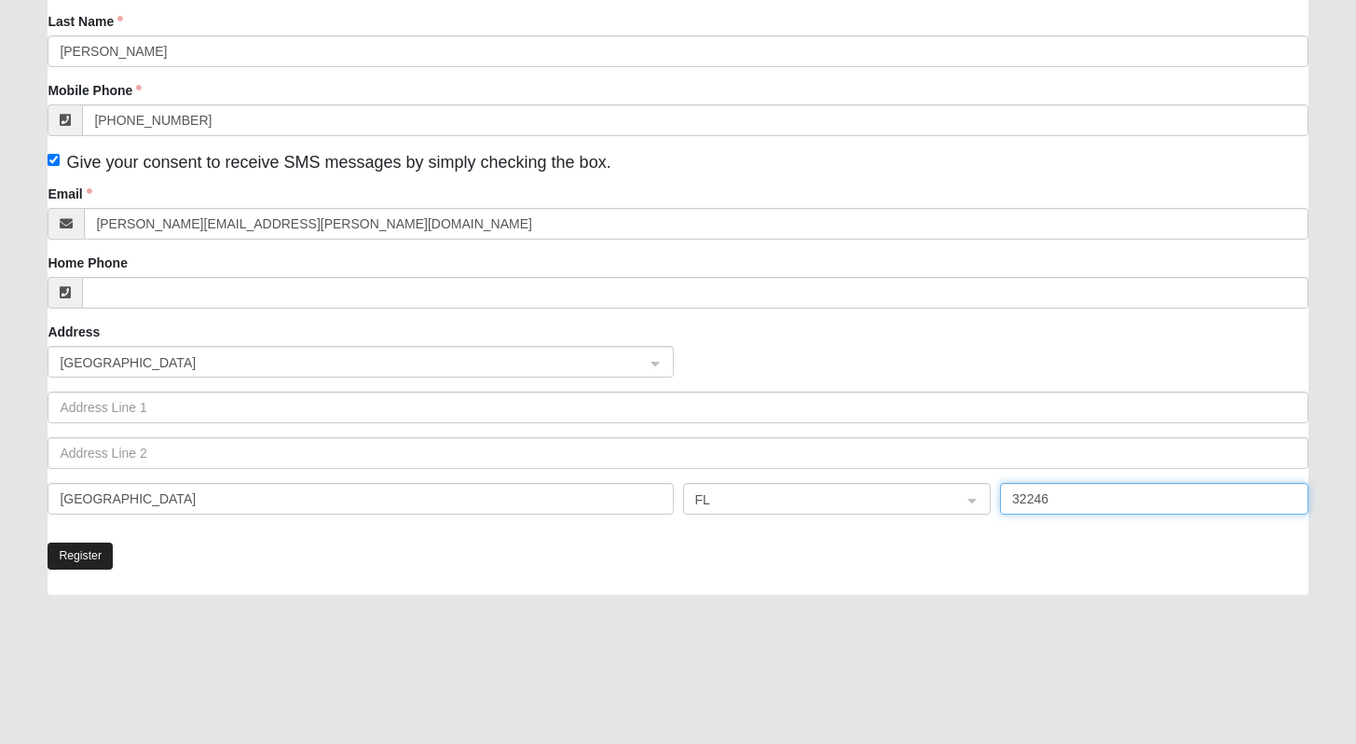
type input "32246"
click at [101, 557] on button "Register" at bounding box center [80, 555] width 65 height 27
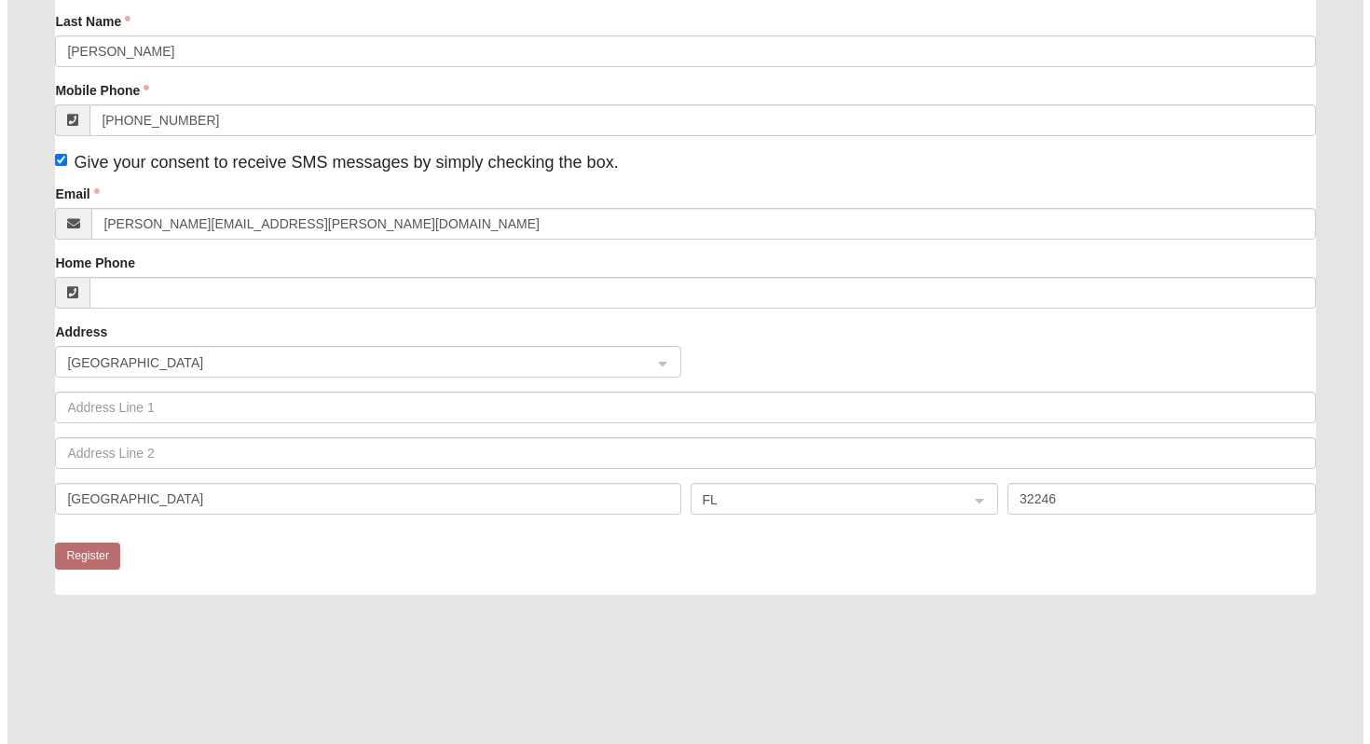
scroll to position [0, 0]
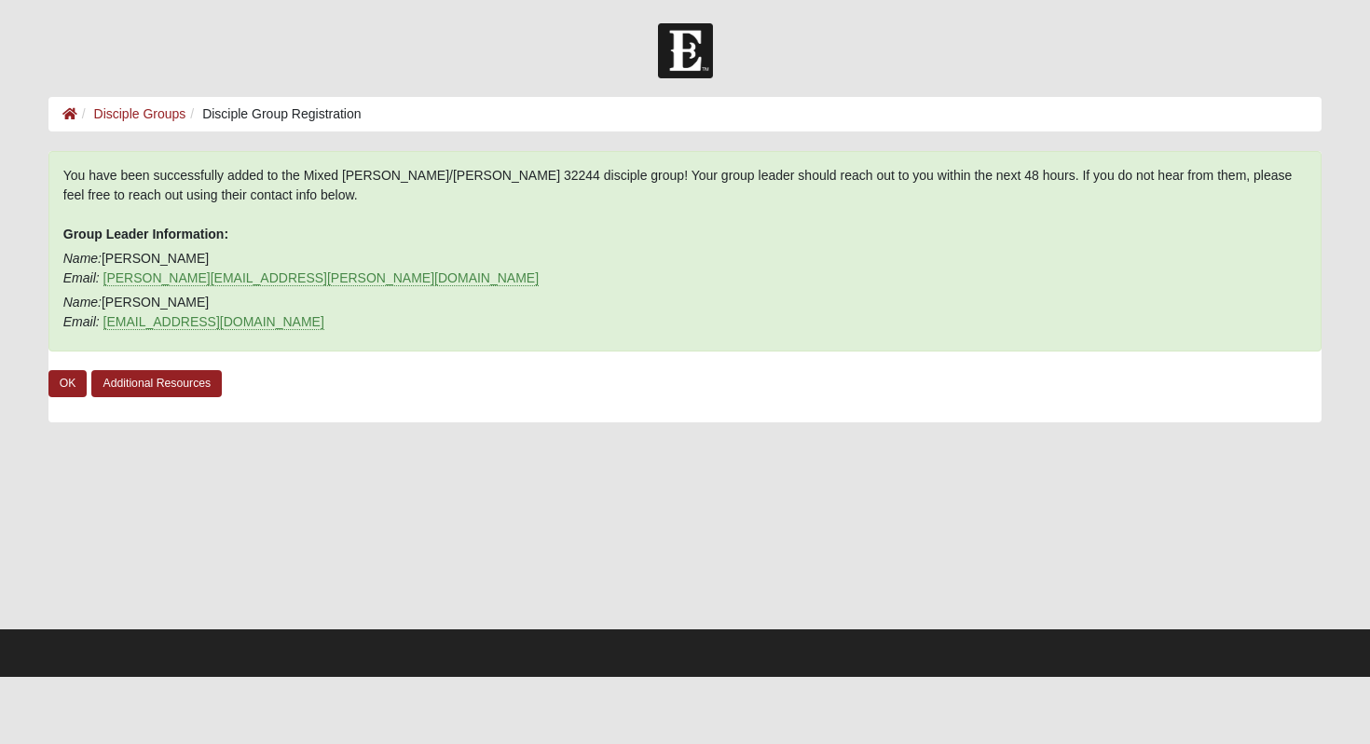
click at [388, 178] on div "You have been successfully added to the Mixed Russ/Shamblin 32244 disciple grou…" at bounding box center [685, 251] width 1274 height 200
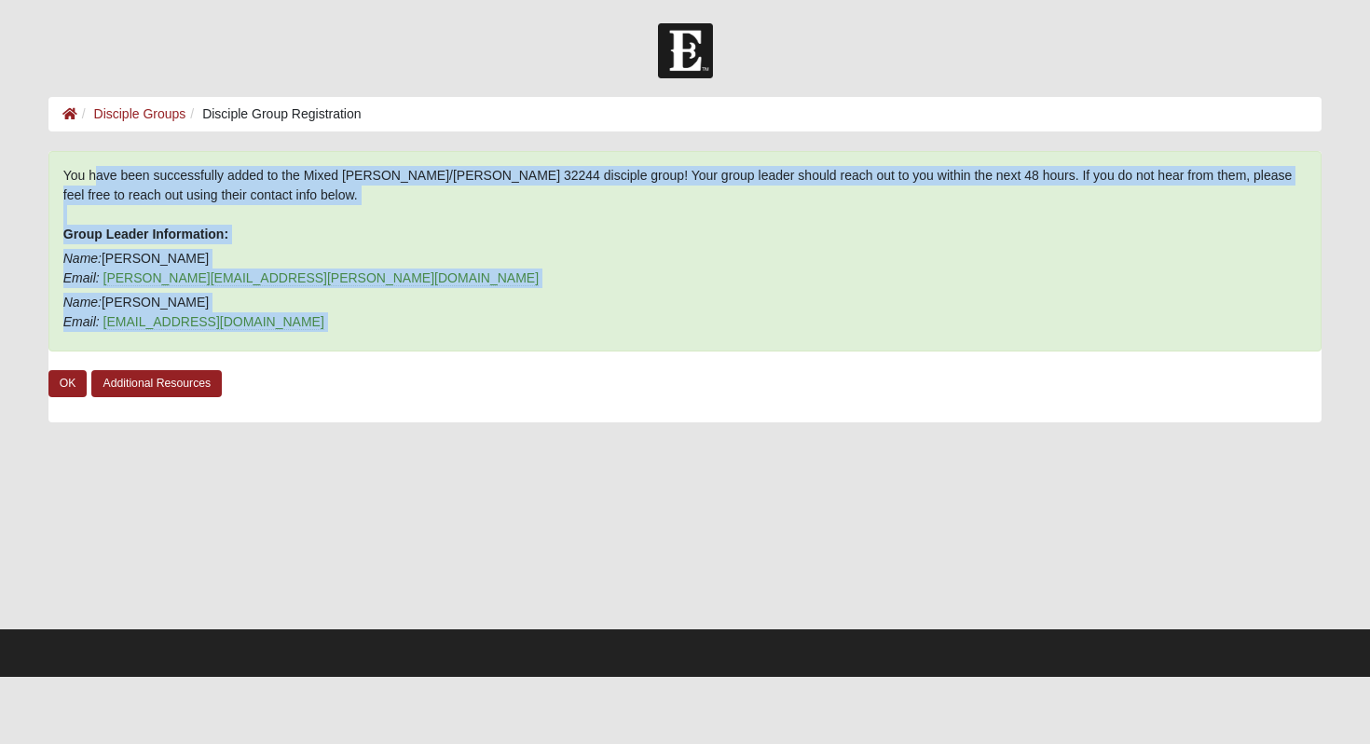
drag, startPoint x: 388, startPoint y: 178, endPoint x: 363, endPoint y: 319, distance: 143.0
click at [365, 319] on div "You have been successfully added to the Mixed Russ/Shamblin 32244 disciple grou…" at bounding box center [685, 251] width 1274 height 200
click at [351, 319] on p "Name: Jacob Shamblin Email: jshamblin@fca.org" at bounding box center [685, 312] width 1244 height 39
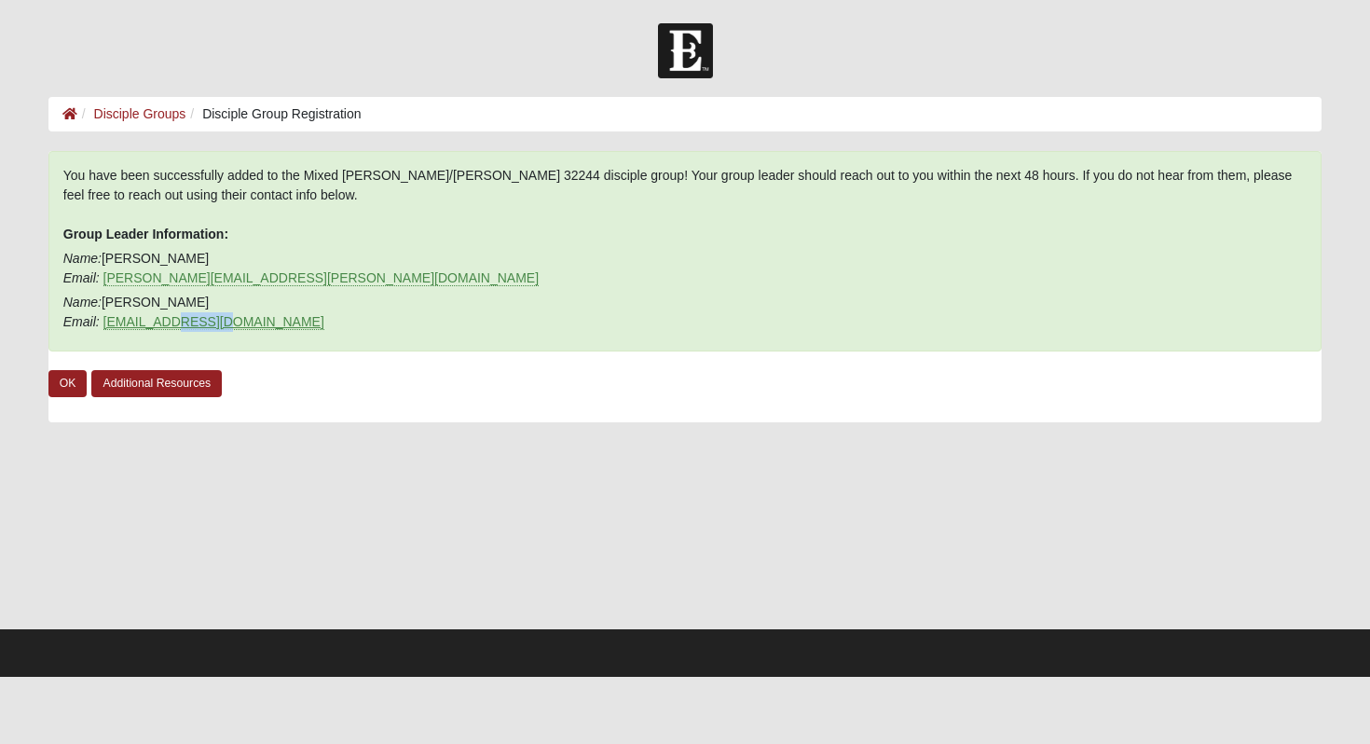
drag, startPoint x: 226, startPoint y: 327, endPoint x: 170, endPoint y: 327, distance: 56.8
click at [170, 327] on p "Name: Jacob Shamblin Email: jshamblin@fca.org" at bounding box center [685, 312] width 1244 height 39
copy link "fca.org"
